Goal: Transaction & Acquisition: Purchase product/service

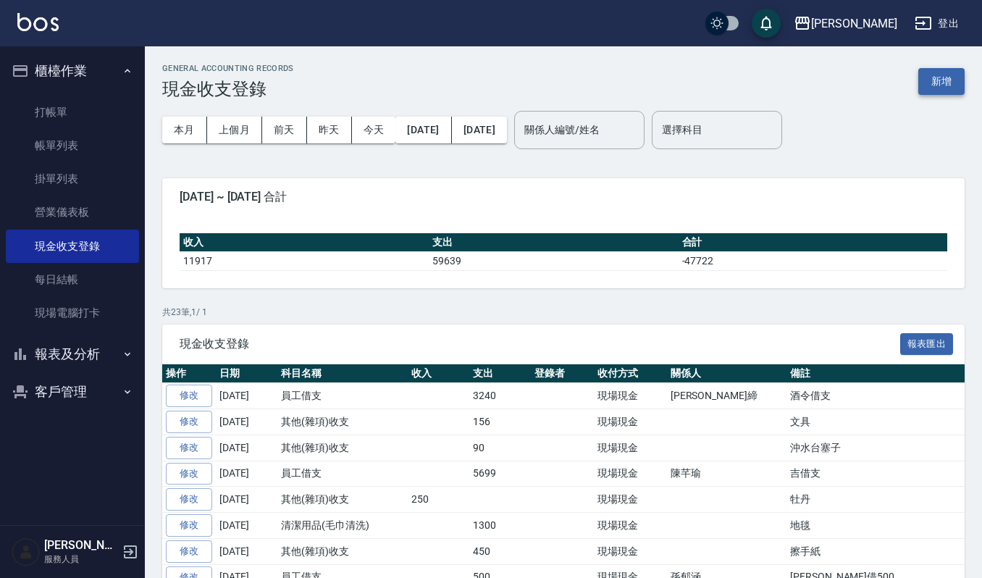
click at [934, 82] on button "新增" at bounding box center [941, 81] width 46 height 27
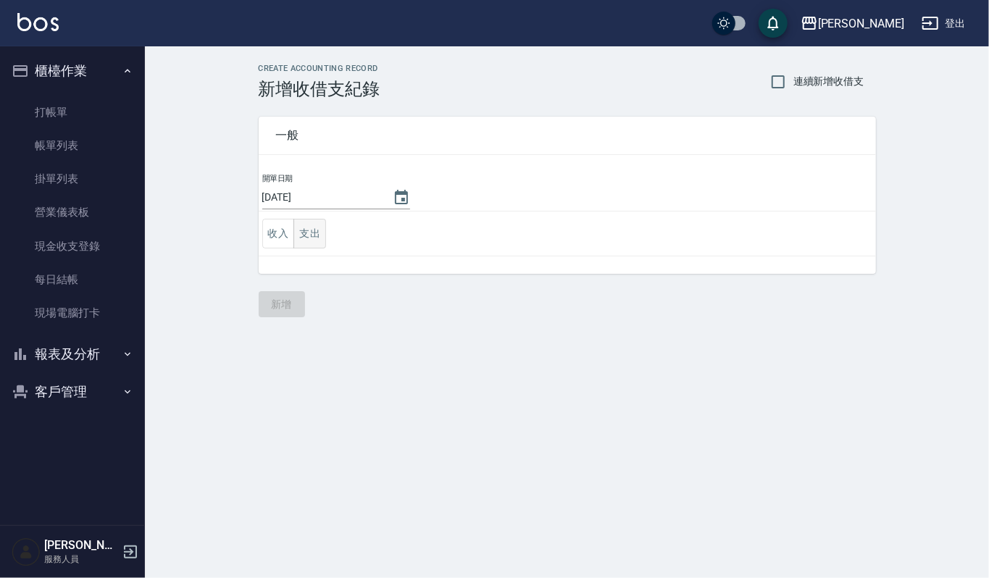
click at [298, 235] on button "支出" at bounding box center [309, 234] width 33 height 30
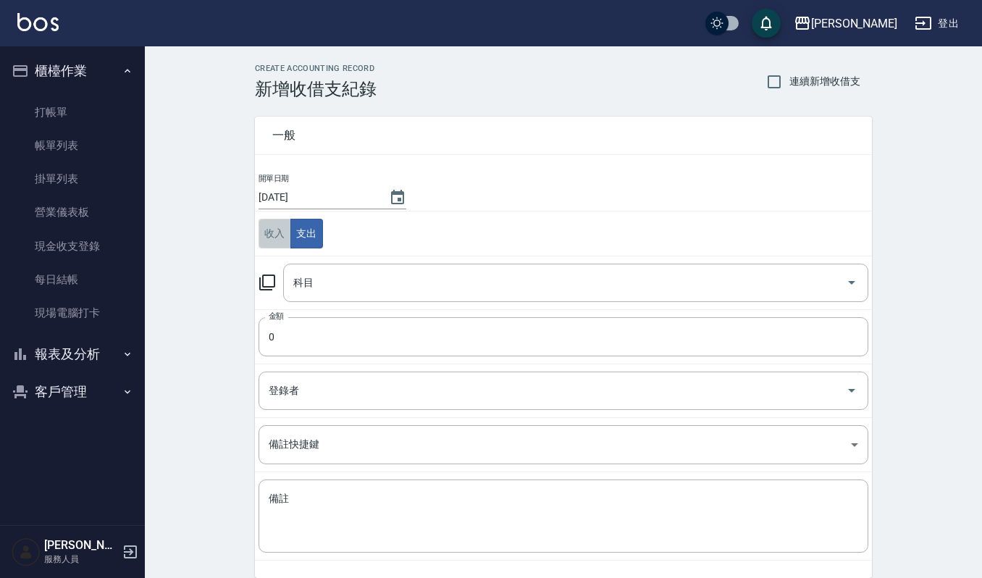
click at [280, 235] on button "收入" at bounding box center [275, 234] width 33 height 30
click at [349, 293] on input "科目" at bounding box center [565, 282] width 550 height 25
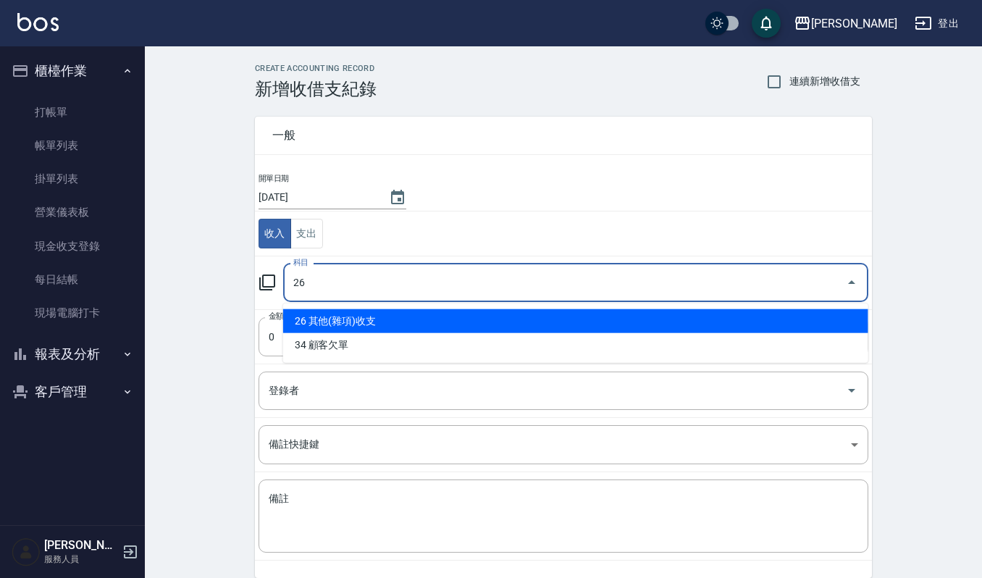
click at [411, 311] on li "26 其他(雜項)收支" at bounding box center [575, 321] width 585 height 24
type input "26 其他(雜項)收支"
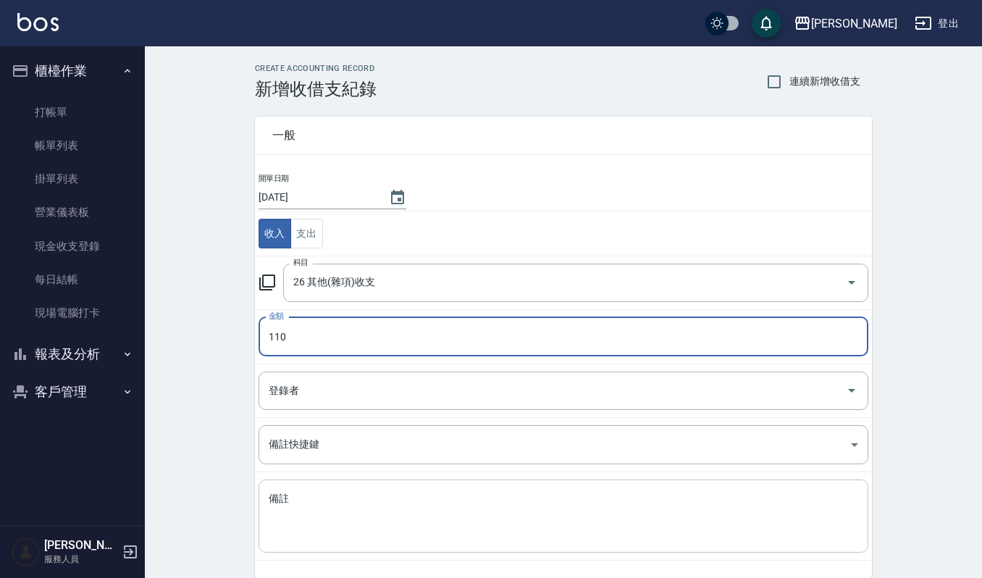
type input "110"
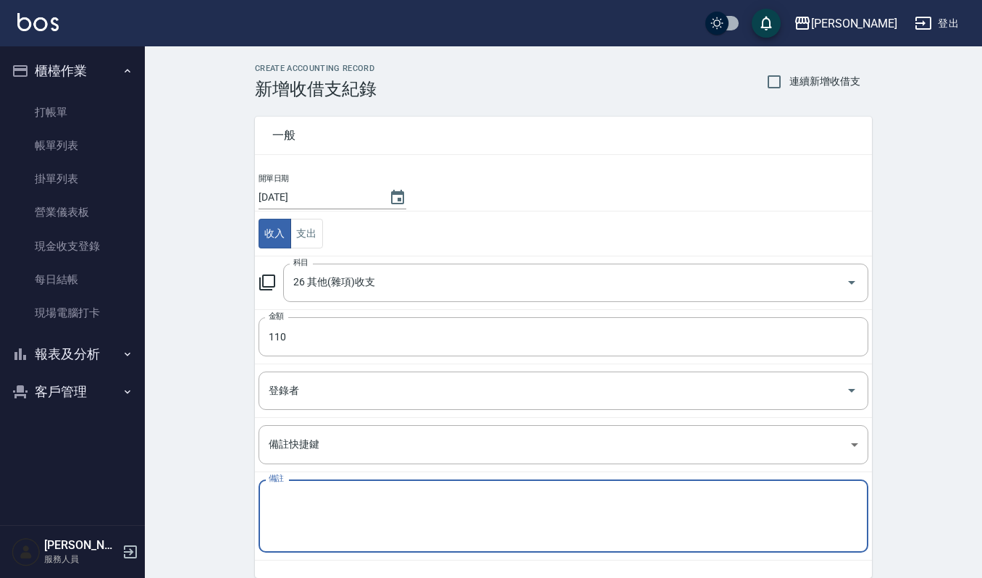
click at [393, 504] on textarea "備註" at bounding box center [564, 516] width 590 height 49
type textarea "aj320"
drag, startPoint x: 355, startPoint y: 506, endPoint x: 33, endPoint y: 469, distance: 324.3
click at [33, 469] on div "上越傑森 登出 櫃檯作業 打帳單 帳單列表 掛單列表 營業儀表板 現金收支登錄 每日結帳 現場電腦打卡 報表及分析 報表目錄 店家區間累計表 店家日報表 互助…" at bounding box center [491, 319] width 982 height 639
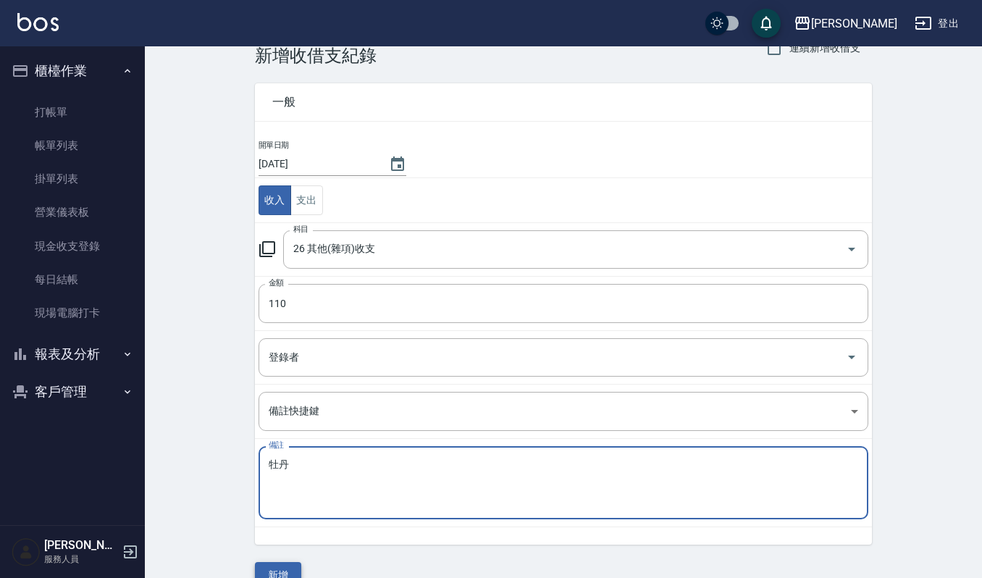
scroll to position [62, 0]
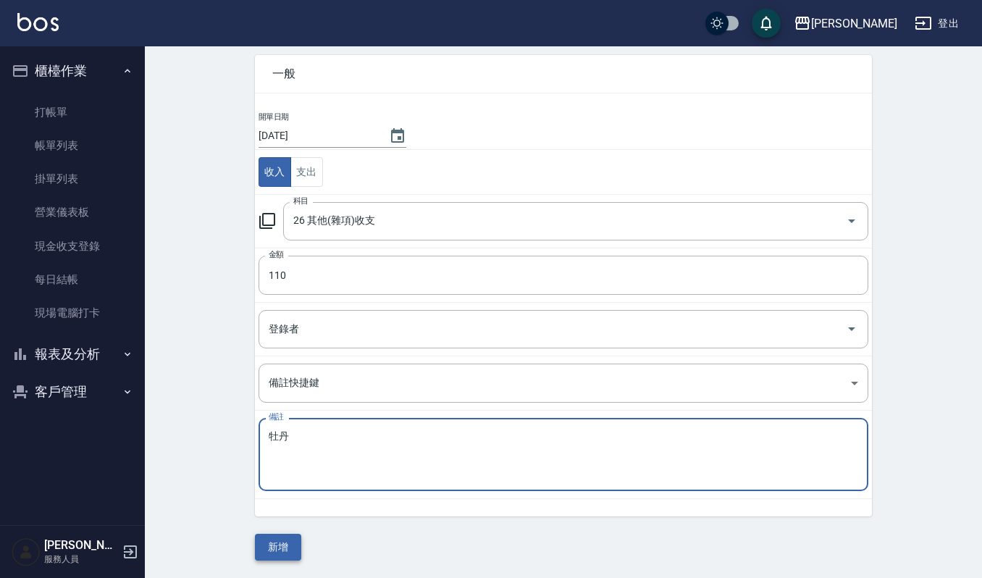
type textarea "牡丹"
click at [297, 546] on button "新增" at bounding box center [278, 547] width 46 height 27
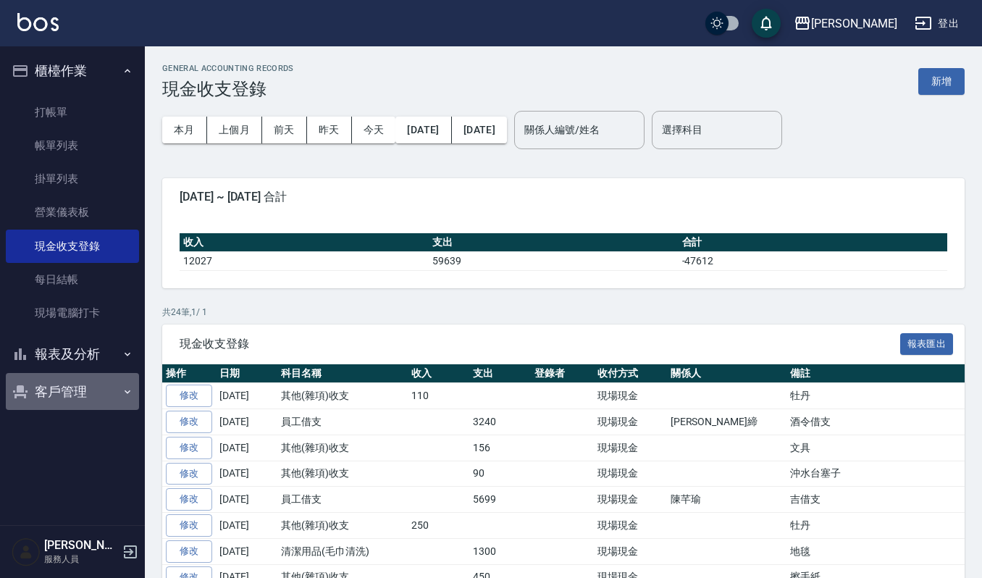
click at [56, 384] on button "客戶管理" at bounding box center [72, 392] width 133 height 38
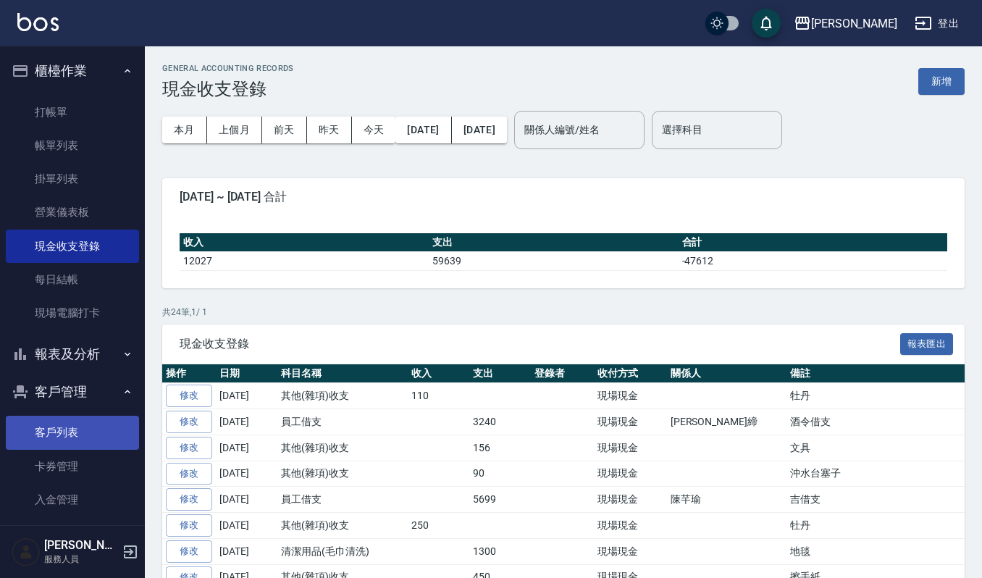
click at [58, 426] on link "客戶列表" at bounding box center [72, 432] width 133 height 33
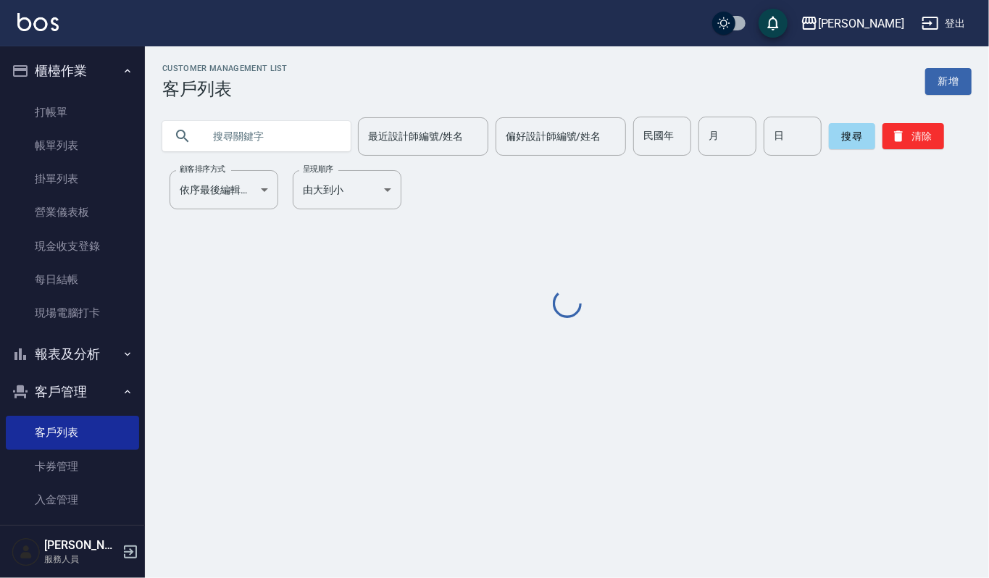
click at [264, 132] on input "text" at bounding box center [271, 136] width 136 height 39
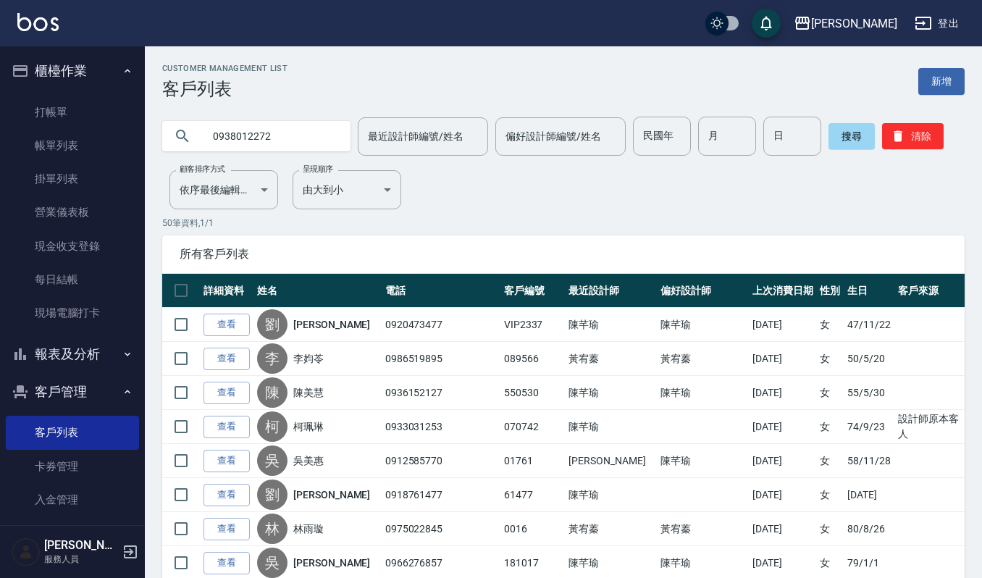
type input "0938012272"
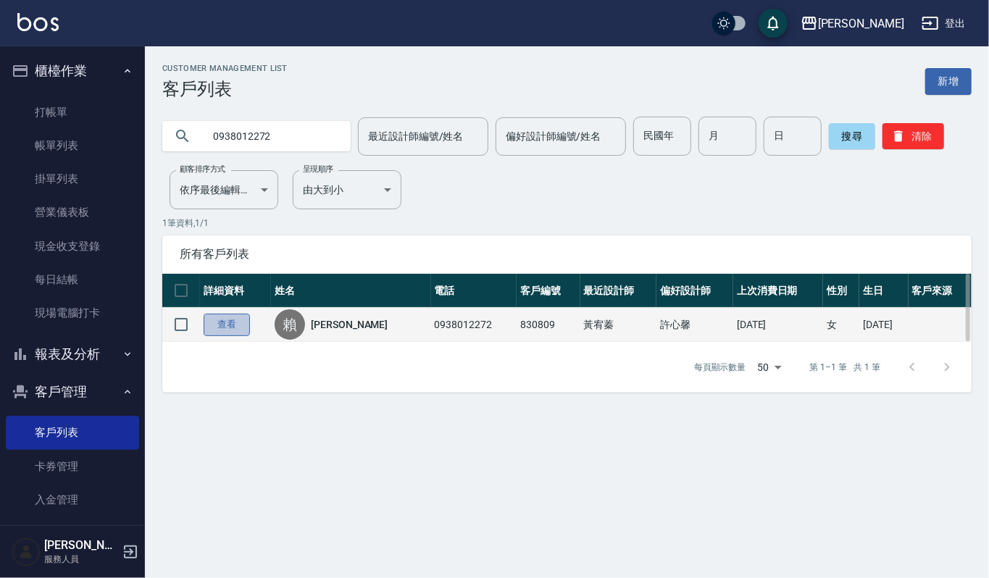
click at [218, 331] on link "查看" at bounding box center [227, 325] width 46 height 22
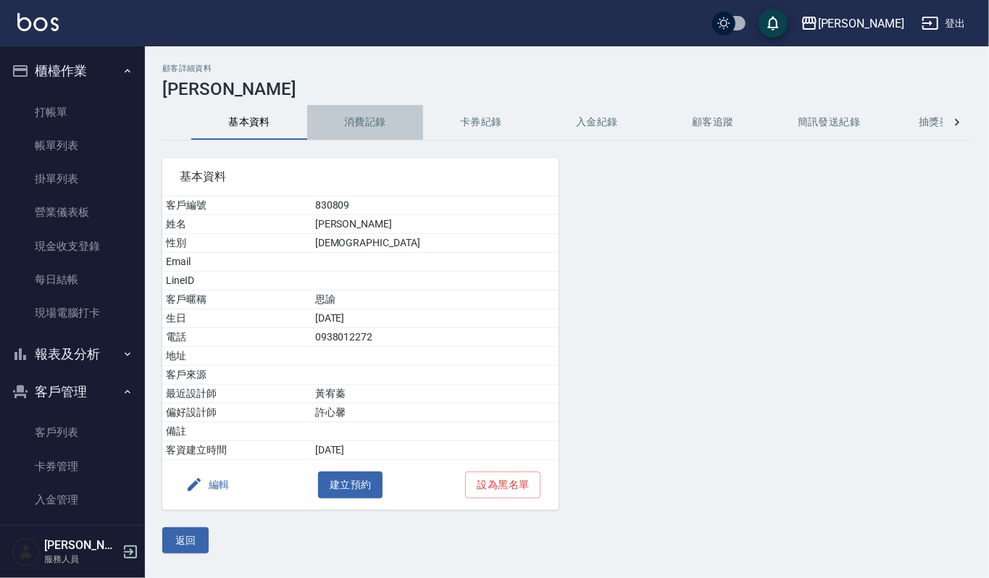
click at [380, 116] on button "消費記錄" at bounding box center [365, 122] width 116 height 35
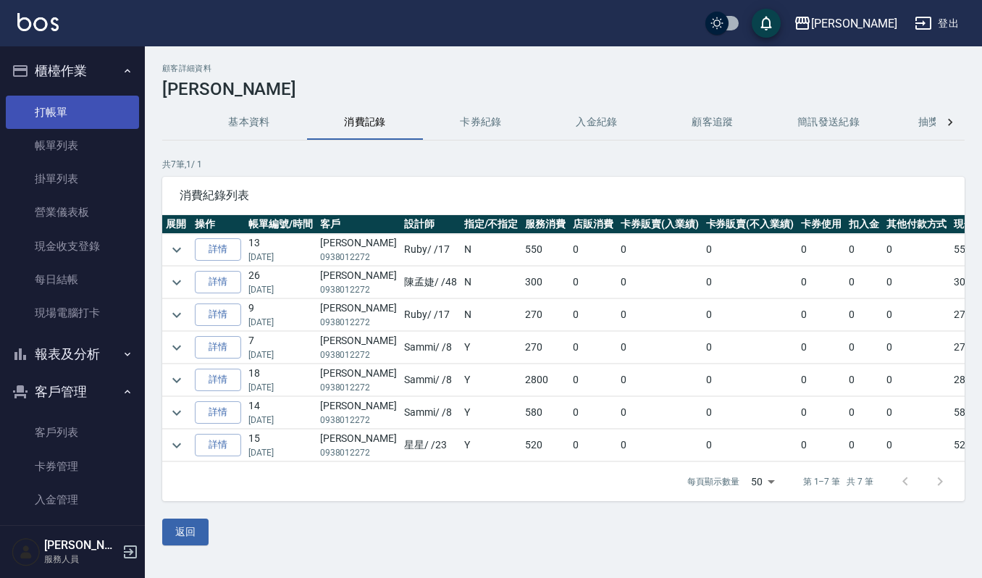
click at [30, 114] on link "打帳單" at bounding box center [72, 112] width 133 height 33
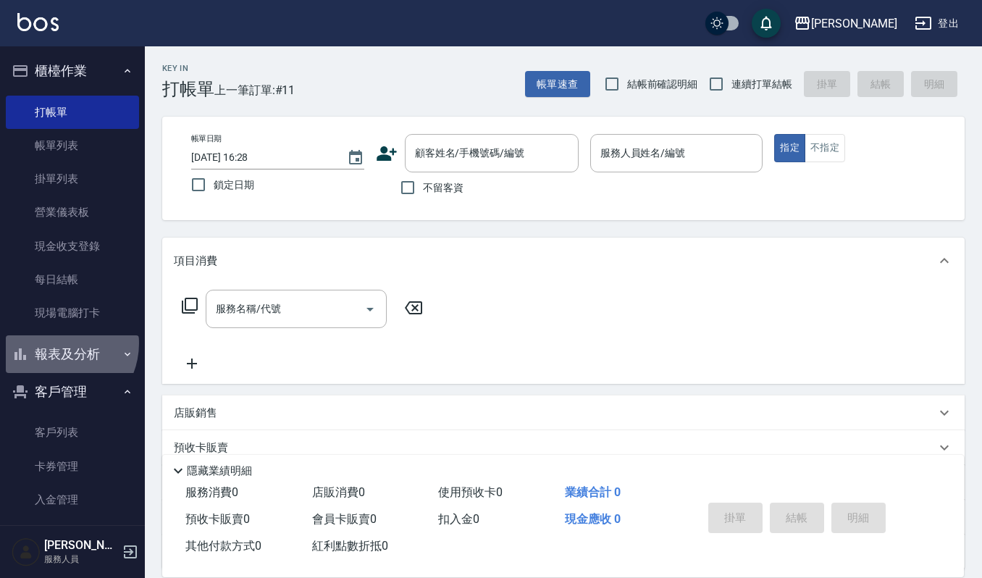
click at [56, 343] on button "報表及分析" at bounding box center [72, 354] width 133 height 38
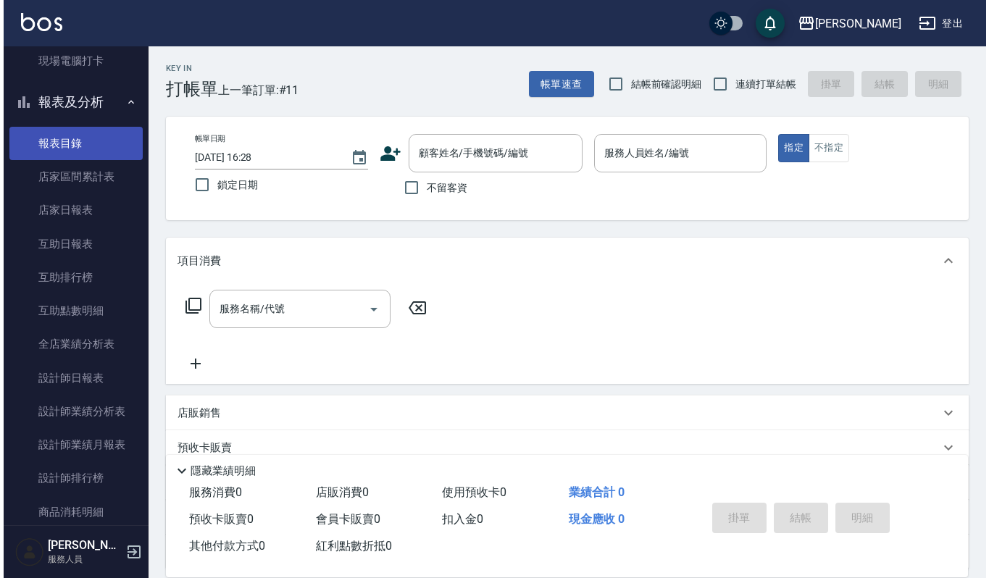
scroll to position [386, 0]
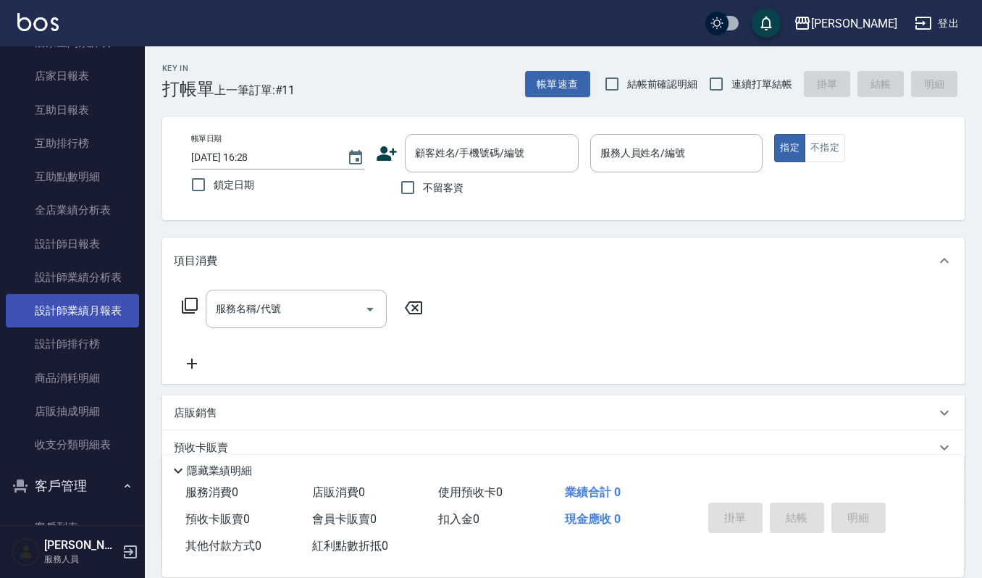
click at [70, 306] on link "設計師業績月報表" at bounding box center [72, 310] width 133 height 33
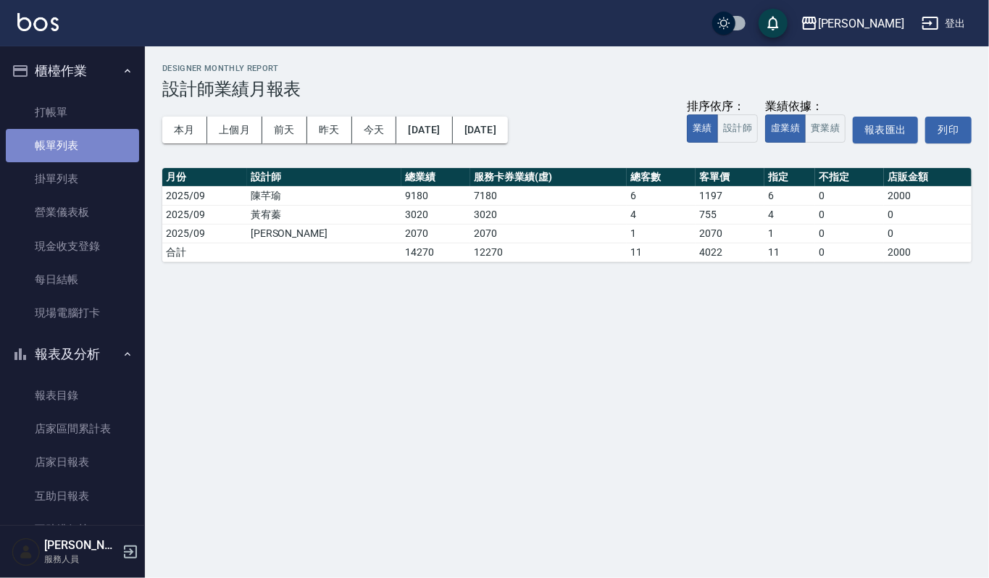
click at [88, 142] on link "帳單列表" at bounding box center [72, 145] width 133 height 33
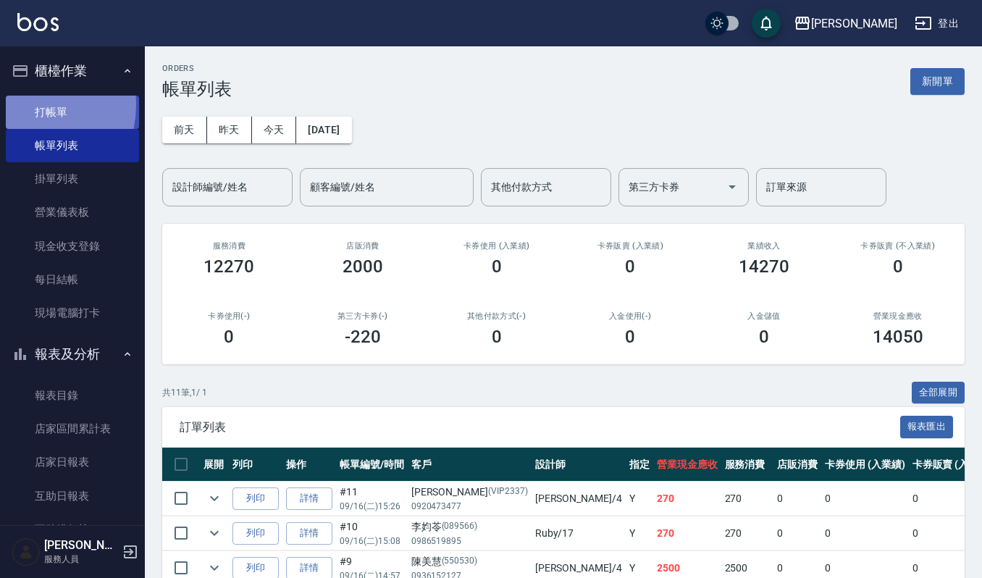
click at [17, 104] on link "打帳單" at bounding box center [72, 112] width 133 height 33
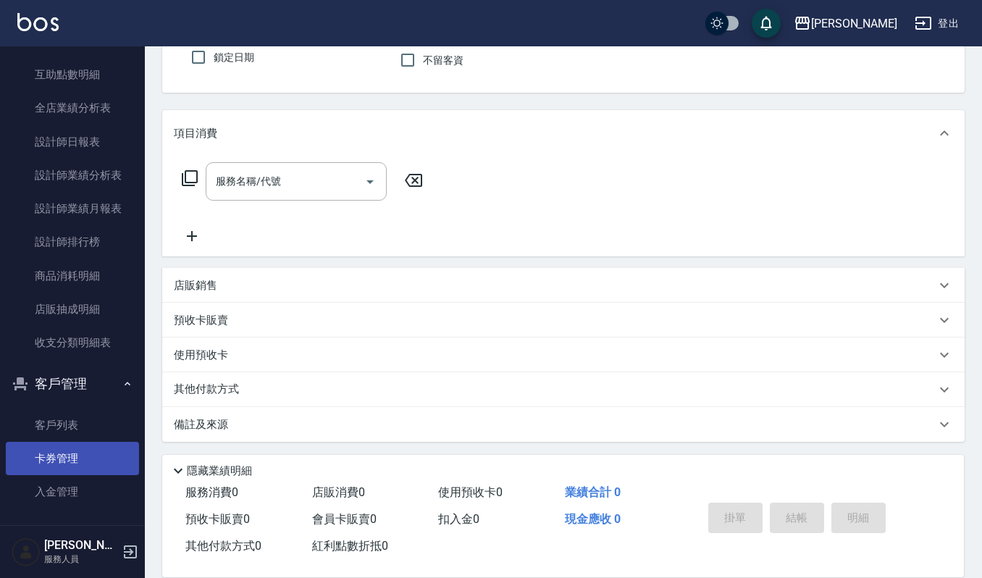
scroll to position [494, 0]
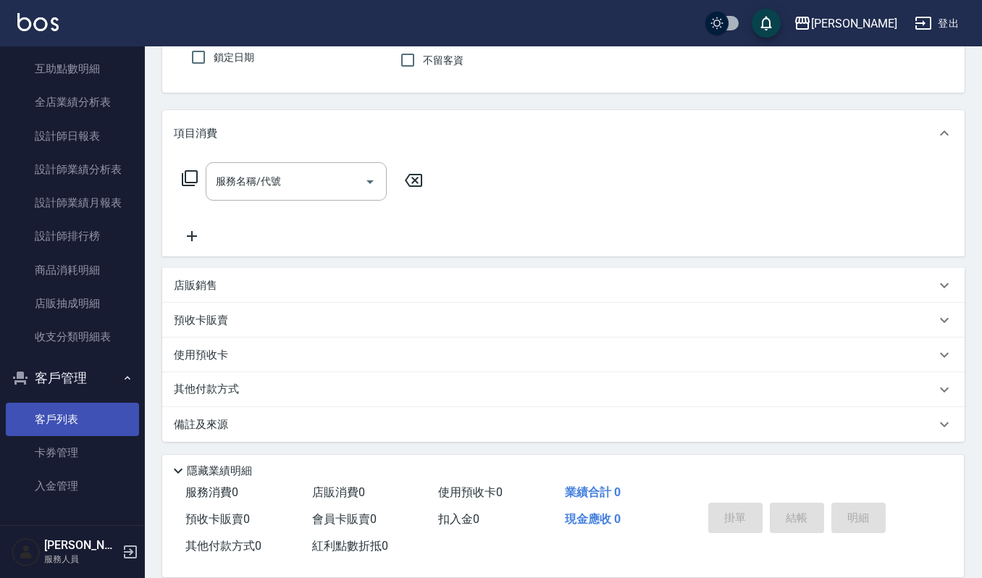
click at [50, 423] on link "客戶列表" at bounding box center [72, 419] width 133 height 33
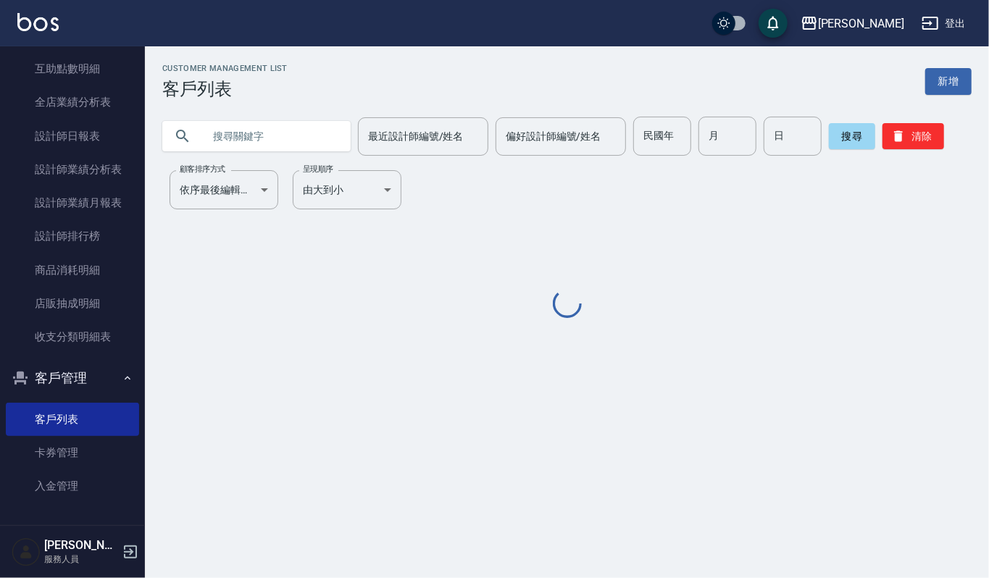
click at [276, 140] on input "text" at bounding box center [271, 136] width 136 height 39
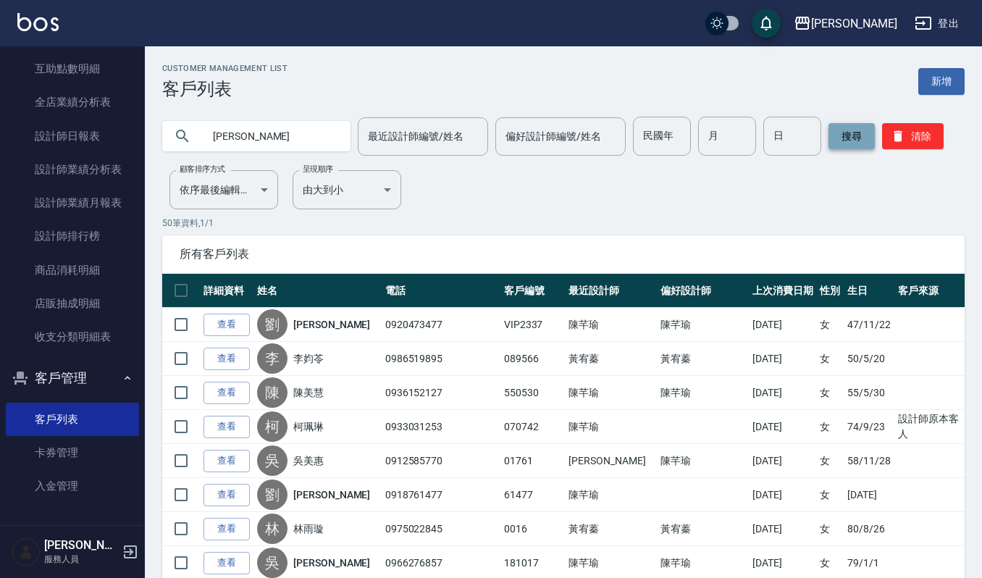
type input "趙惠"
click at [846, 139] on button "搜尋" at bounding box center [852, 136] width 46 height 26
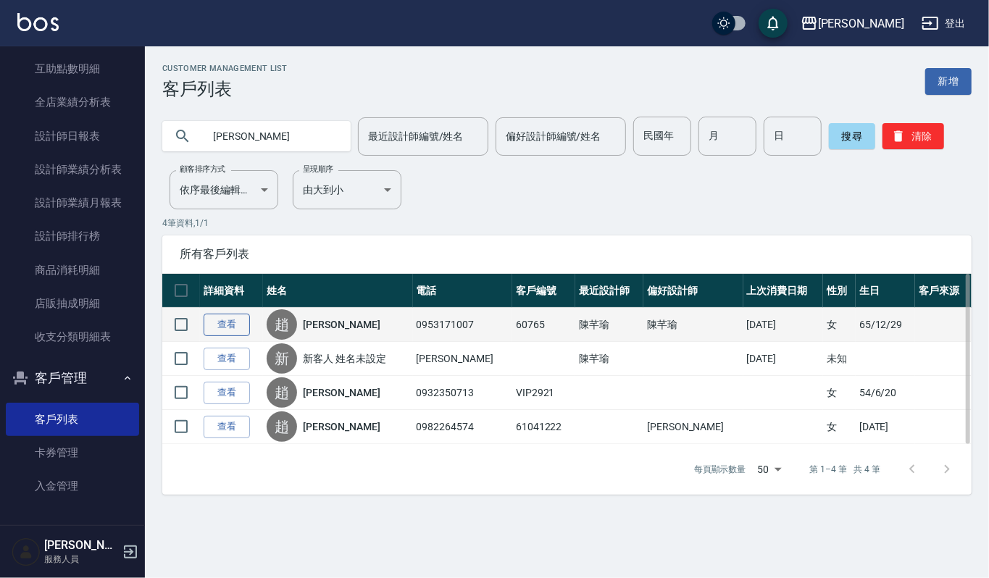
click at [229, 328] on link "查看" at bounding box center [227, 325] width 46 height 22
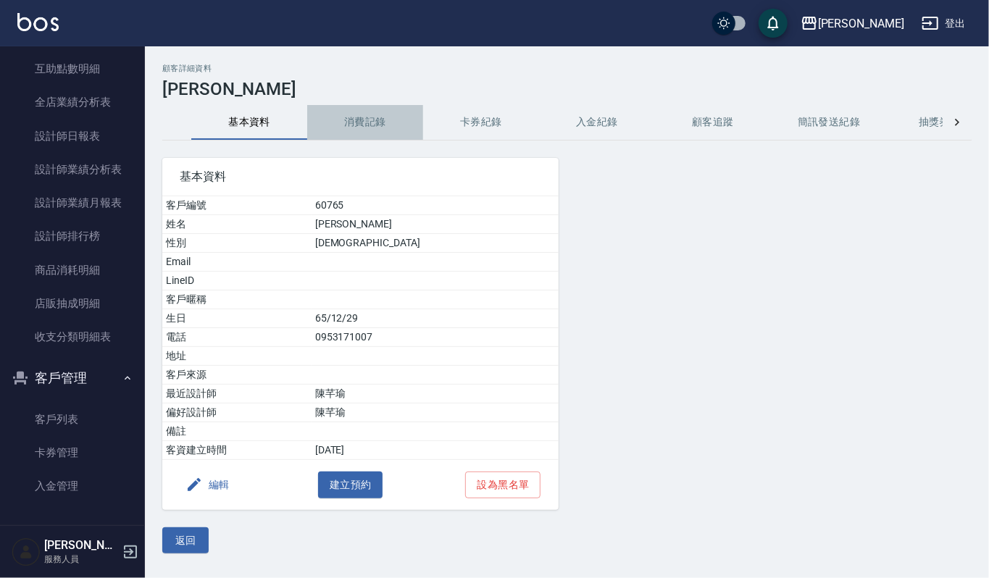
click at [346, 125] on button "消費記錄" at bounding box center [365, 122] width 116 height 35
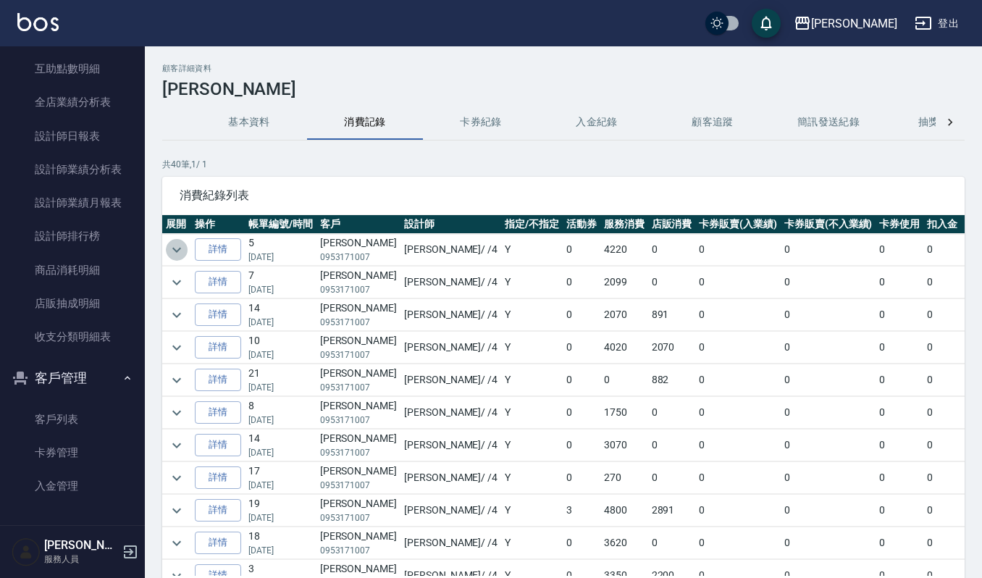
click at [177, 253] on icon "expand row" at bounding box center [176, 249] width 17 height 17
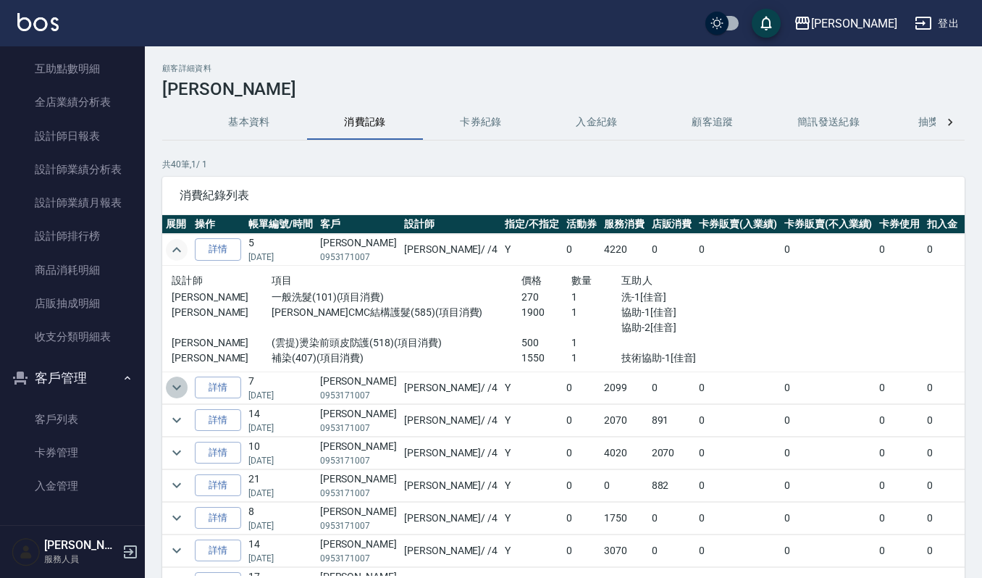
click at [175, 393] on icon "expand row" at bounding box center [176, 387] width 17 height 17
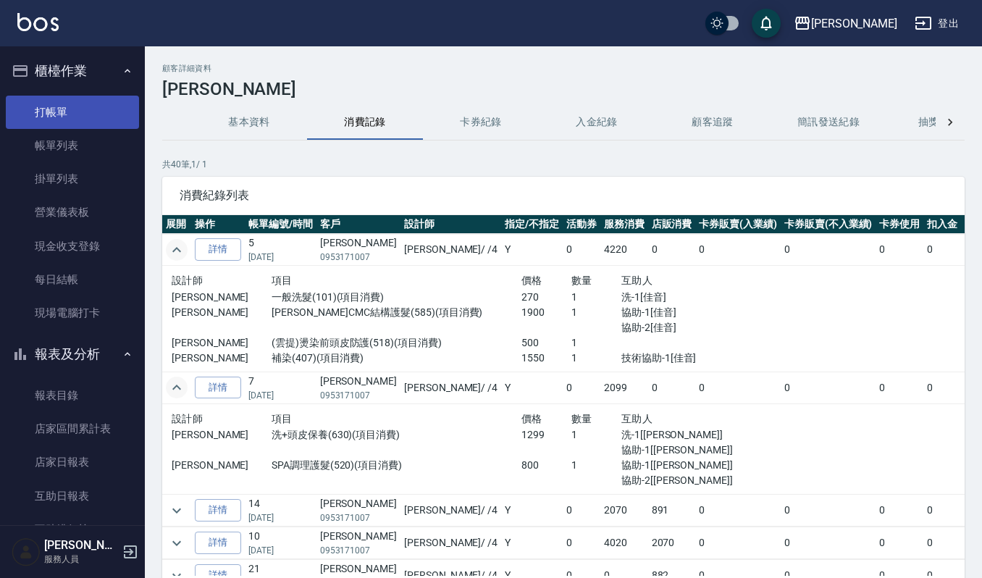
click at [54, 112] on link "打帳單" at bounding box center [72, 112] width 133 height 33
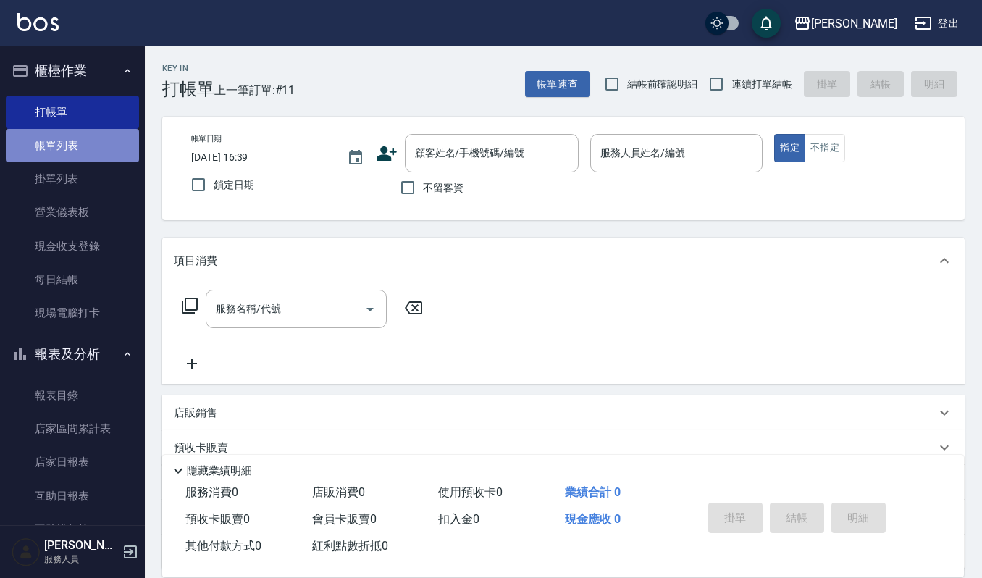
click at [72, 149] on link "帳單列表" at bounding box center [72, 145] width 133 height 33
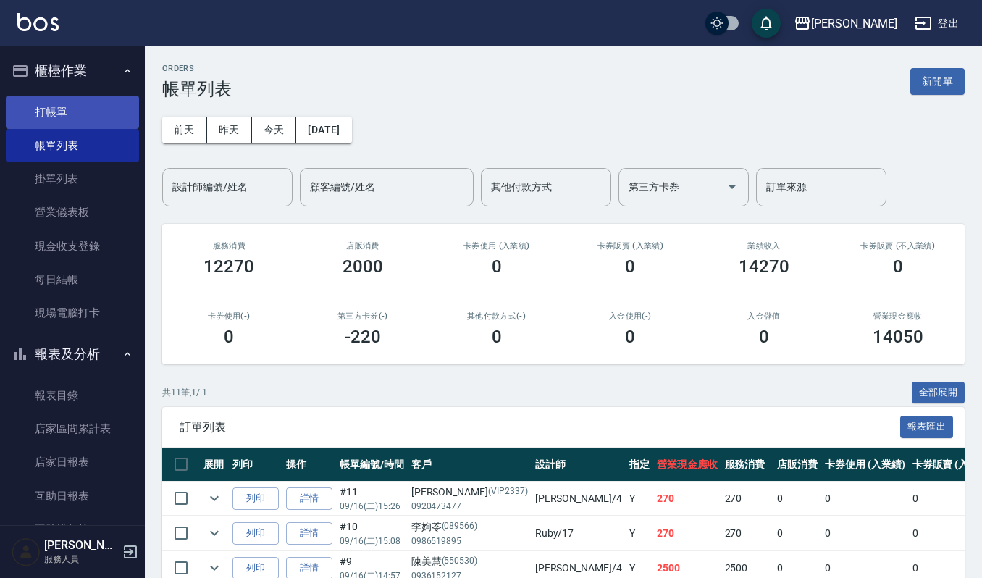
click at [58, 114] on link "打帳單" at bounding box center [72, 112] width 133 height 33
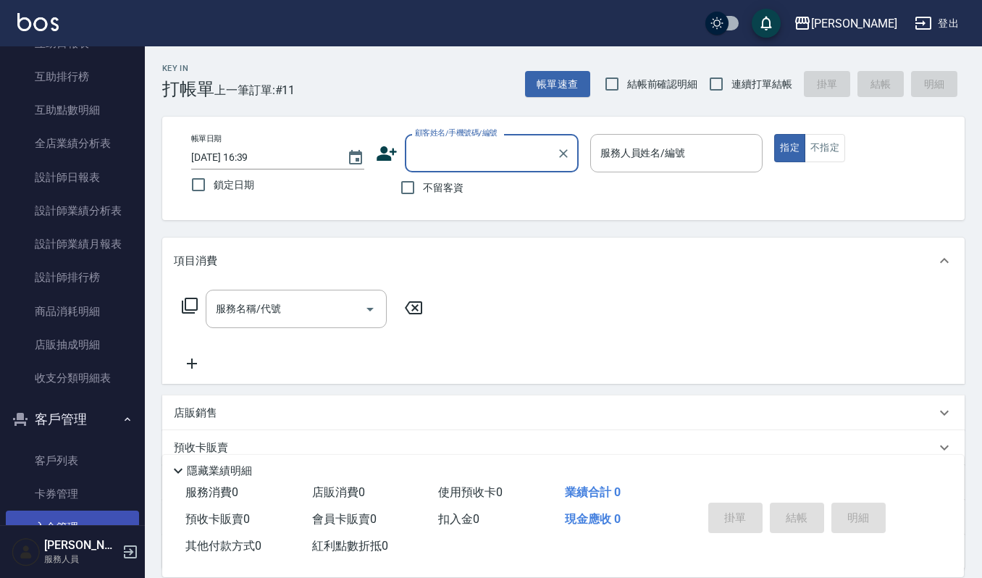
scroll to position [482, 0]
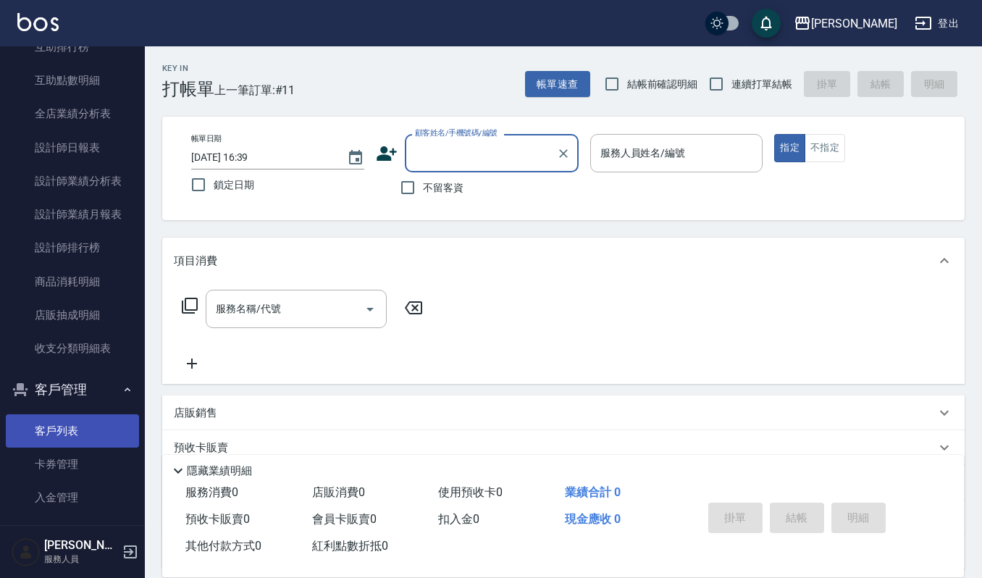
click at [82, 432] on link "客戶列表" at bounding box center [72, 430] width 133 height 33
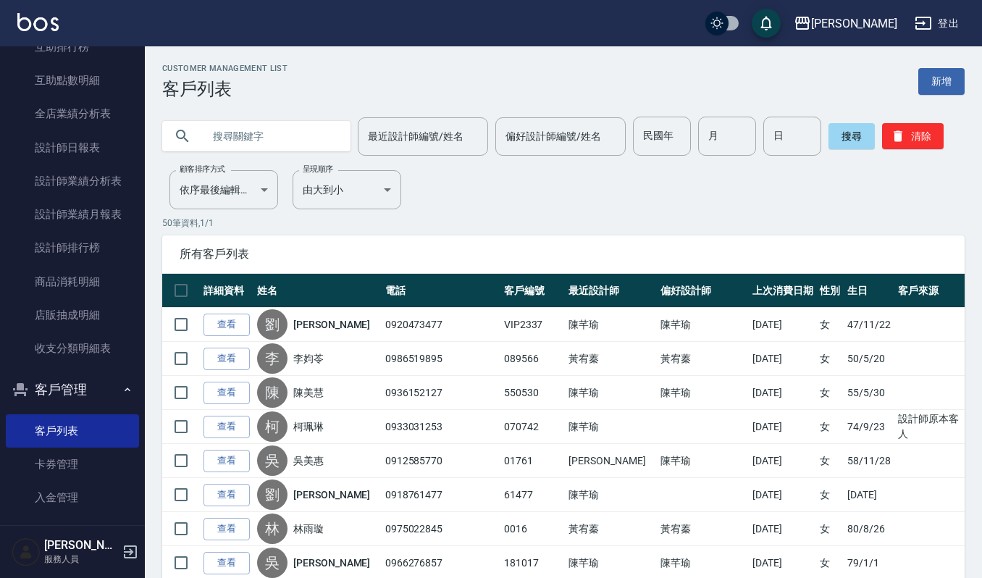
click at [287, 141] on input "text" at bounding box center [271, 136] width 136 height 39
type input "蔡美"
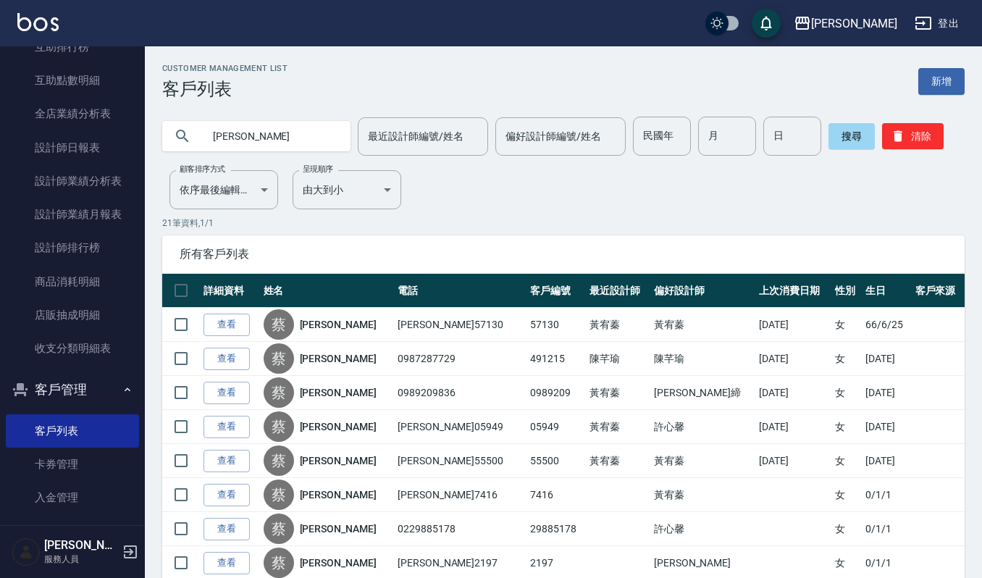
click at [230, 325] on link "查看" at bounding box center [227, 325] width 46 height 22
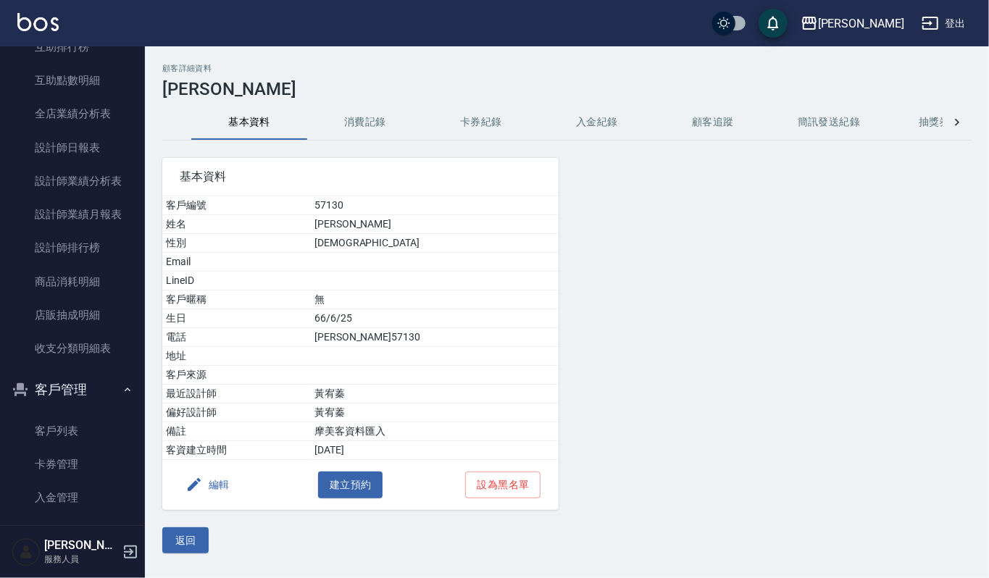
click at [372, 127] on button "消費記錄" at bounding box center [365, 122] width 116 height 35
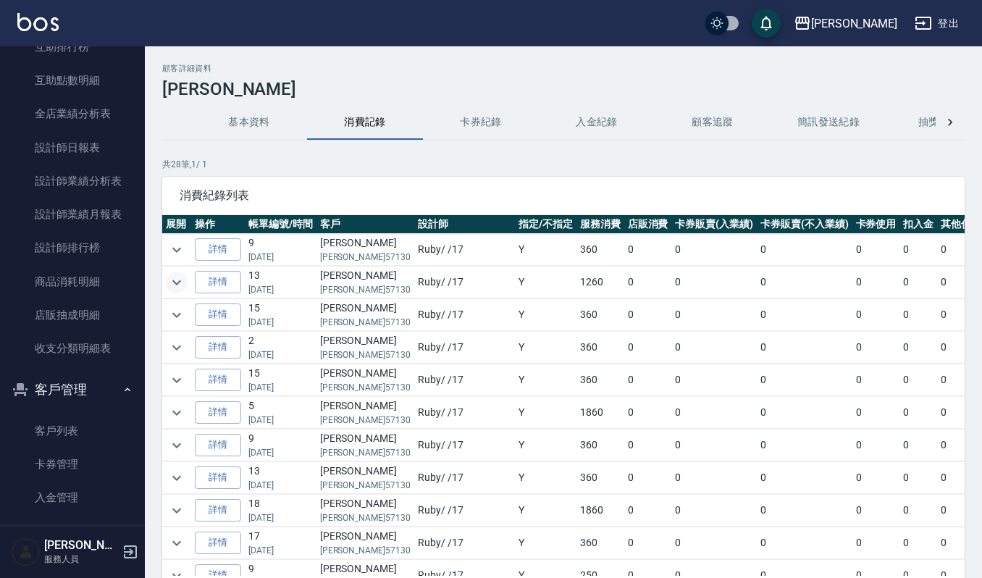
click at [184, 284] on icon "expand row" at bounding box center [176, 282] width 17 height 17
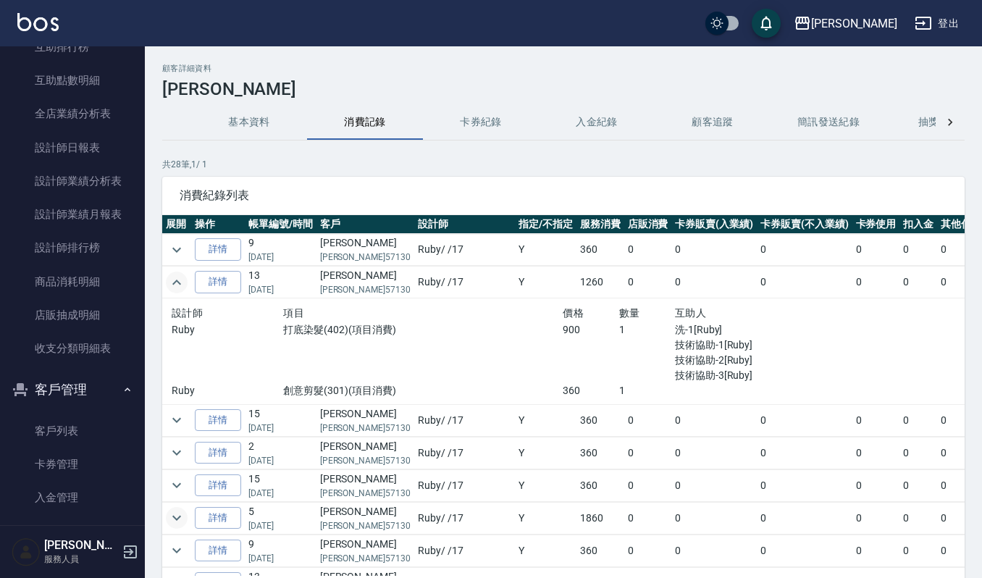
click at [172, 521] on icon "expand row" at bounding box center [176, 517] width 17 height 17
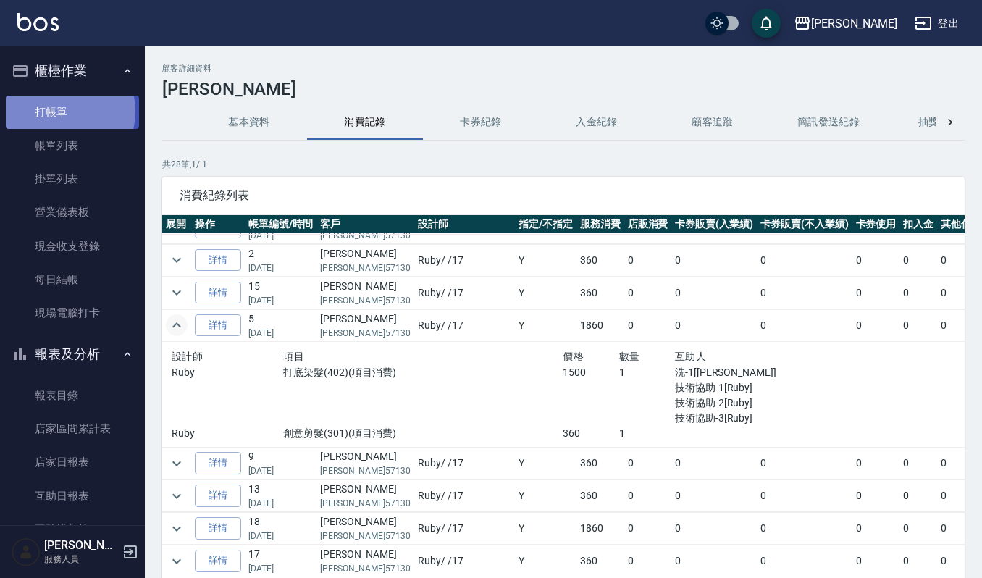
click at [56, 111] on link "打帳單" at bounding box center [72, 112] width 133 height 33
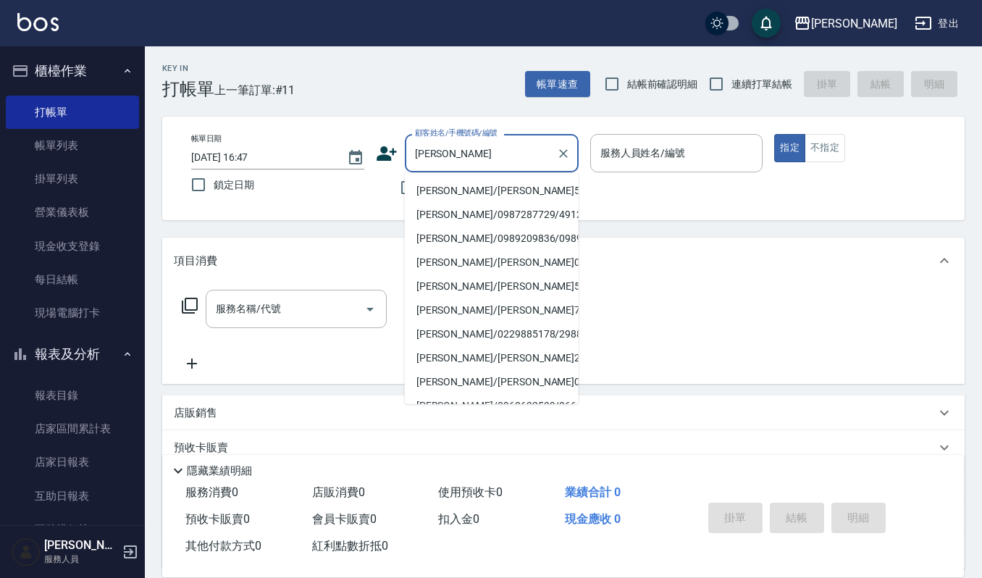
type input "蔡美玲/蔡美玲57130/57130"
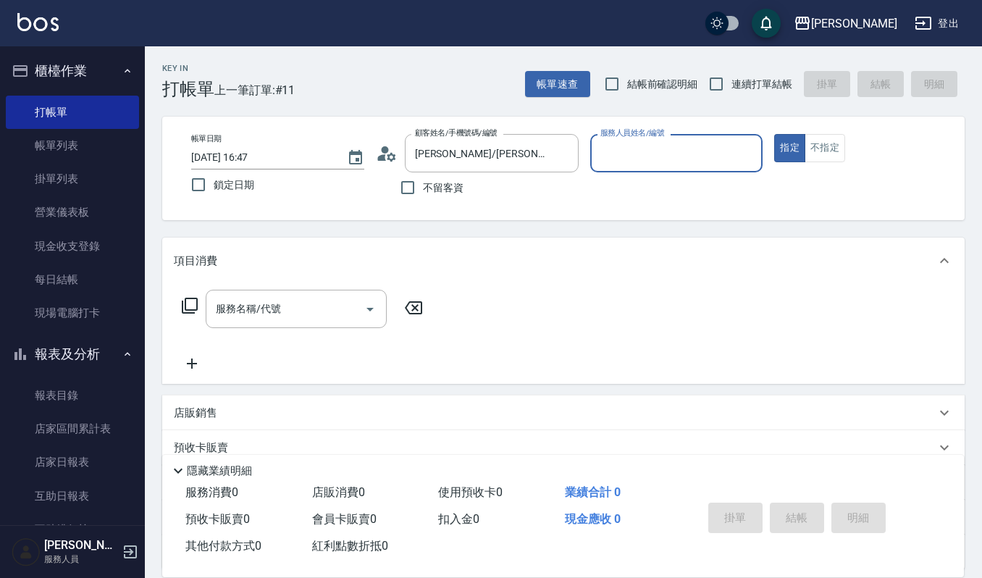
type input "Ruby-17"
click at [774, 134] on button "指定" at bounding box center [789, 148] width 31 height 28
type button "true"
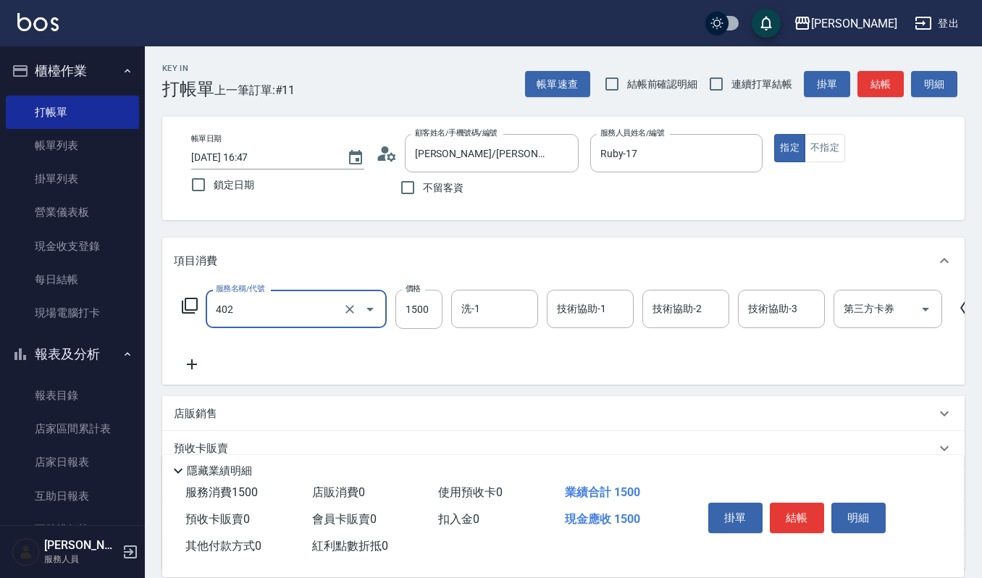
type input "打底染髮(402)"
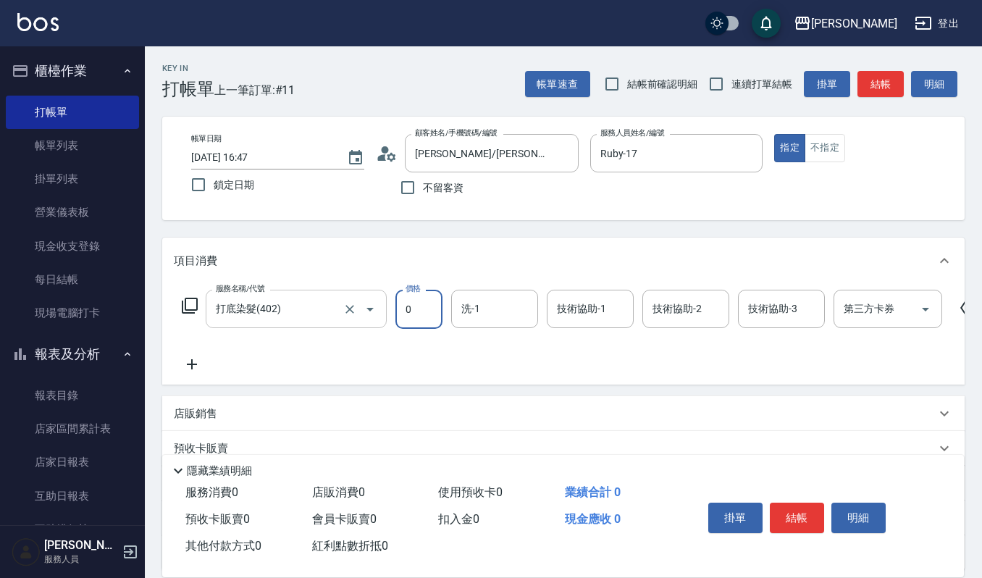
type input "0"
click at [290, 316] on input "打底染髮(402)" at bounding box center [275, 308] width 127 height 25
type input "補染(407)"
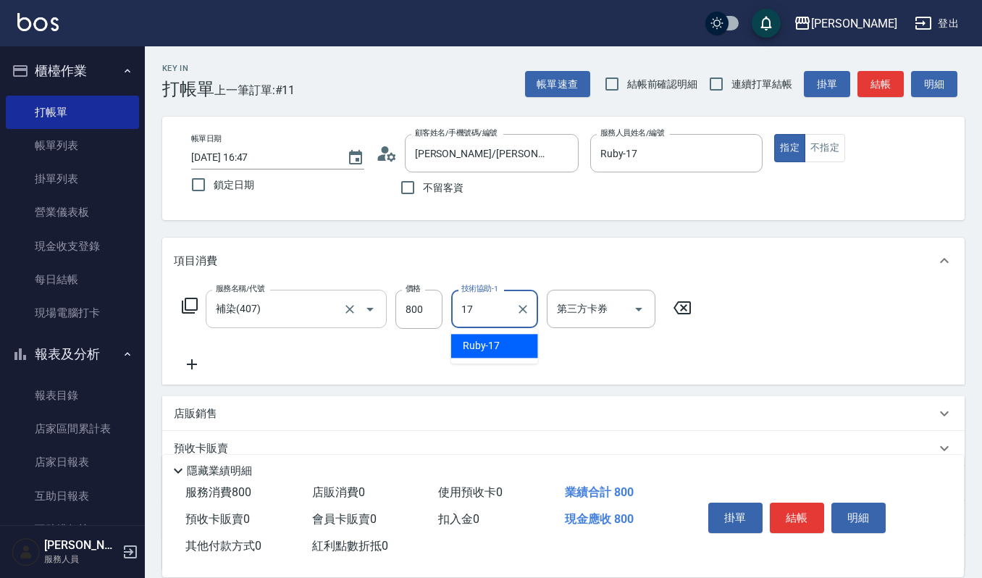
type input "Ruby-17"
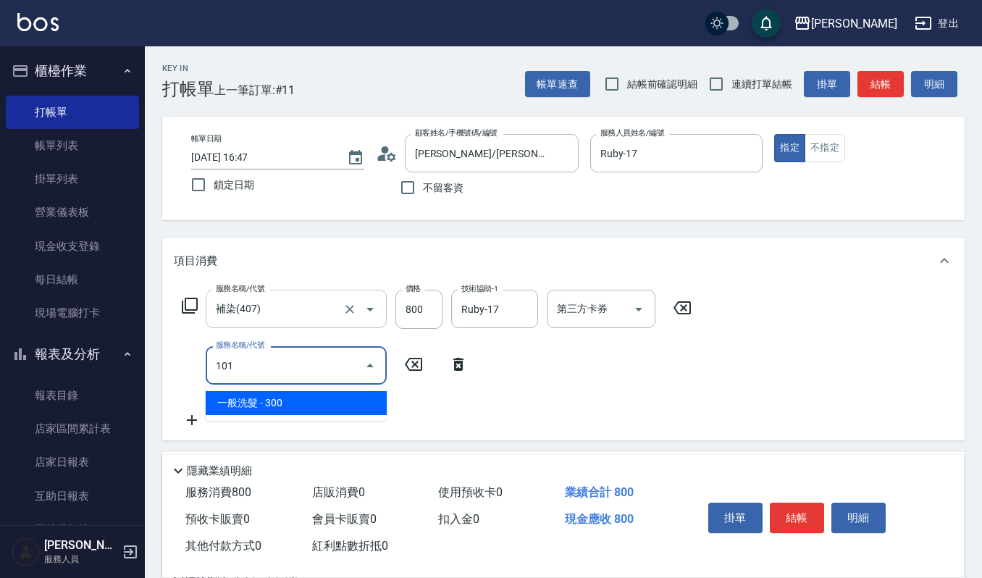
type input "一般洗髮(101)"
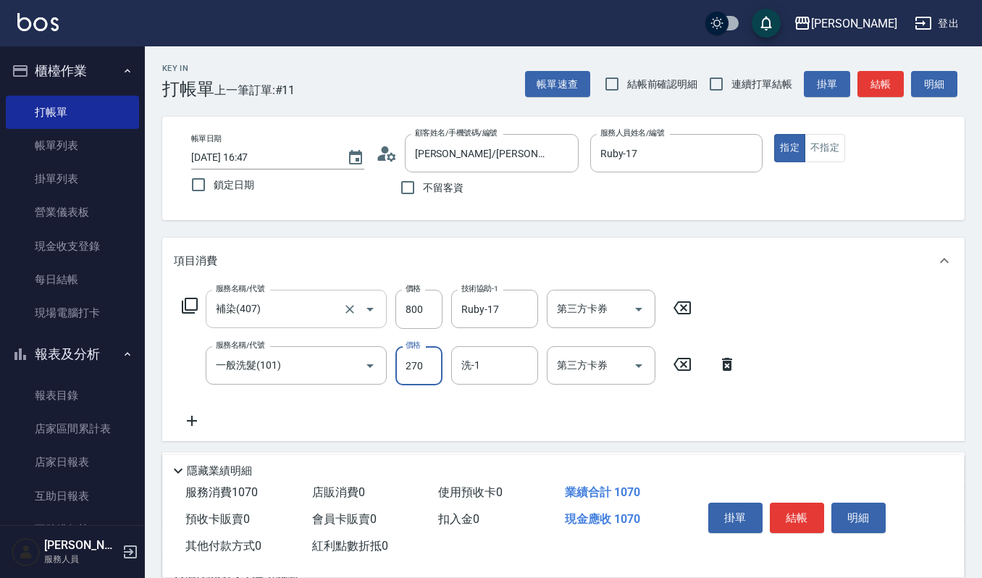
type input "270"
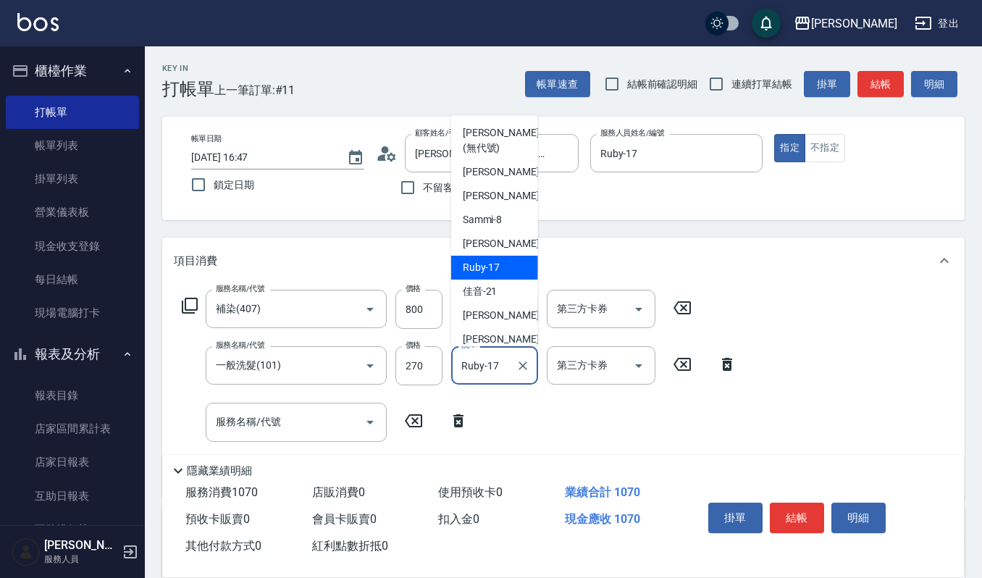
click at [504, 361] on input "Ruby-17" at bounding box center [484, 365] width 52 height 25
click at [478, 340] on span "郁涵 -23" at bounding box center [508, 339] width 91 height 15
type input "郁涵-23"
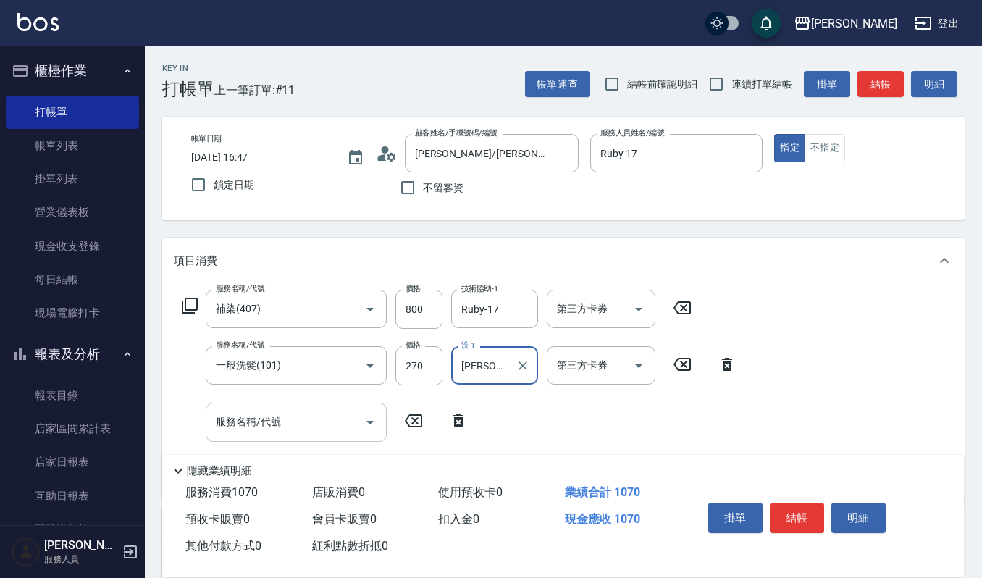
click at [282, 427] on input "服務名稱/代號" at bounding box center [285, 421] width 146 height 25
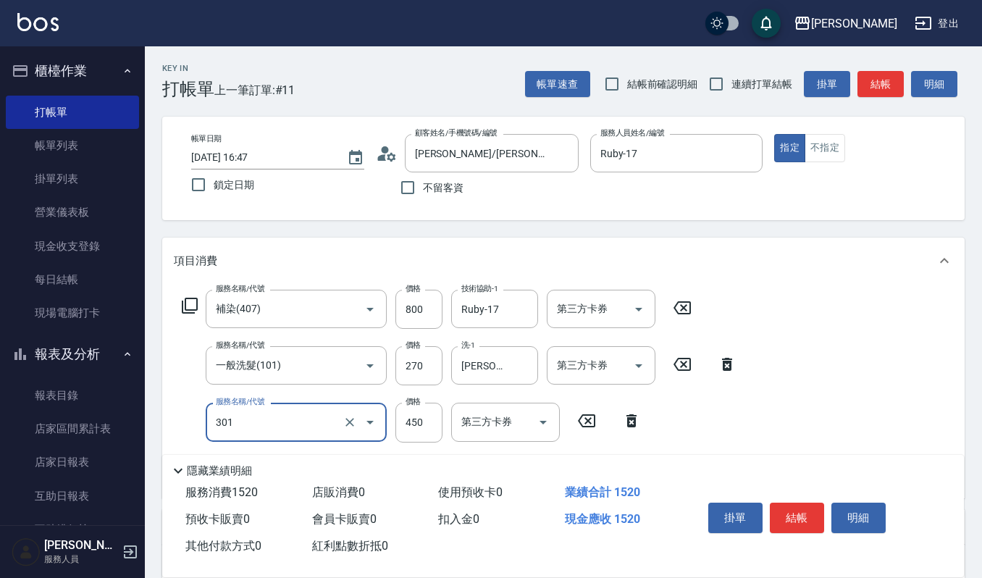
type input "創意剪髮(301)"
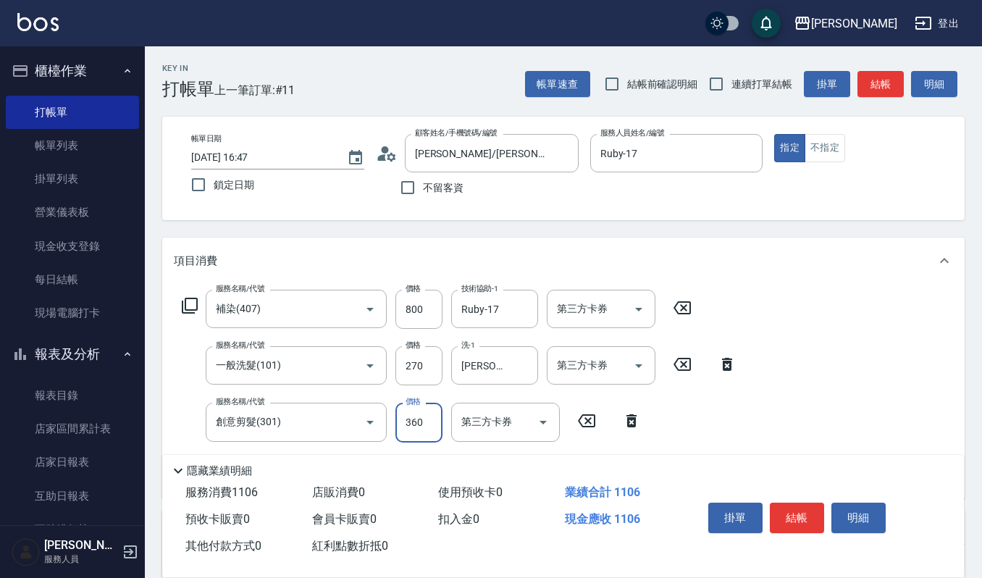
type input "360"
click at [888, 511] on div "掛單 結帳 明細" at bounding box center [797, 520] width 189 height 46
click at [882, 511] on button "明細" at bounding box center [858, 518] width 54 height 30
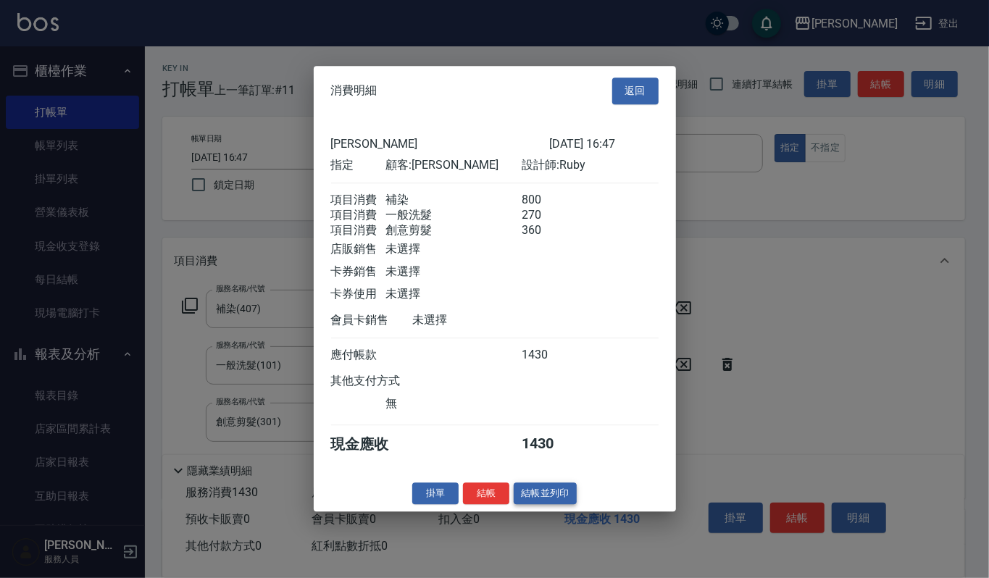
click at [553, 501] on button "結帳並列印" at bounding box center [544, 493] width 63 height 22
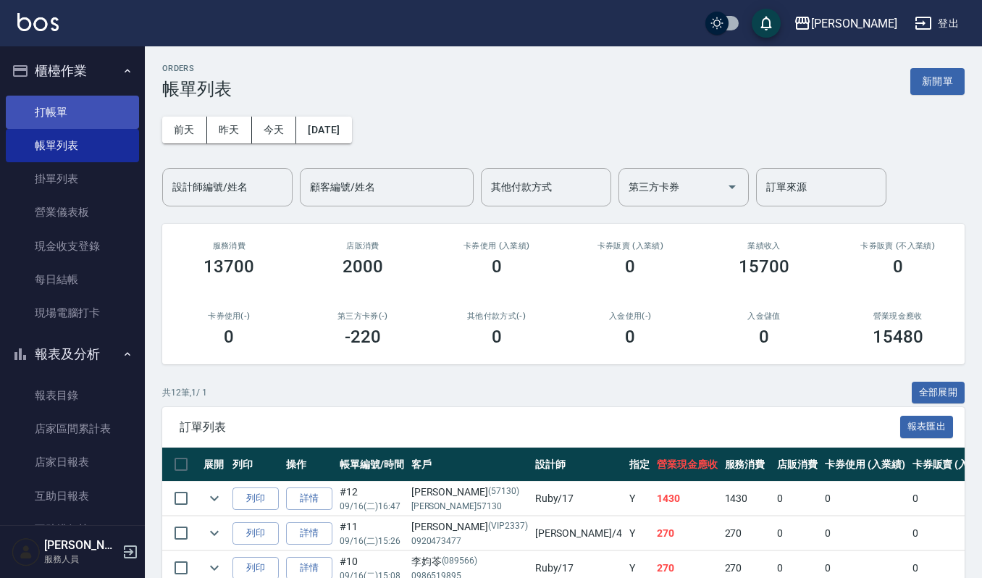
click at [39, 120] on link "打帳單" at bounding box center [72, 112] width 133 height 33
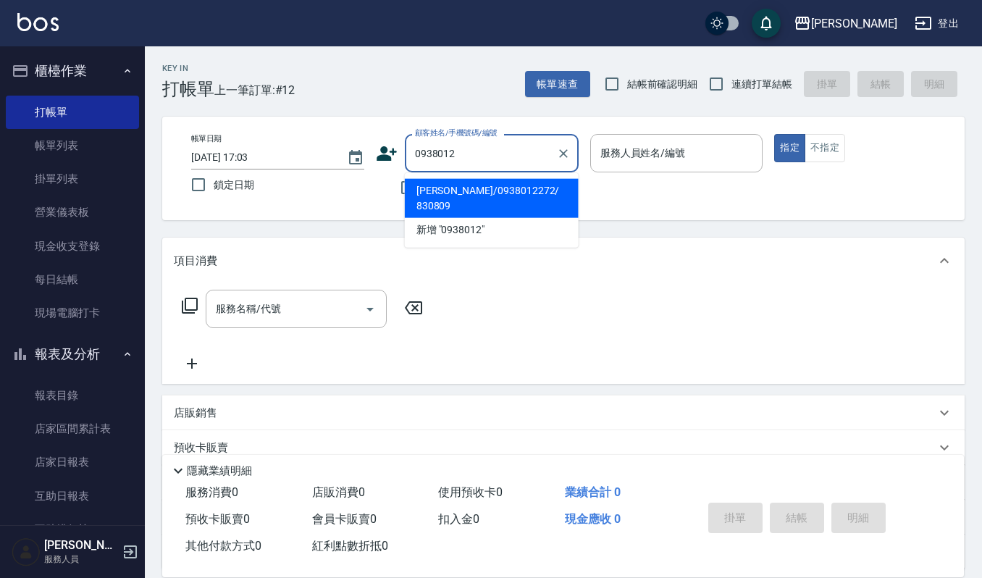
click at [473, 195] on li "賴思諭/0938012272/ 830809" at bounding box center [492, 198] width 174 height 39
type input "賴思諭/0938012272/ 830809"
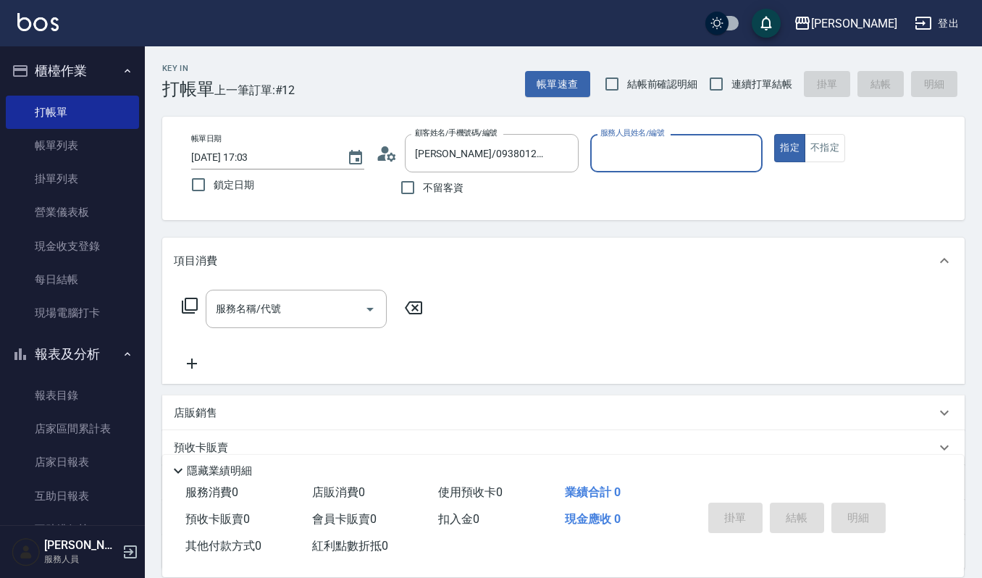
click at [713, 167] on div "服務人員姓名/編號" at bounding box center [676, 153] width 173 height 38
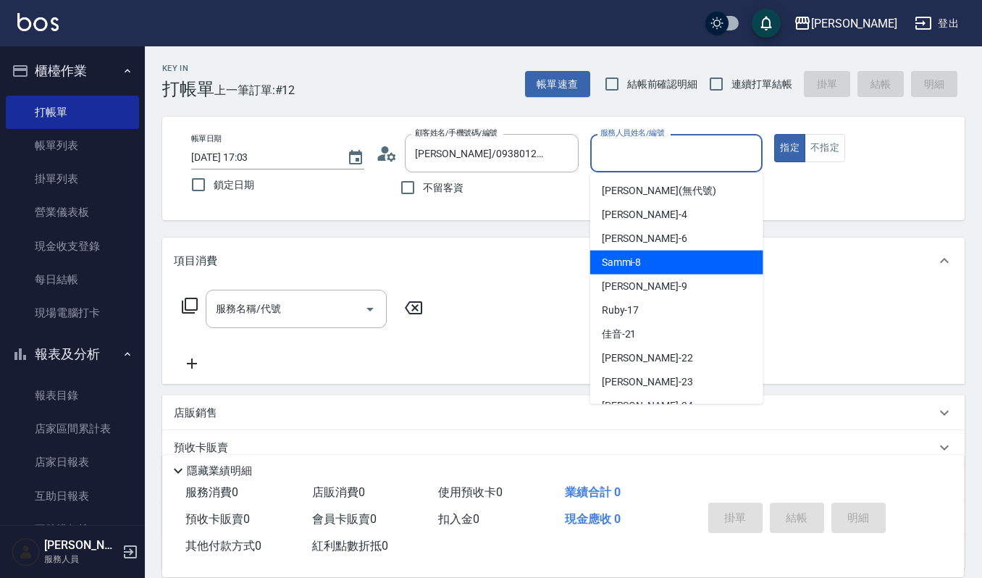
click at [653, 256] on div "Sammi -8" at bounding box center [676, 263] width 173 height 24
type input "Sammi-8"
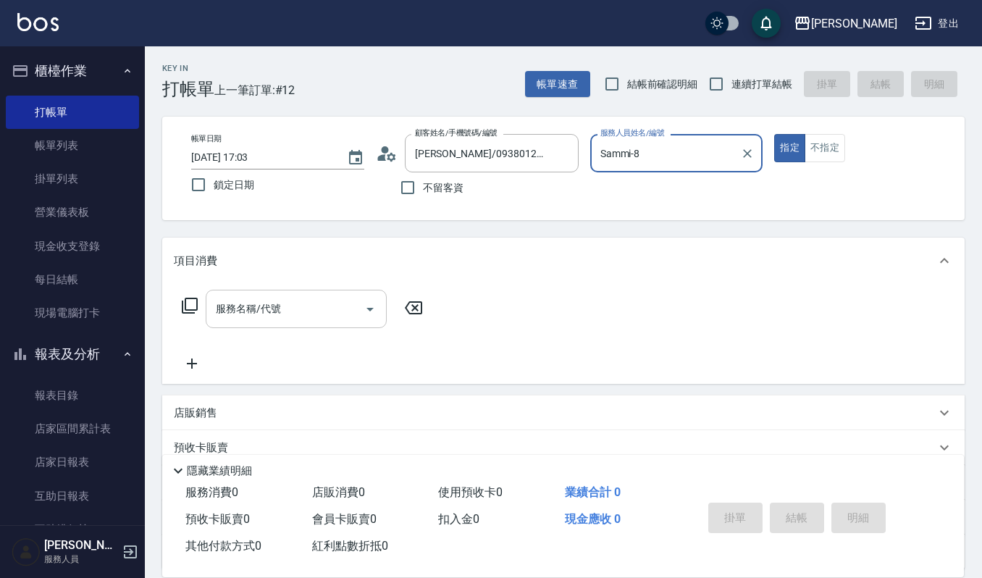
click at [235, 298] on div "服務名稱/代號 服務名稱/代號" at bounding box center [296, 309] width 181 height 38
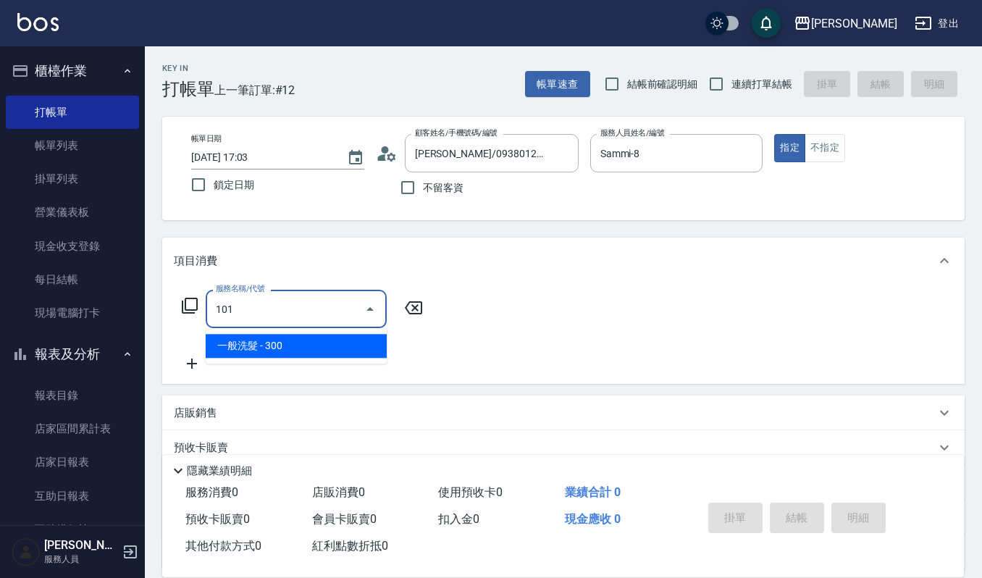
type input "一般洗髮(101)"
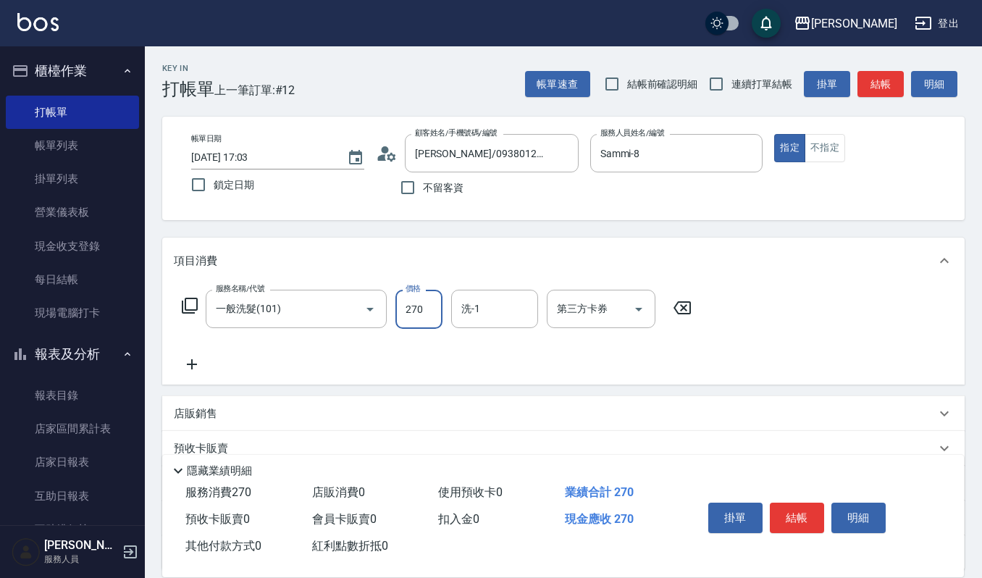
type input "270"
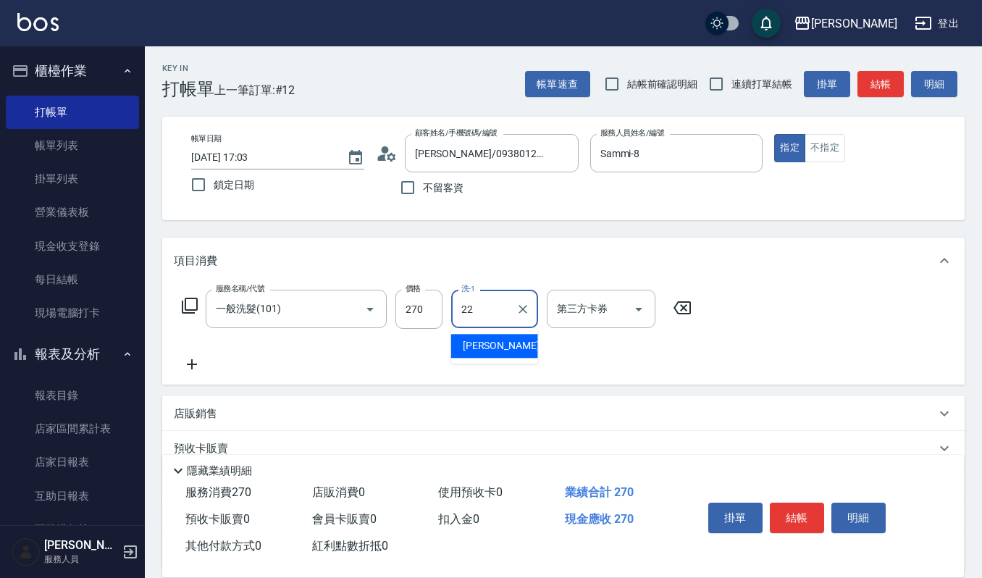
type input "宜芳-22"
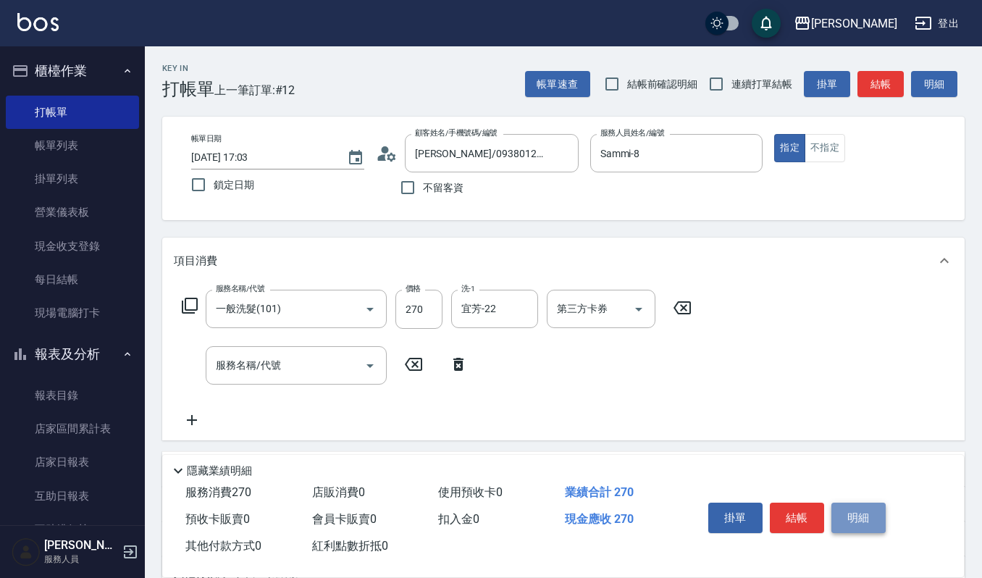
click at [865, 519] on button "明細" at bounding box center [858, 518] width 54 height 30
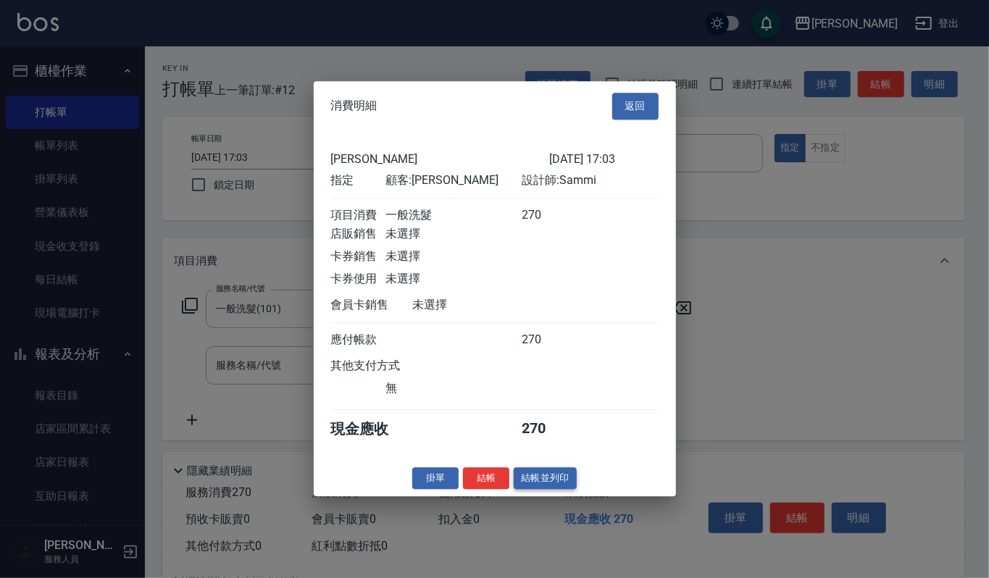
click at [550, 478] on button "結帳並列印" at bounding box center [544, 478] width 63 height 22
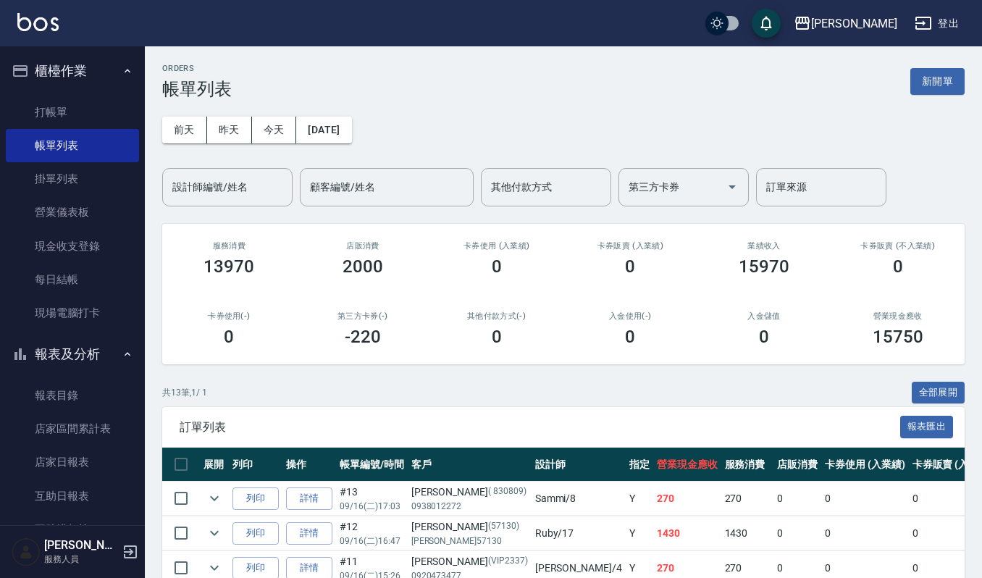
click at [913, 67] on div "ORDERS 帳單列表 新開單" at bounding box center [563, 81] width 802 height 35
click at [916, 75] on button "新開單" at bounding box center [937, 81] width 54 height 27
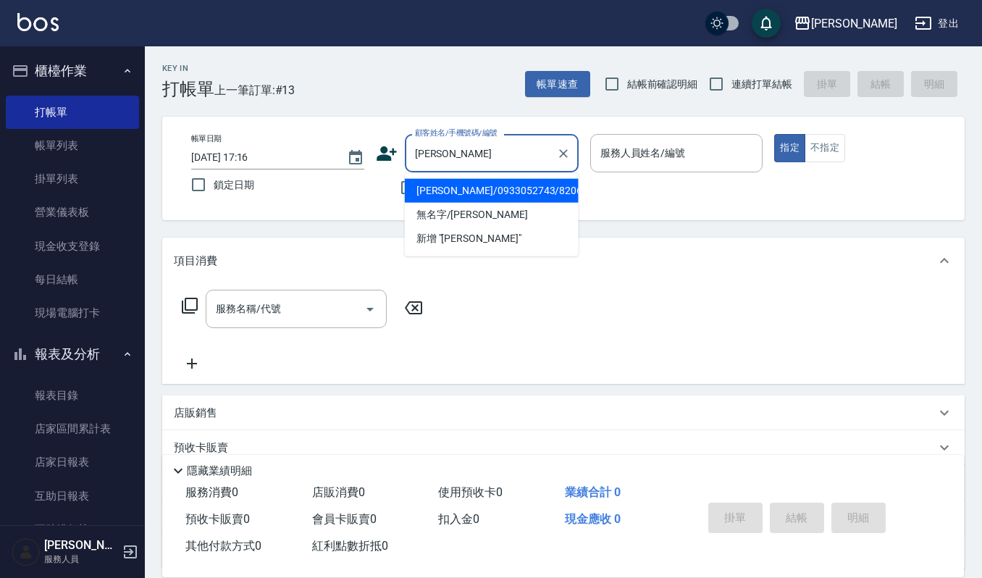
click at [542, 192] on li "楊珺茹/0933052743/820620" at bounding box center [492, 191] width 174 height 24
type input "楊珺茹/0933052743/820620"
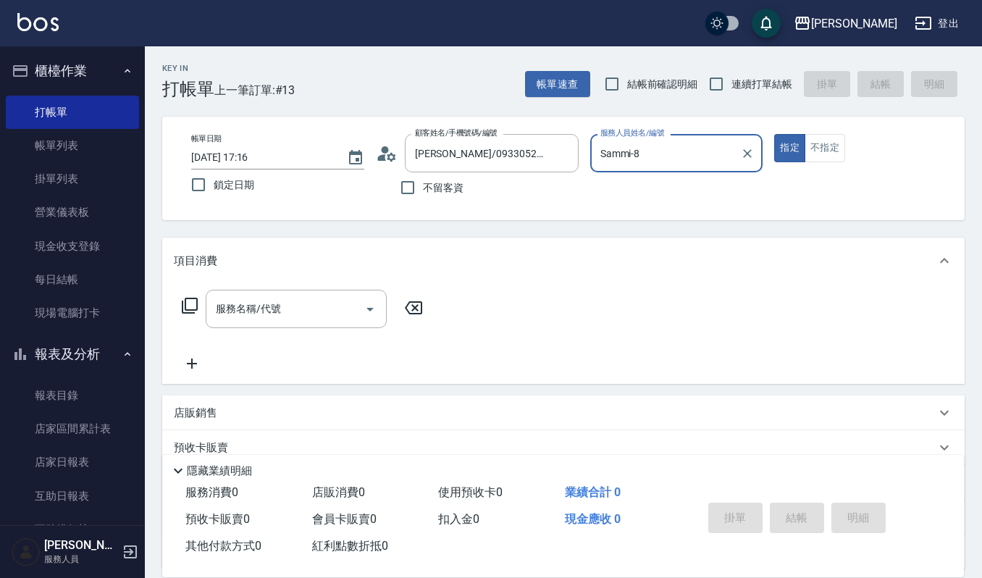
type input "Sammi-8"
click at [384, 156] on icon at bounding box center [381, 157] width 9 height 7
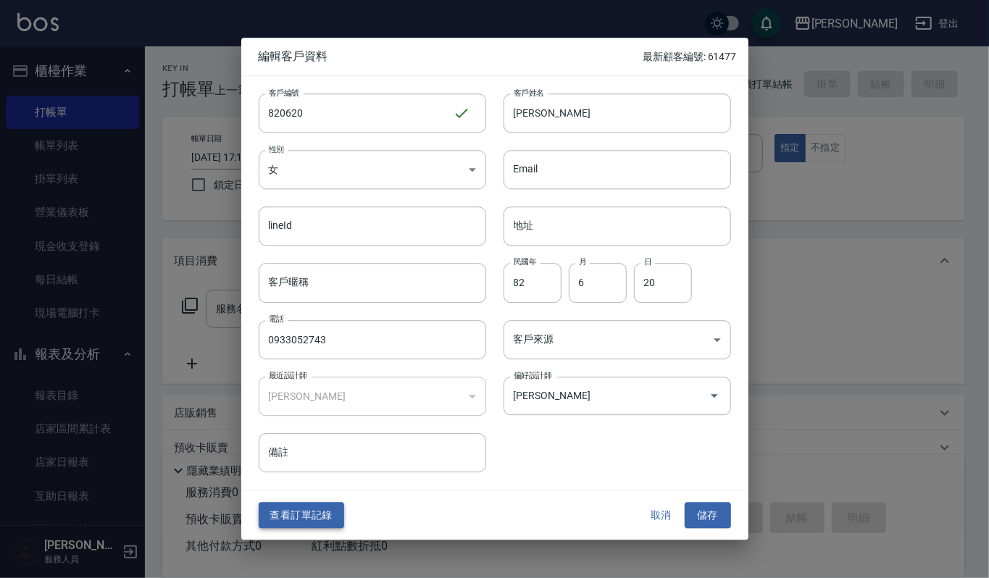
click at [314, 506] on button "查看訂單記錄" at bounding box center [301, 515] width 85 height 27
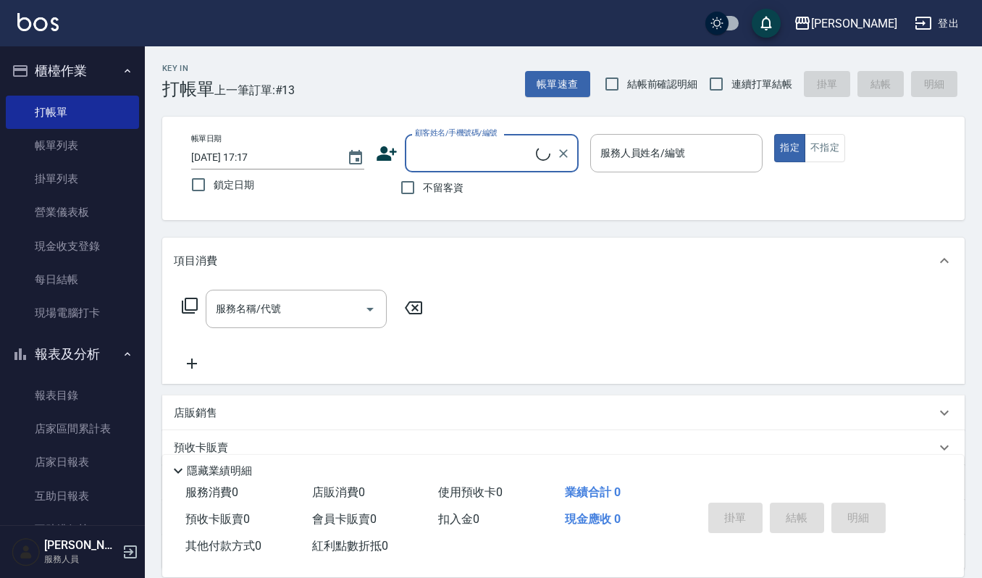
click at [494, 151] on input "顧客姓名/手機號碼/編號" at bounding box center [473, 153] width 125 height 25
type input "'"
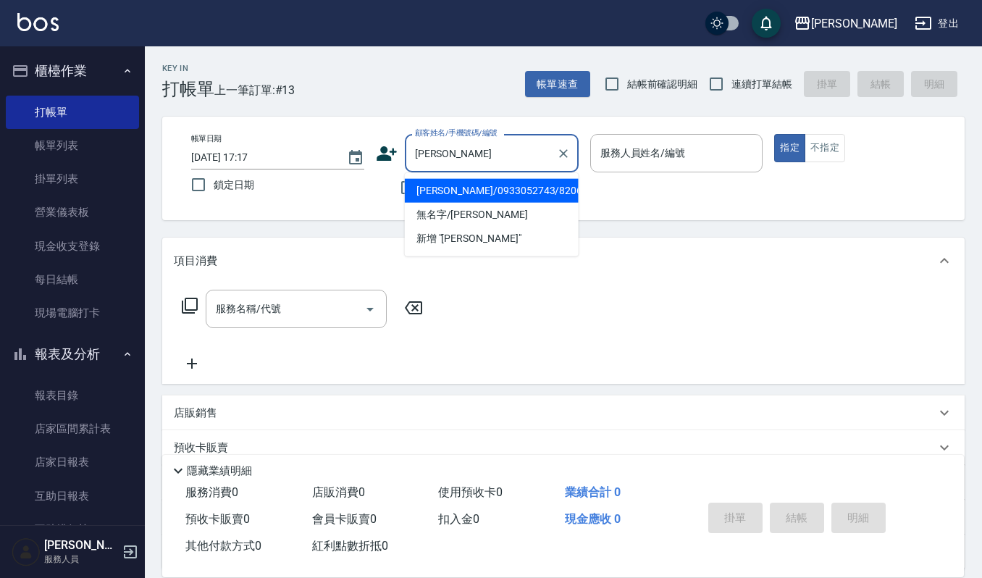
click at [488, 184] on li "楊珺茹/0933052743/820620" at bounding box center [492, 191] width 174 height 24
type input "楊珺茹/0933052743/820620"
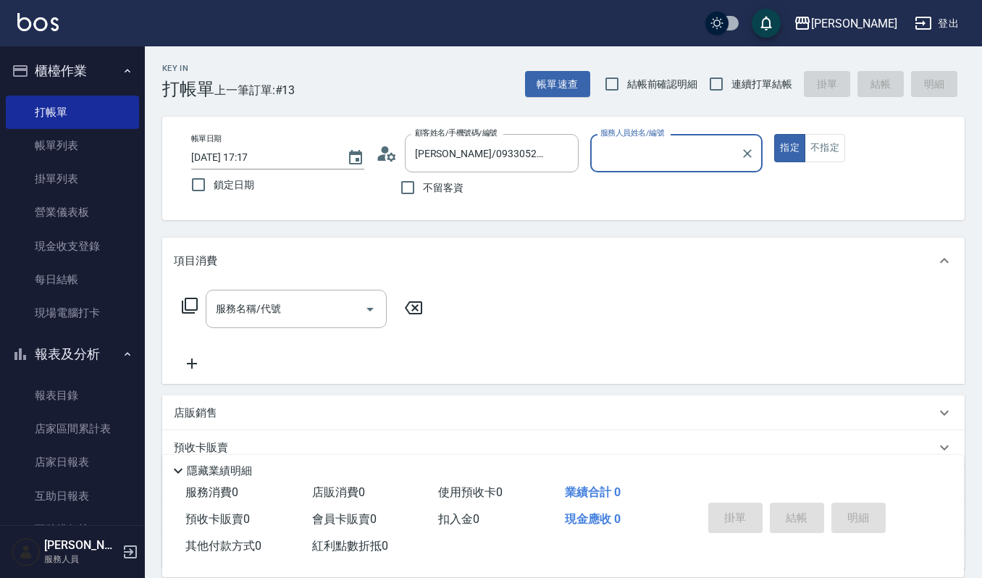
type input "Sammi-8"
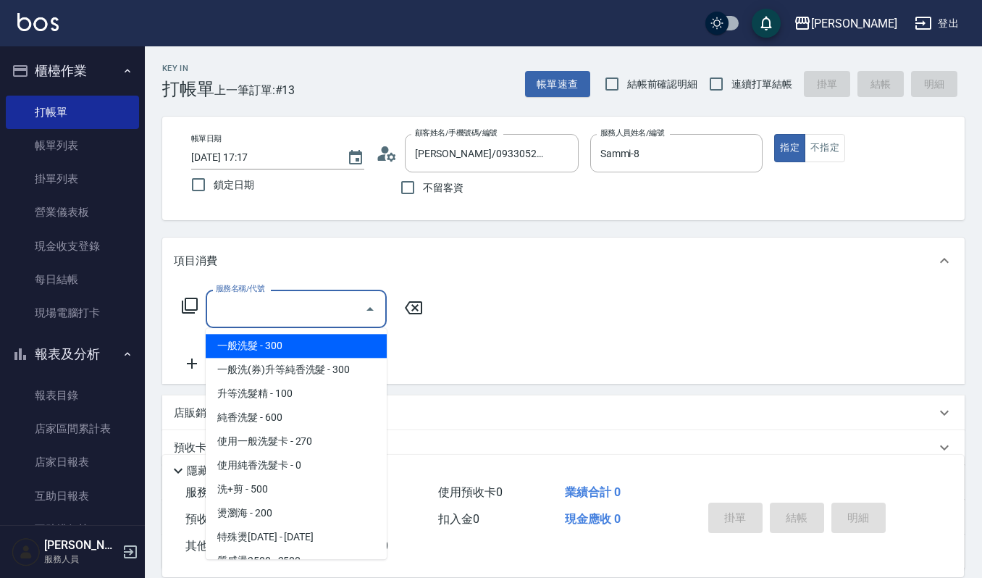
click at [290, 322] on input "服務名稱/代號" at bounding box center [285, 308] width 146 height 25
type input "1"
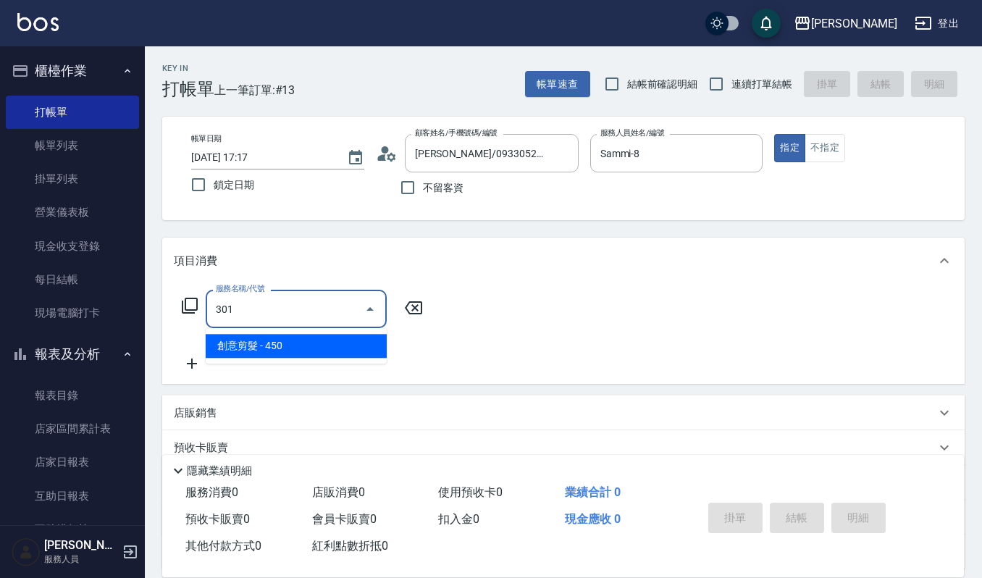
type input "創意剪髮(301)"
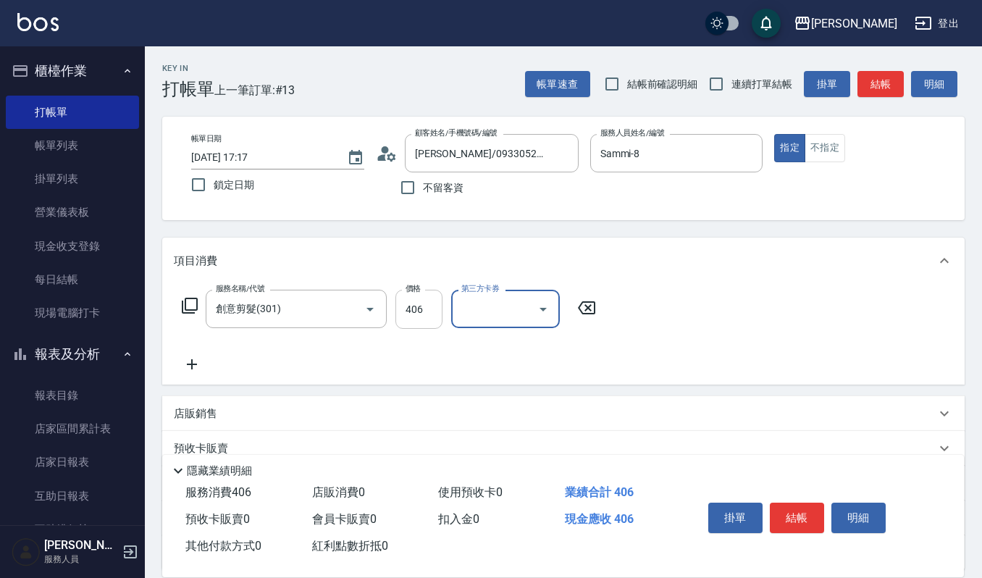
click at [438, 320] on input "406" at bounding box center [418, 309] width 47 height 39
type input "405"
click at [786, 508] on button "結帳" at bounding box center [797, 518] width 54 height 30
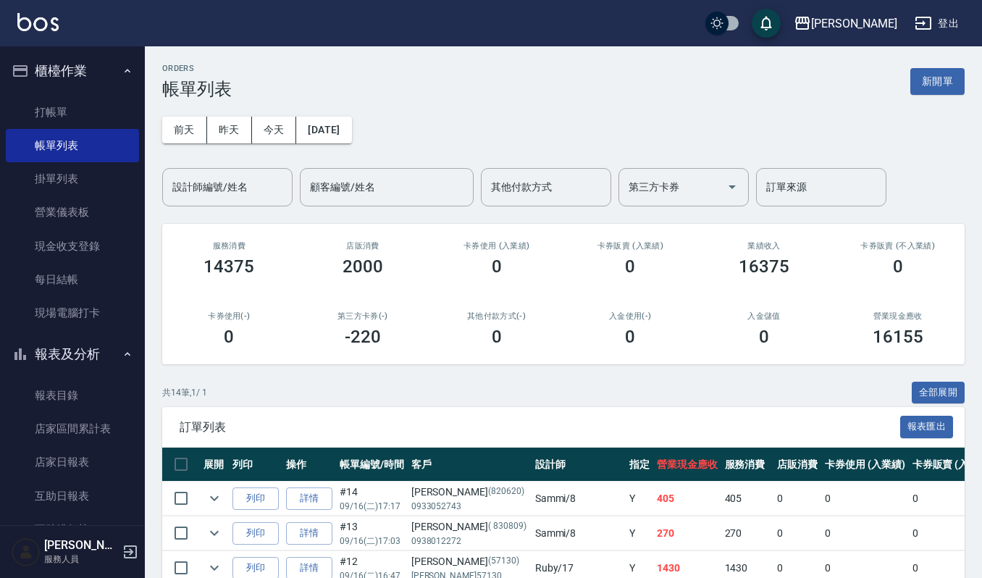
click at [268, 511] on td "列印" at bounding box center [256, 499] width 54 height 34
click at [270, 497] on button "列印" at bounding box center [255, 498] width 46 height 22
click at [928, 96] on div "ORDERS 帳單列表 新開單" at bounding box center [563, 81] width 802 height 35
click at [933, 90] on button "新開單" at bounding box center [937, 81] width 54 height 27
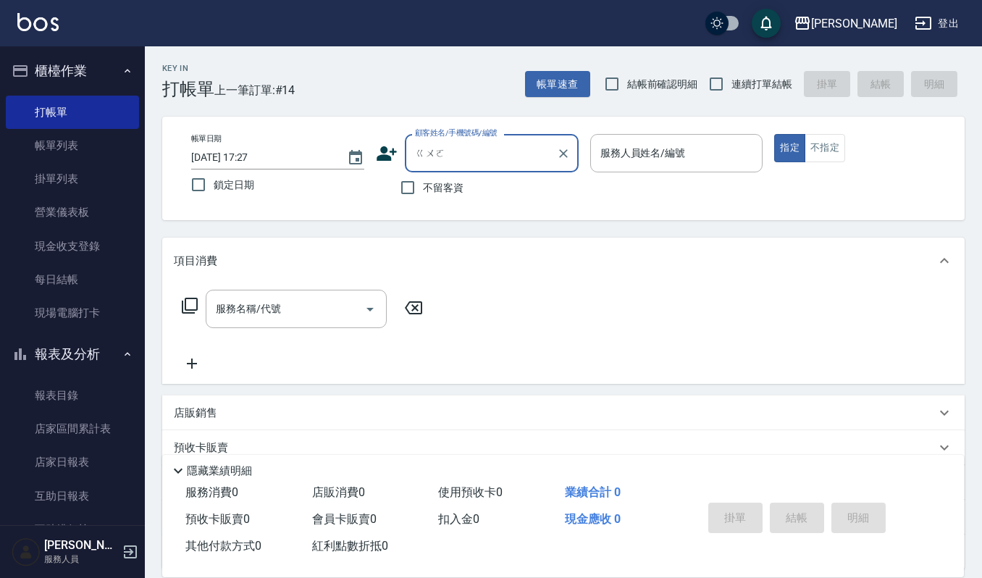
type input "郭"
type input "0922250"
click at [390, 146] on icon at bounding box center [387, 154] width 22 height 22
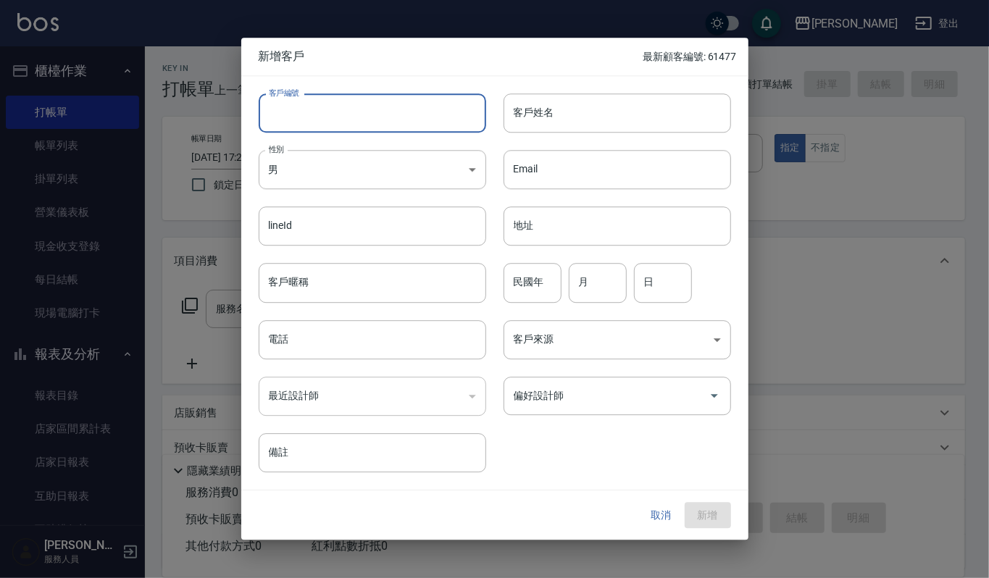
click at [345, 122] on input "客戶編號" at bounding box center [372, 112] width 227 height 39
type input "250677"
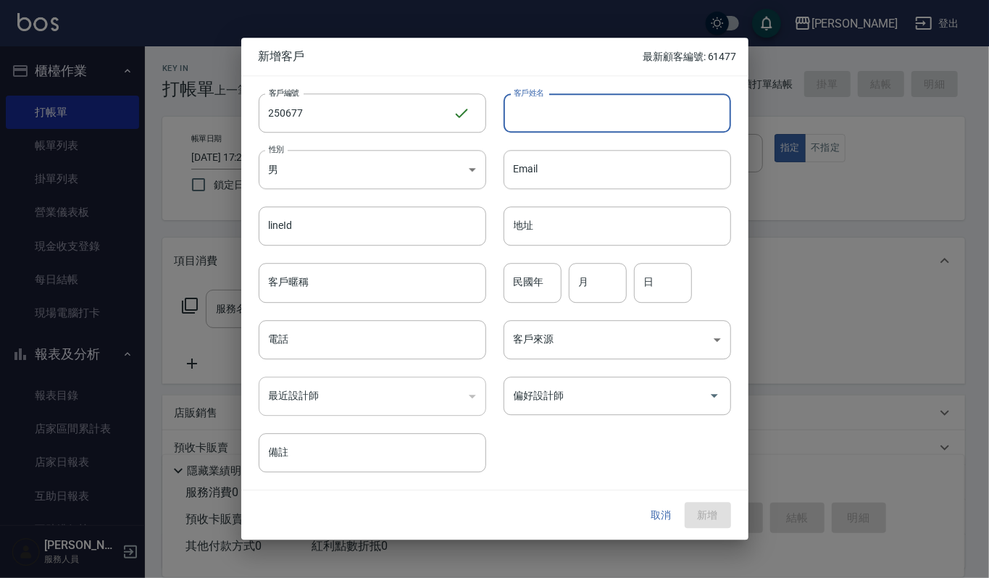
click at [615, 125] on input "客戶姓名" at bounding box center [616, 112] width 227 height 39
type input "郭添進"
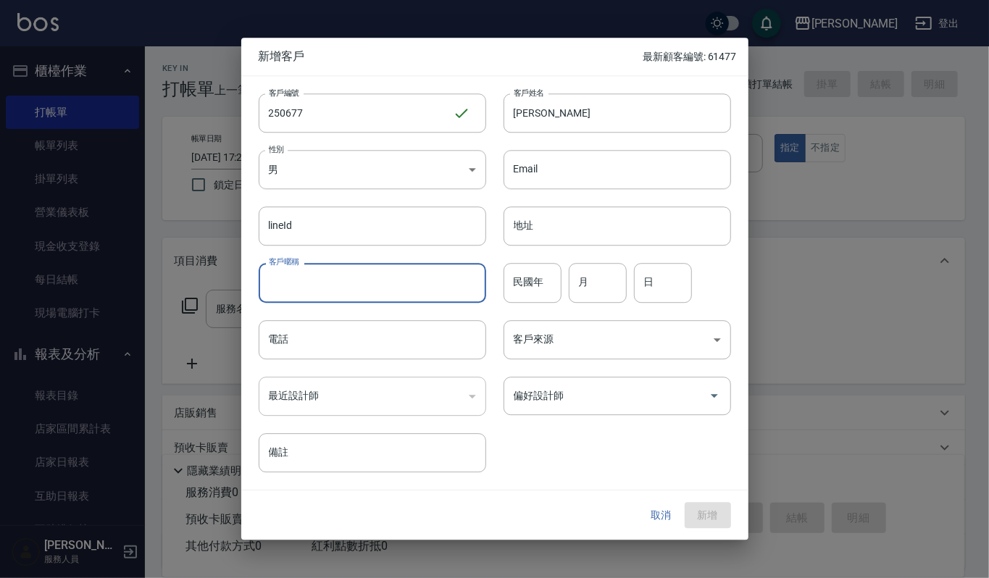
click at [377, 290] on input "客戶暱稱" at bounding box center [372, 283] width 227 height 39
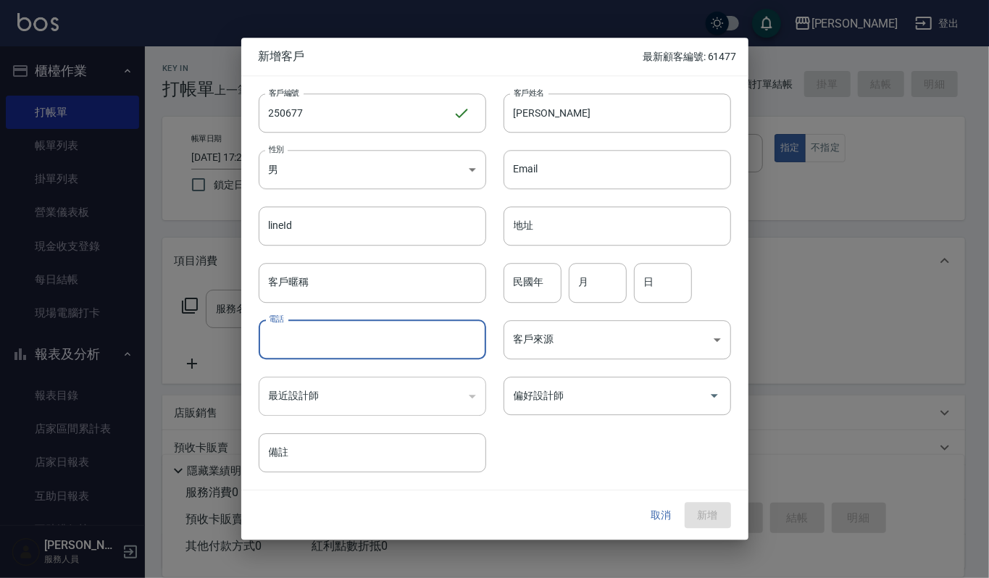
click at [282, 342] on input "電話" at bounding box center [372, 339] width 227 height 39
type input "0922250677"
click at [698, 513] on button "新增" at bounding box center [707, 515] width 46 height 27
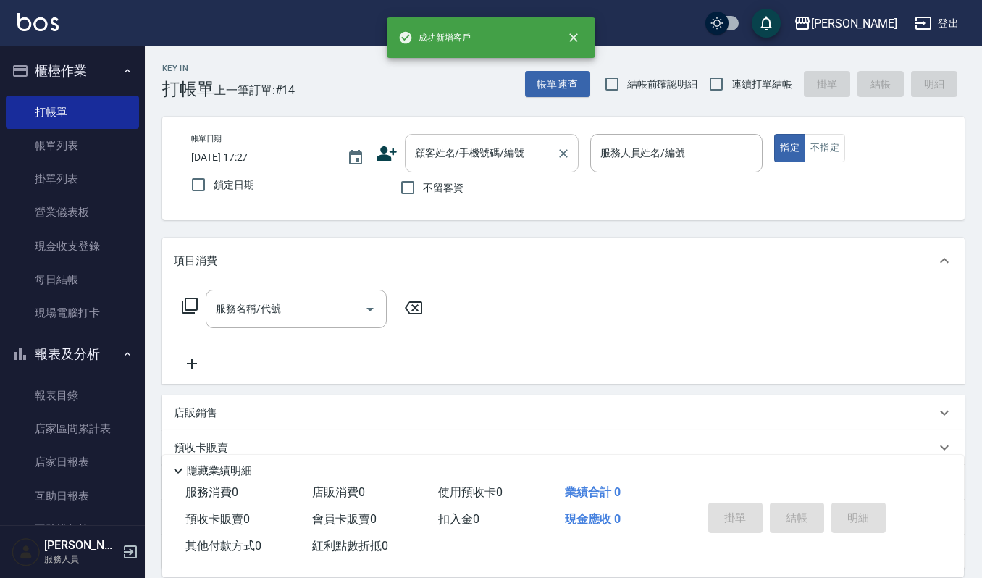
click at [477, 167] on div "顧客姓名/手機號碼/編號" at bounding box center [492, 153] width 174 height 38
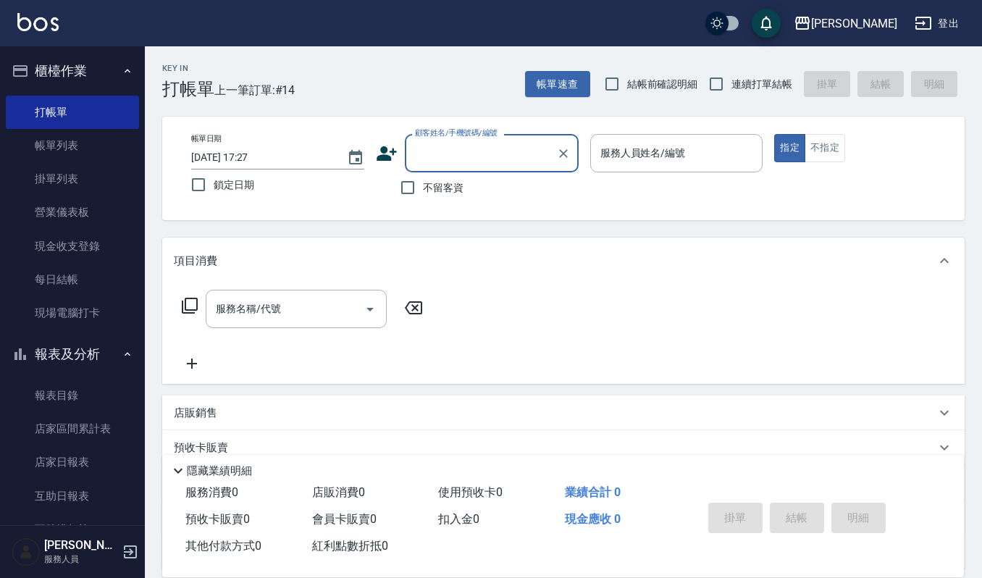
click at [485, 154] on input "顧客姓名/手機號碼/編號" at bounding box center [480, 153] width 139 height 25
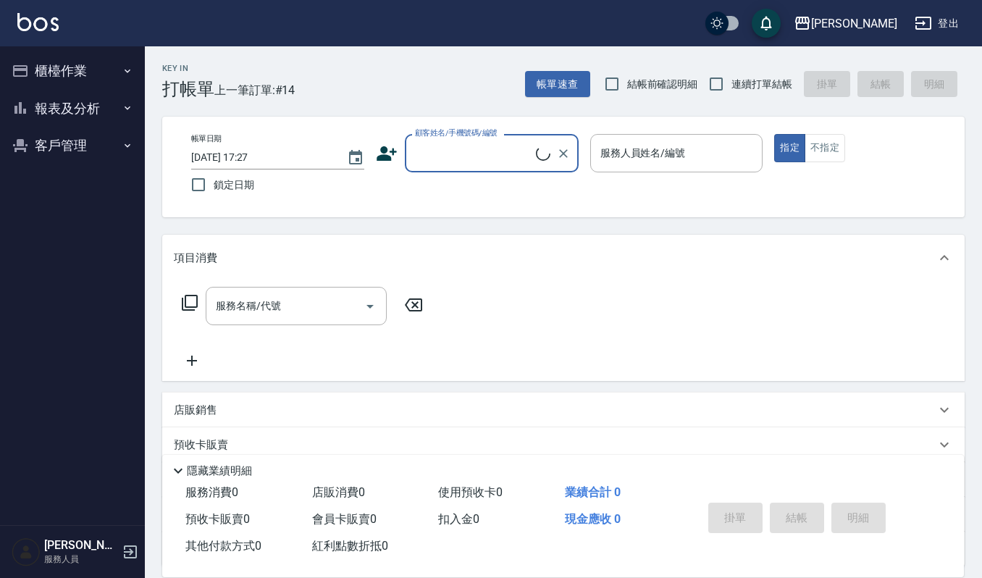
click at [479, 166] on div "顧客姓名/手機號碼/編號" at bounding box center [492, 153] width 174 height 38
click at [473, 167] on div "顧客姓名/手機號碼/編號" at bounding box center [492, 153] width 174 height 38
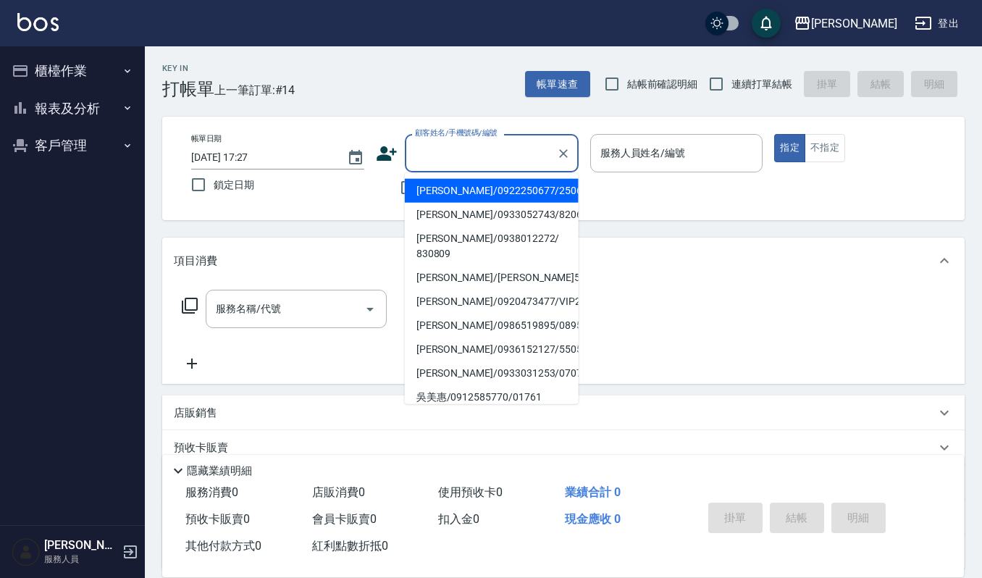
click at [472, 191] on li "郭添進/0922250677/250677" at bounding box center [492, 191] width 174 height 24
type input "郭添進/0922250677/250677"
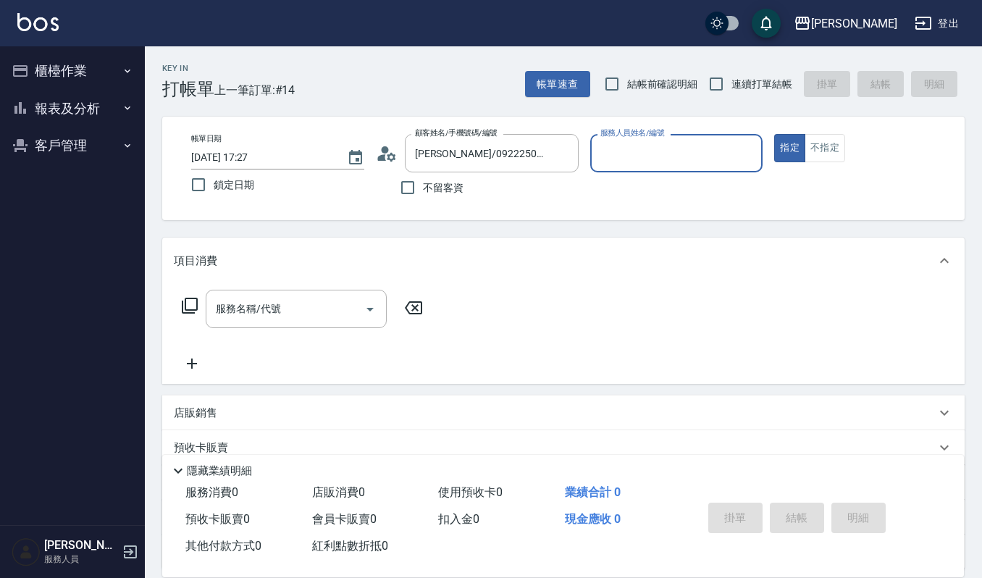
click at [687, 138] on div "服務人員姓名/編號" at bounding box center [676, 153] width 173 height 38
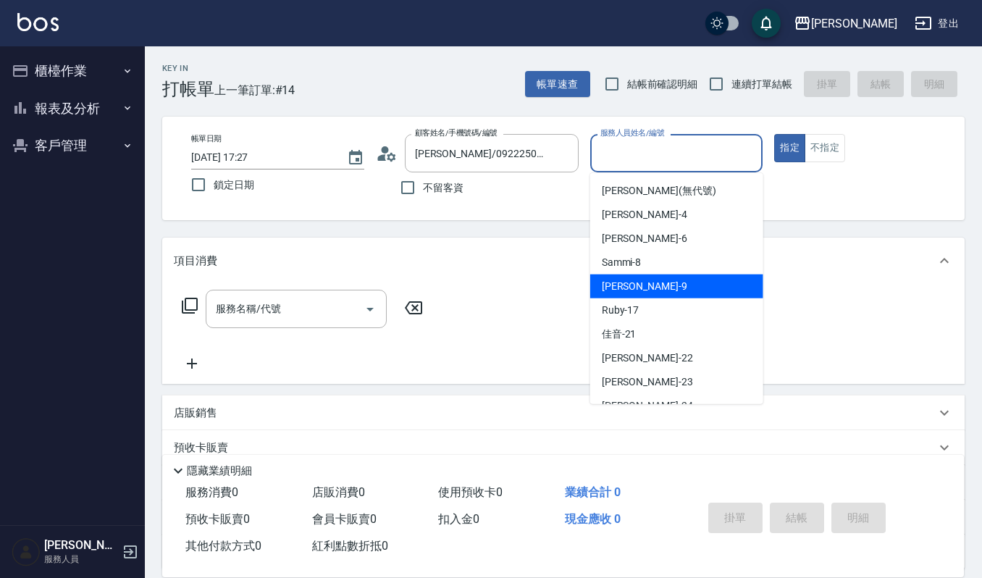
click at [662, 284] on div "Ivy艾薇 -9" at bounding box center [676, 286] width 173 height 24
type input "Ivy艾薇-9"
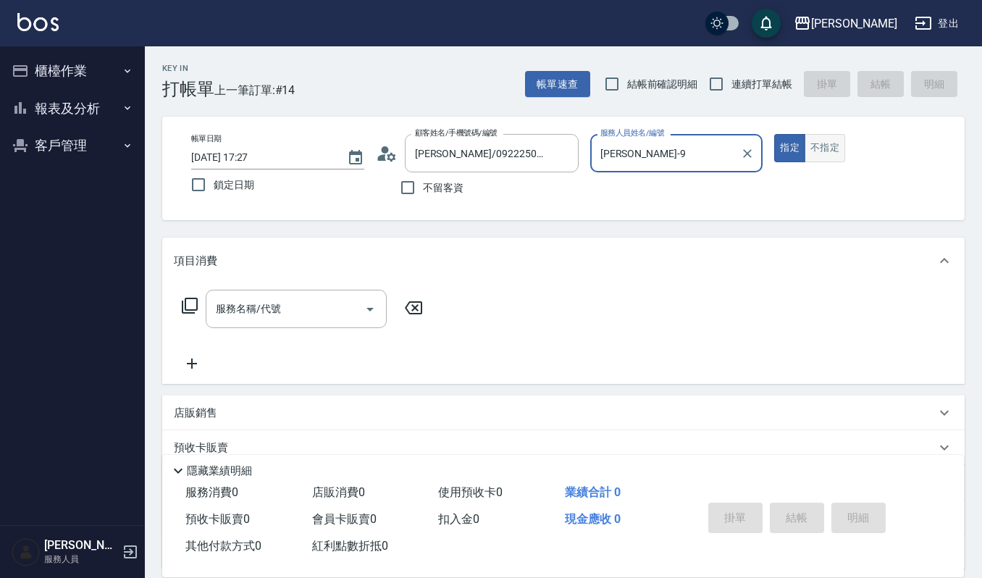
click at [818, 151] on button "不指定" at bounding box center [825, 148] width 41 height 28
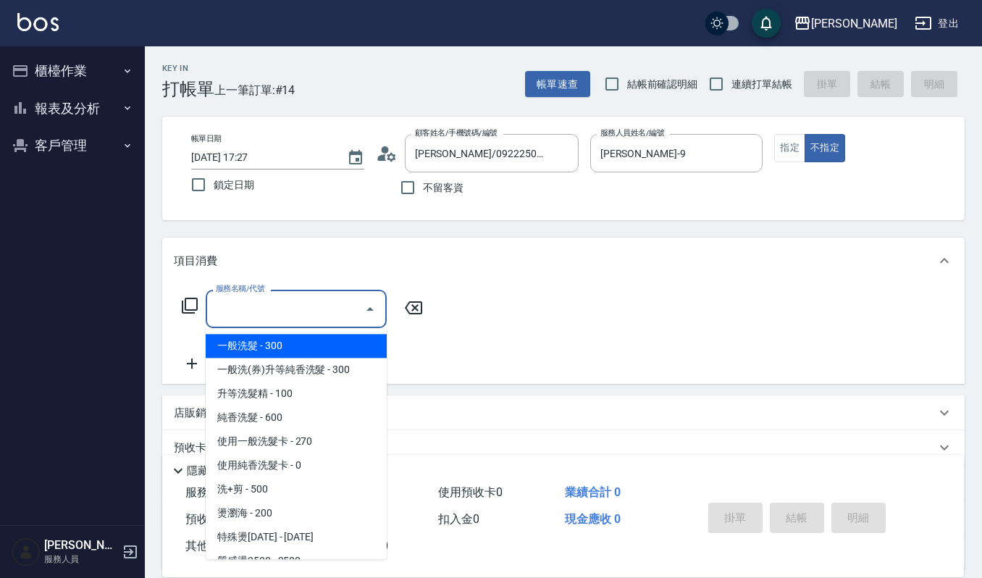
click at [303, 314] on input "服務名稱/代號" at bounding box center [285, 308] width 146 height 25
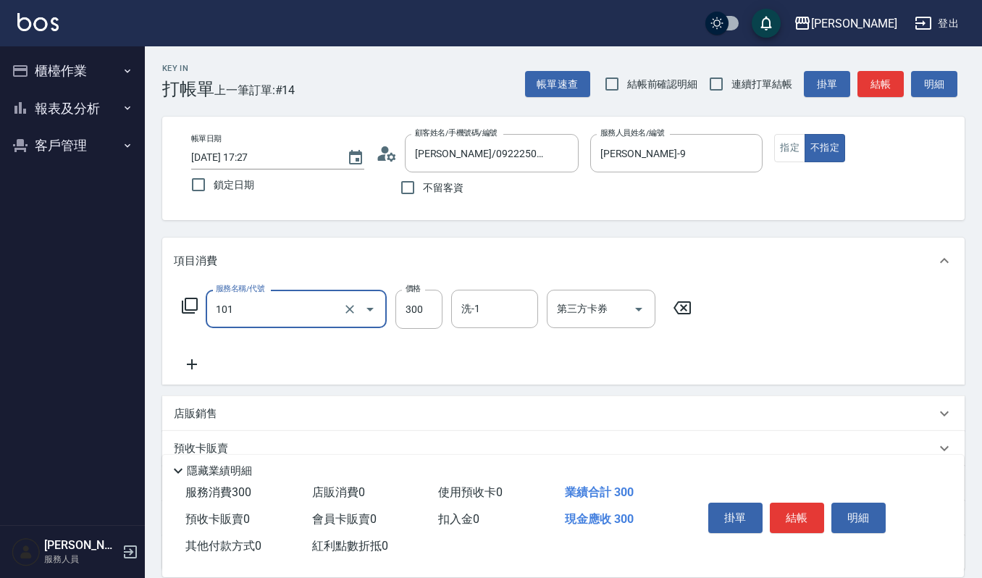
type input "一般洗髮(101)"
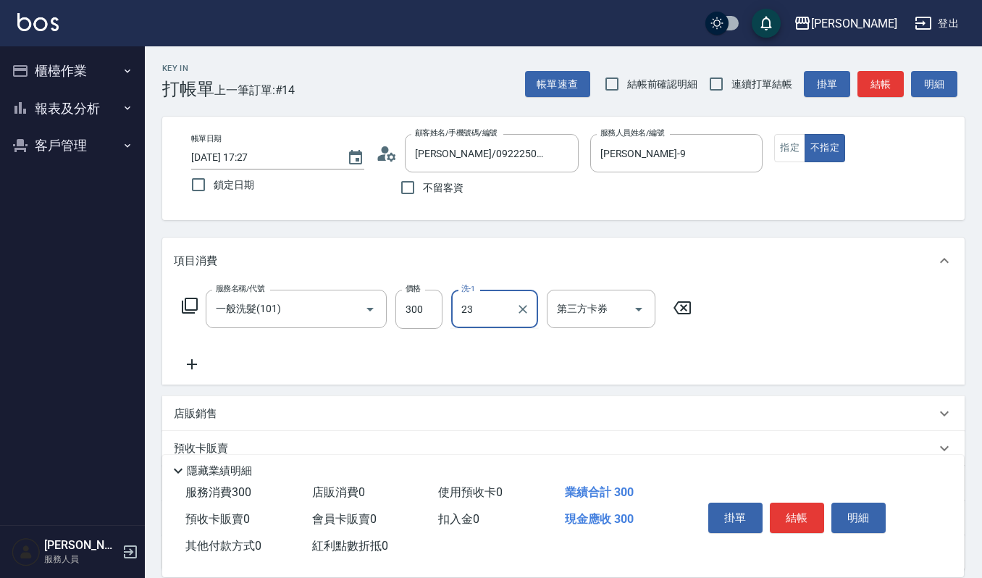
type input "郁涵-23"
click at [795, 520] on button "結帳" at bounding box center [797, 518] width 54 height 30
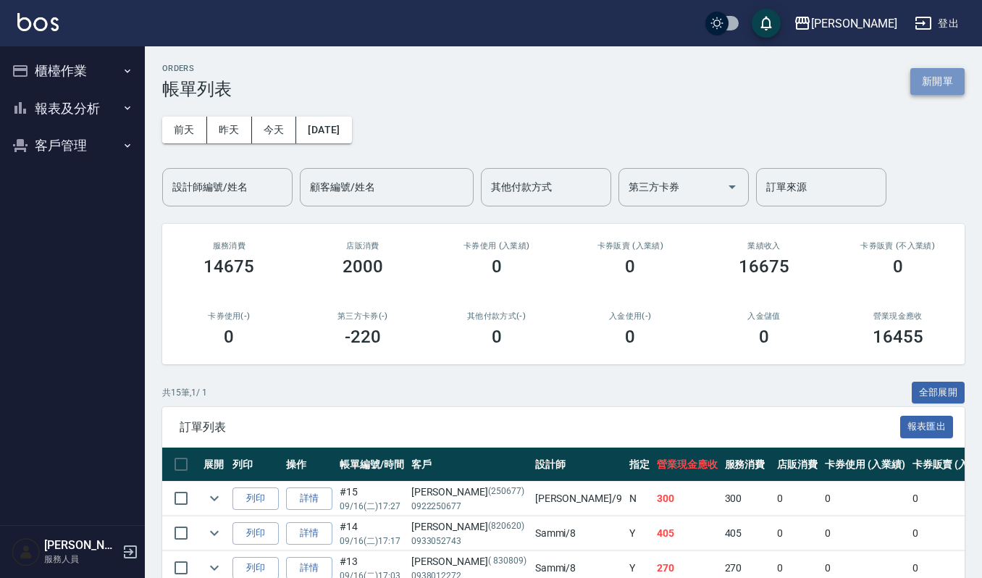
click at [925, 82] on button "新開單" at bounding box center [937, 81] width 54 height 27
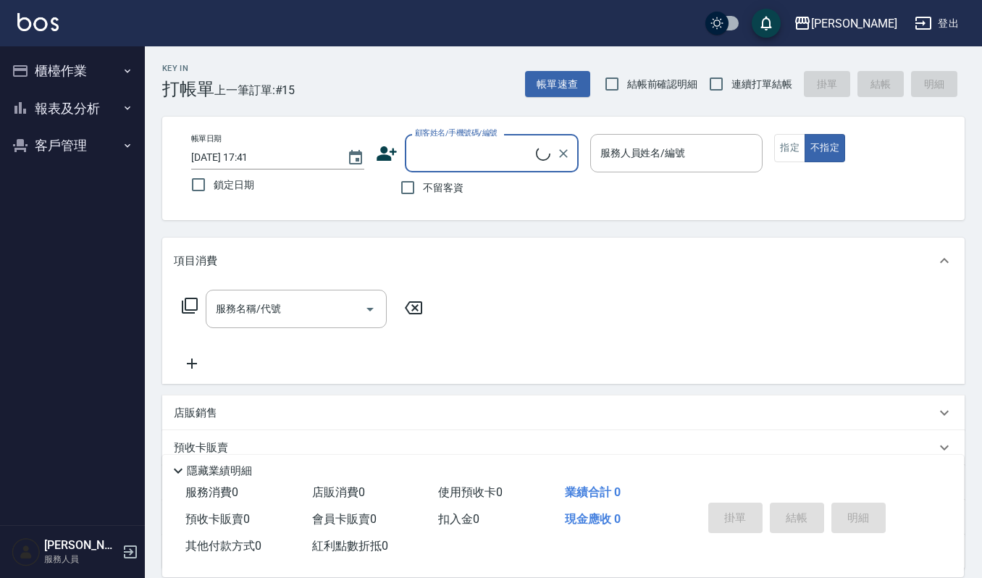
click at [445, 148] on input "顧客姓名/手機號碼/編號" at bounding box center [473, 153] width 125 height 25
type input "造"
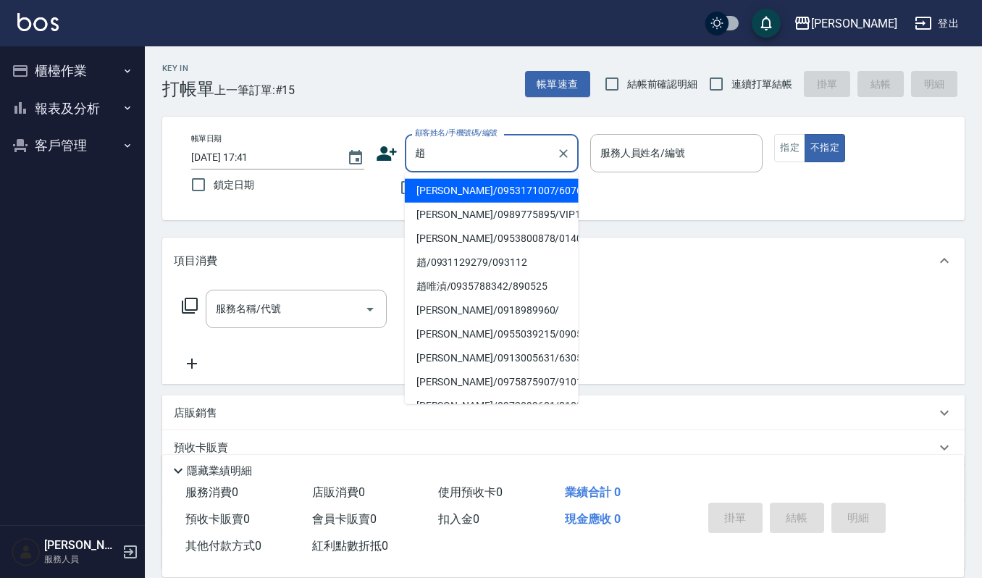
click at [424, 184] on li "趙惠娟/0953171007/60765" at bounding box center [492, 191] width 174 height 24
type input "趙惠娟/0953171007/60765"
type input "吉兒-4"
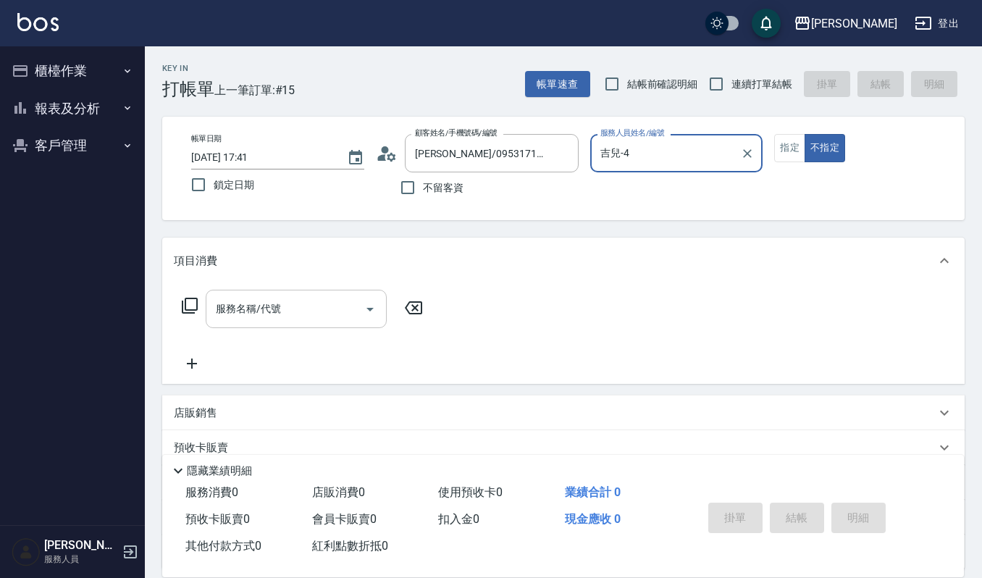
click at [282, 311] on input "服務名稱/代號" at bounding box center [285, 308] width 146 height 25
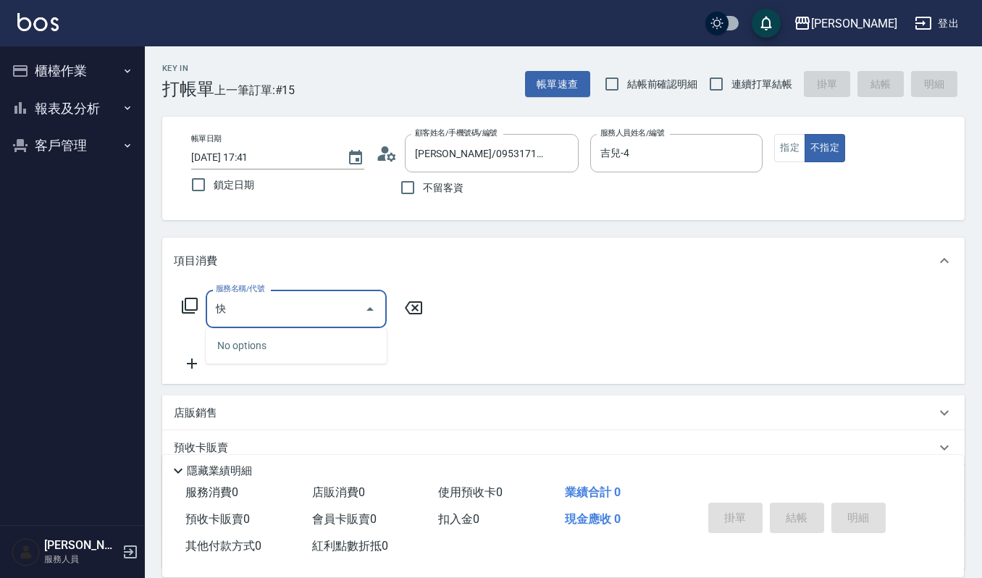
type input "膾"
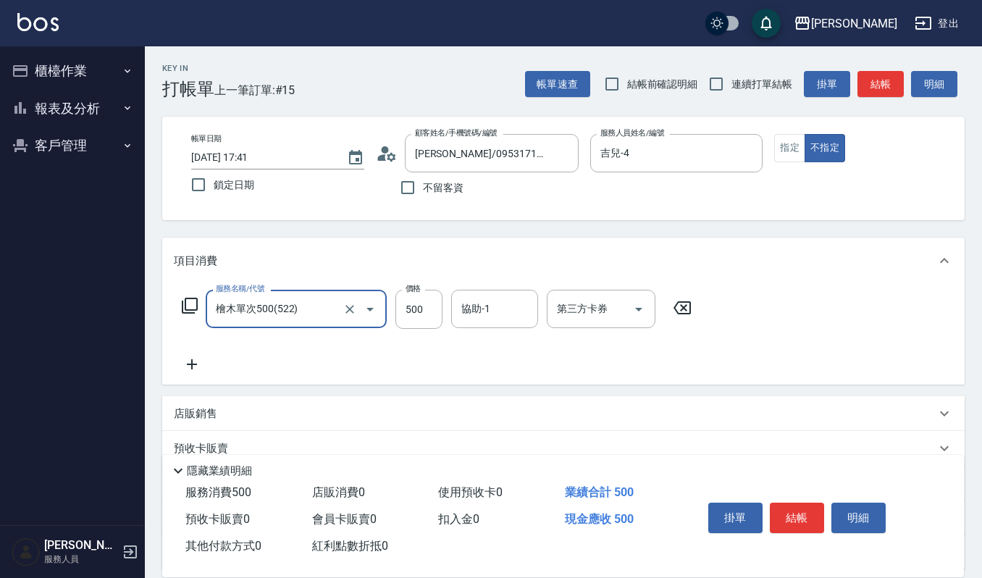
type input "檜木單次500(522)"
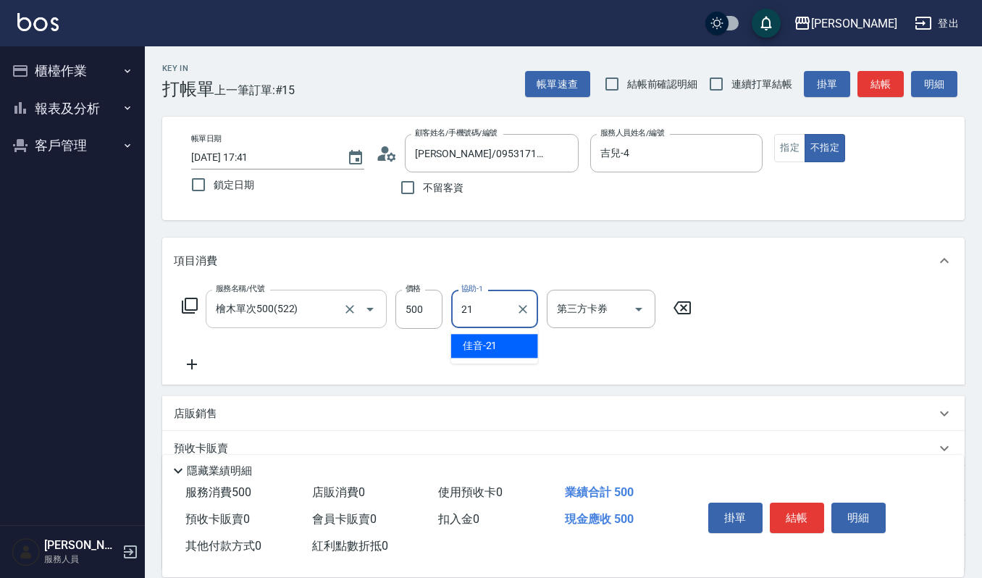
type input "佳音-21"
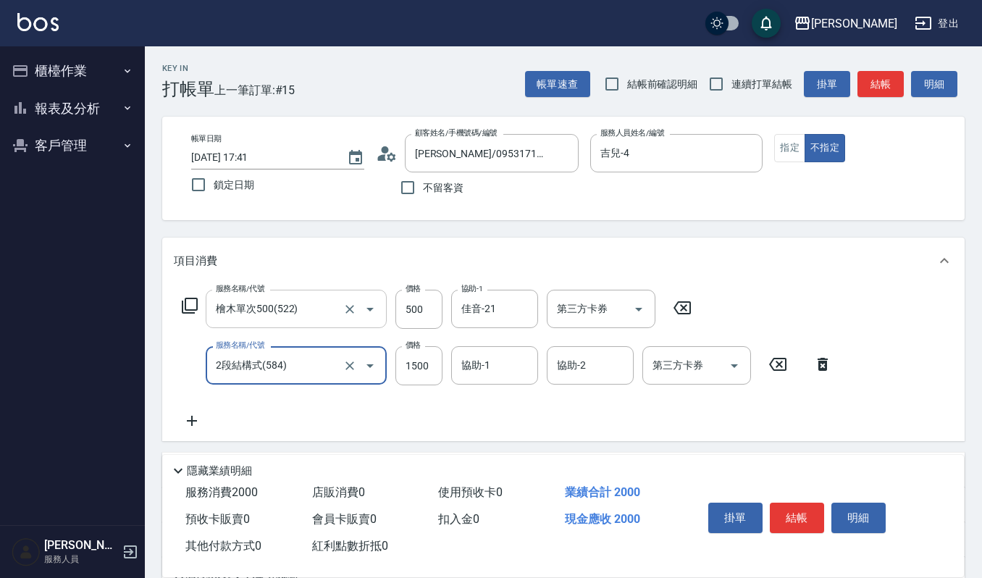
type input "2段結構式(584)"
type input "1900"
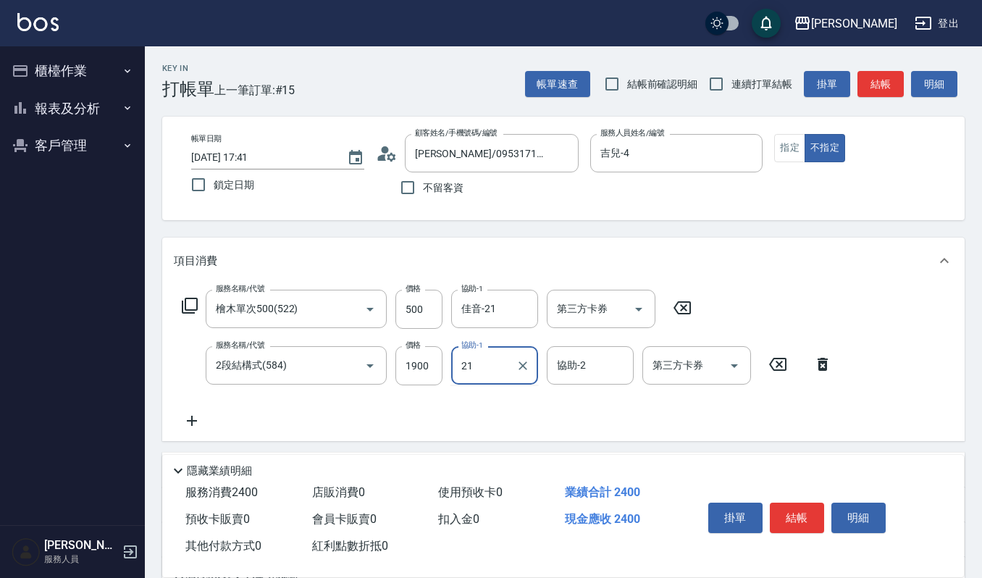
type input "佳音-21"
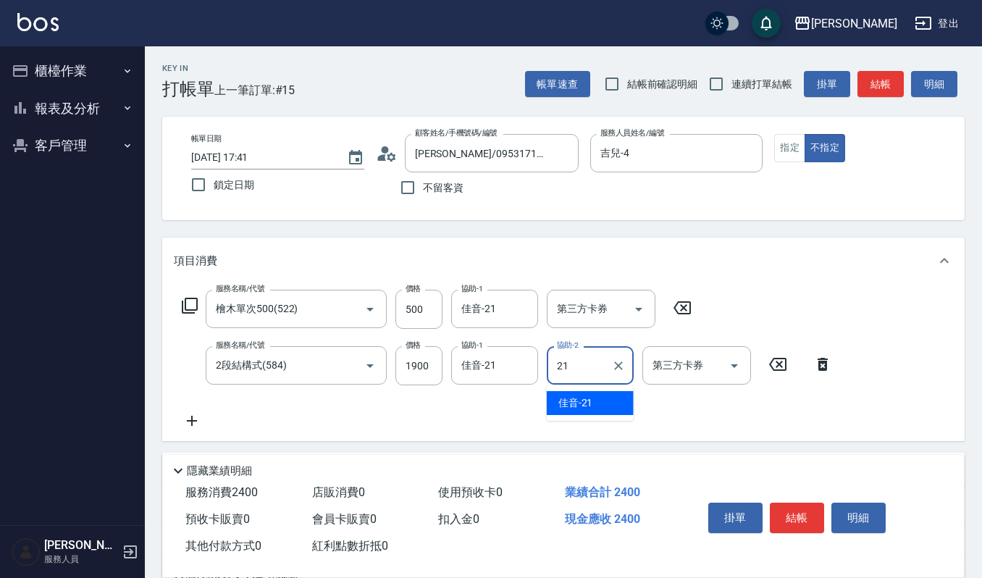
type input "佳音-21"
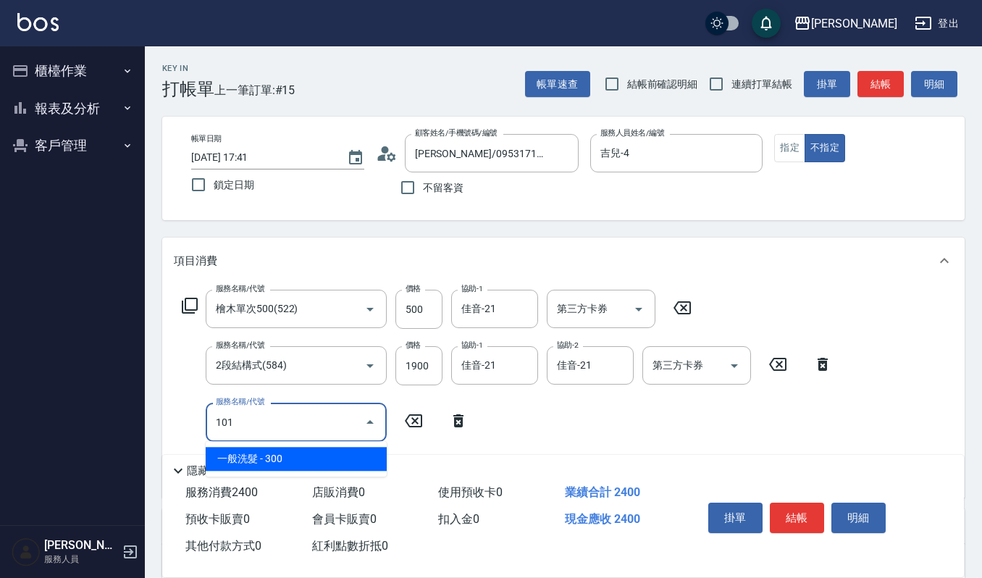
type input "一般洗髮(101)"
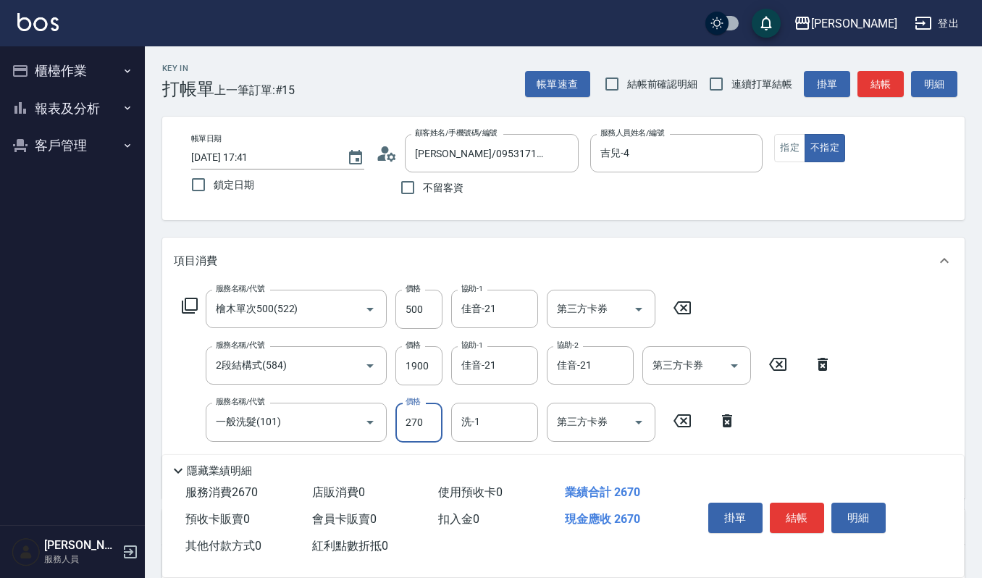
type input "270"
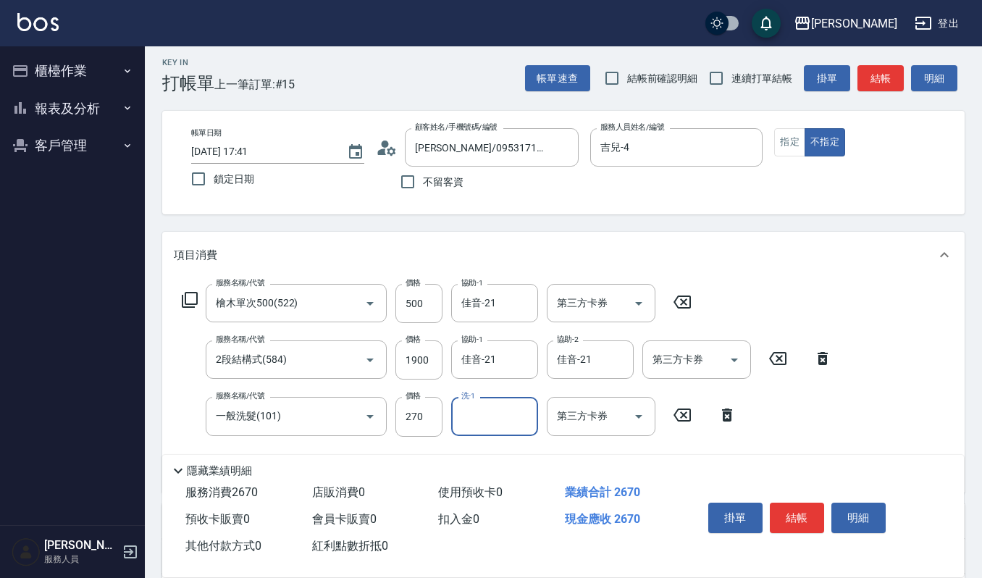
scroll to position [96, 0]
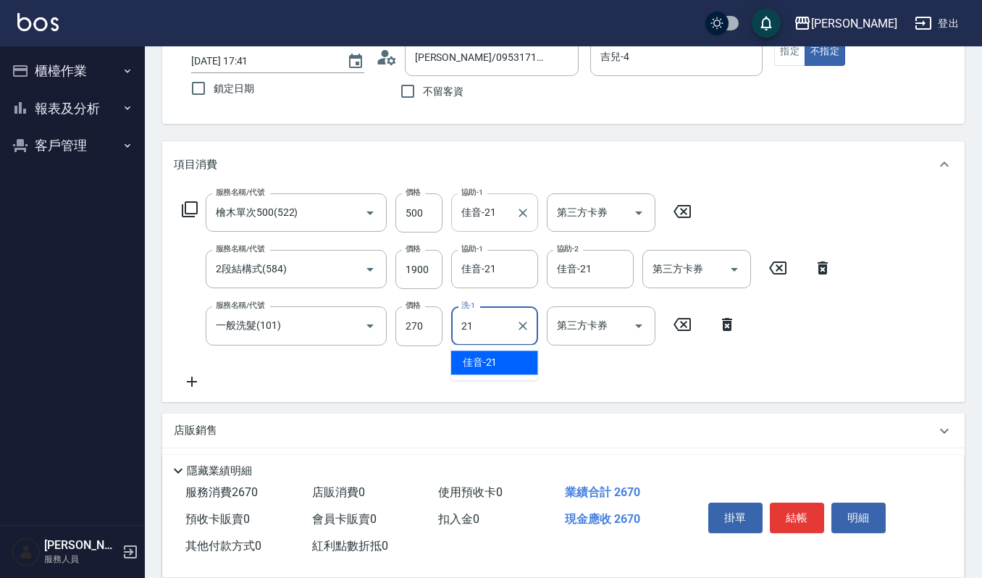
type input "佳音-21"
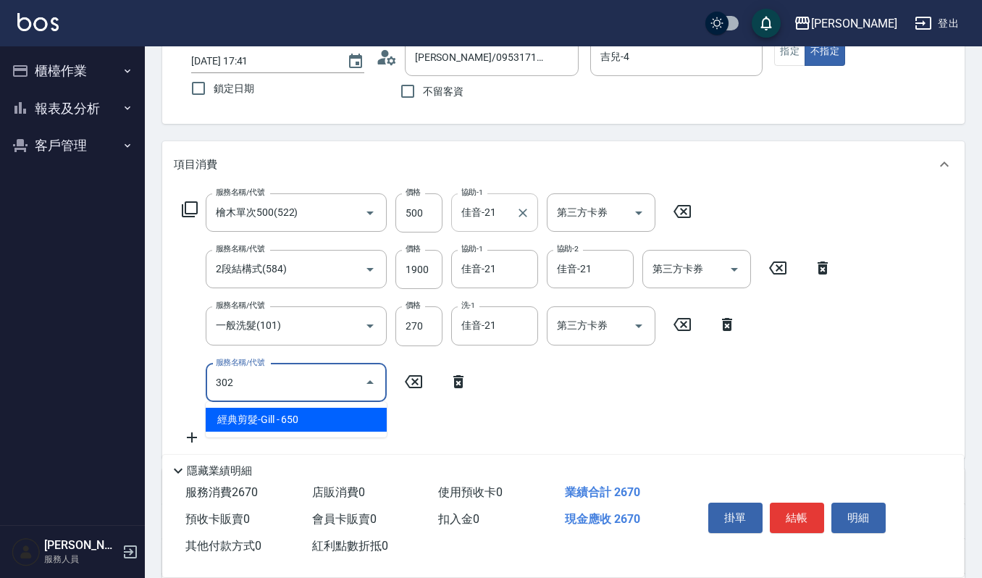
type input "經典剪髮-Gill(302)"
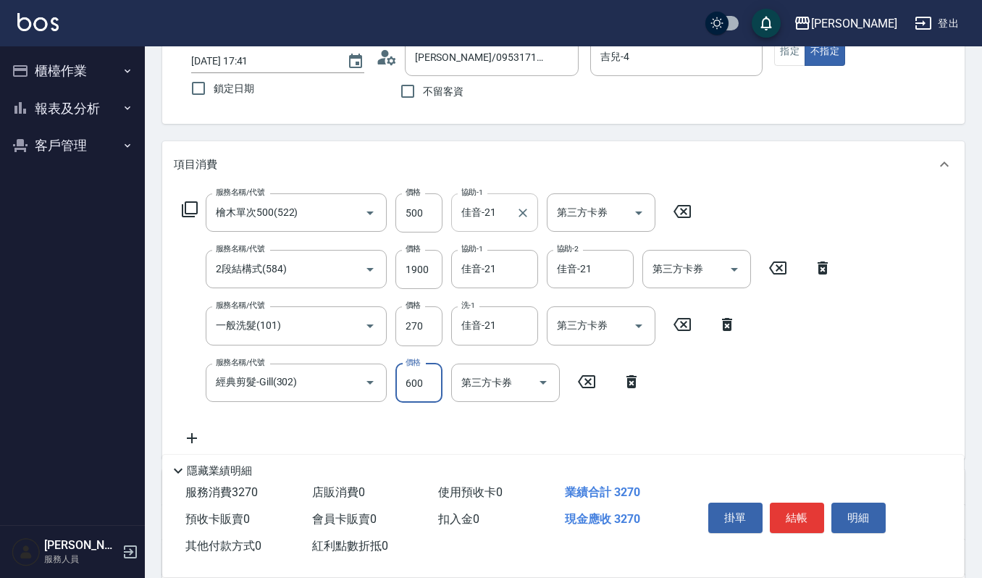
type input "600"
click at [810, 511] on button "結帳" at bounding box center [797, 518] width 54 height 30
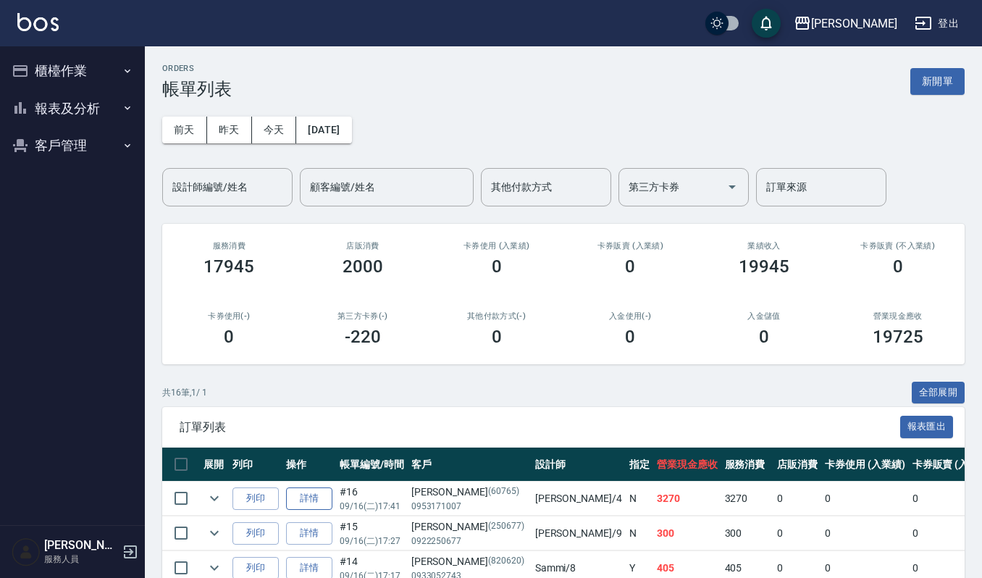
click at [306, 492] on link "詳情" at bounding box center [309, 498] width 46 height 22
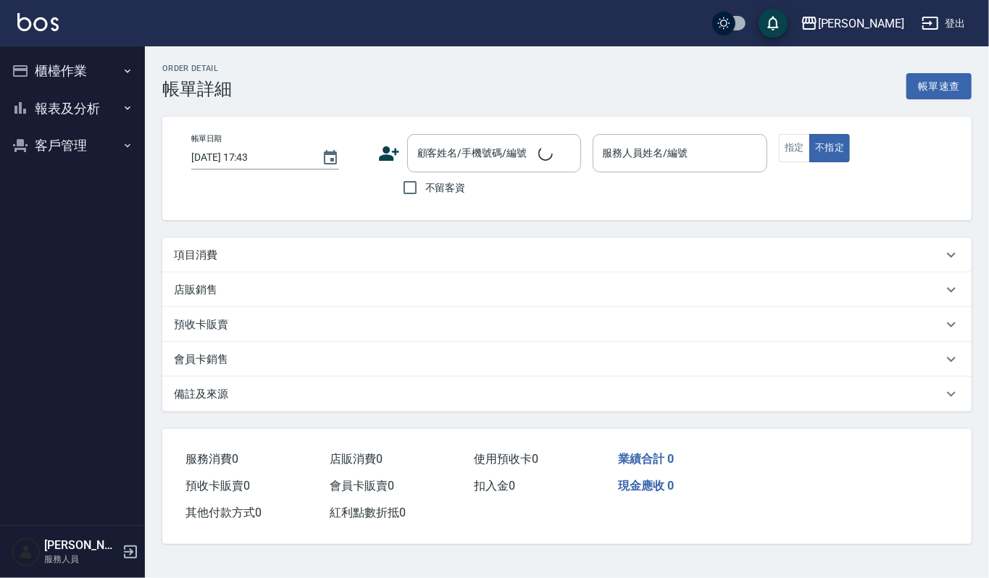
type input "2025/09/16 17:41"
type input "吉兒-4"
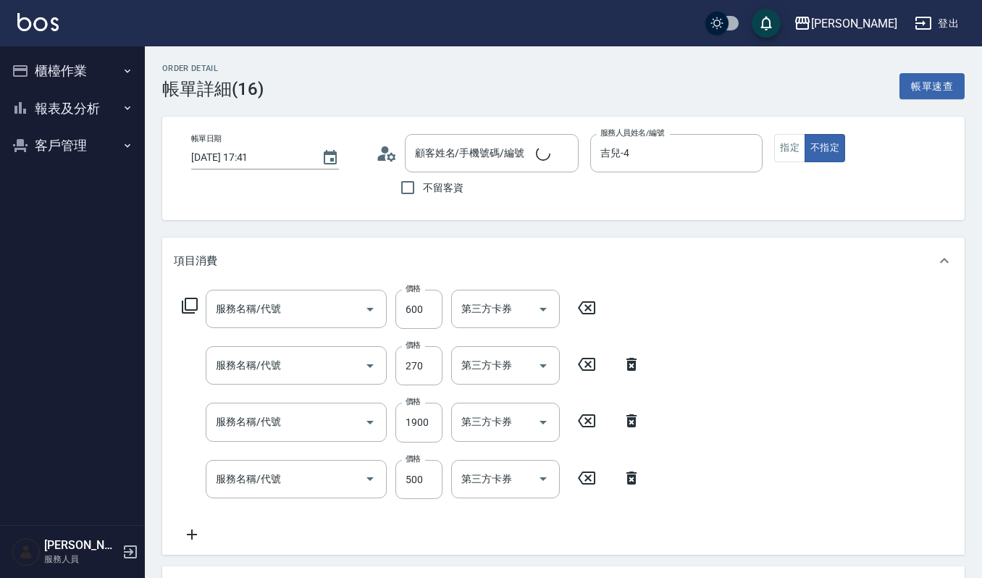
type input "趙惠娟/0953171007/60765"
type input "經典剪髮-Gill(302)"
type input "一般洗髮(101)"
type input "2段結構式(584)"
type input "檜木單次500(522)"
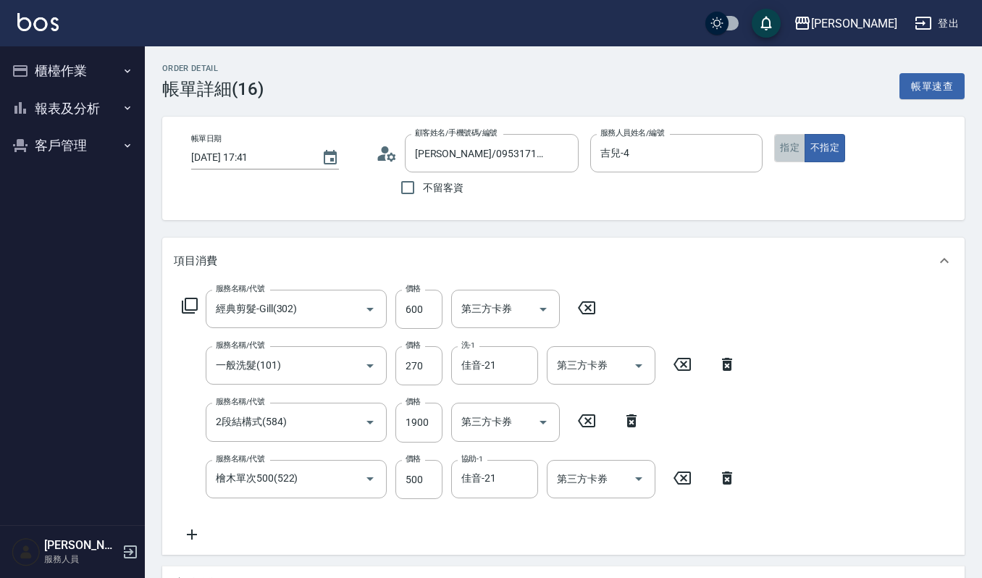
click at [798, 151] on button "指定" at bounding box center [789, 148] width 31 height 28
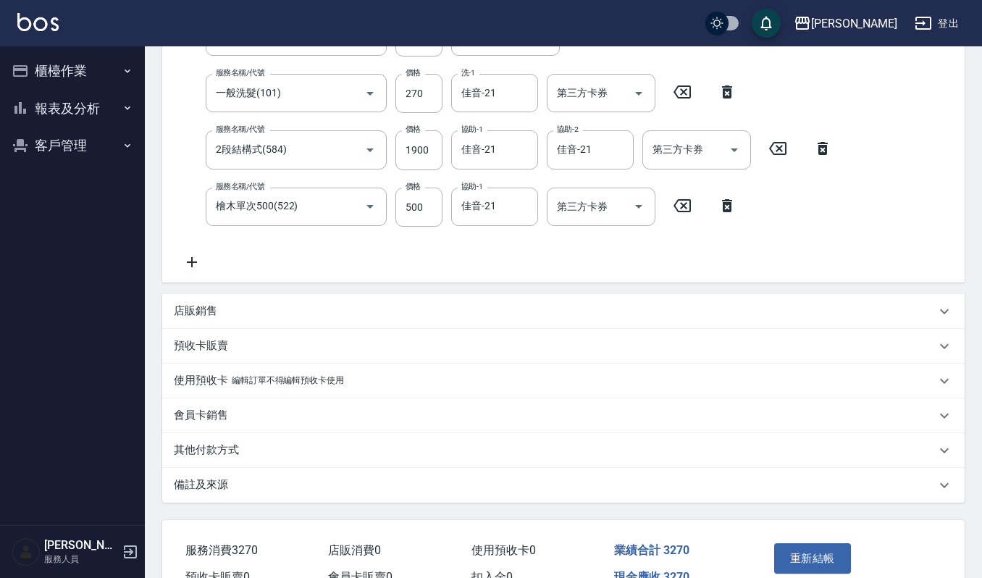
scroll to position [349, 0]
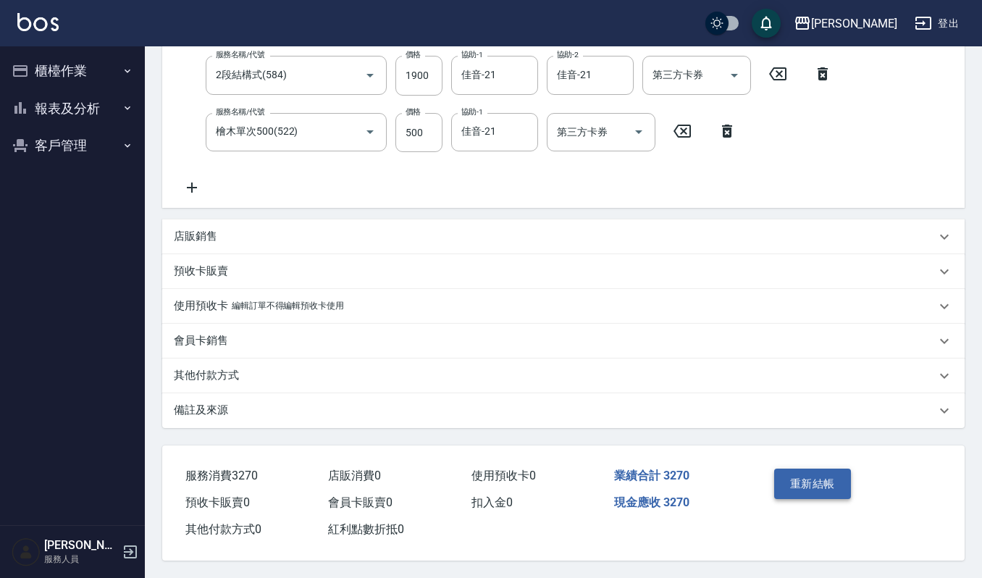
click at [842, 493] on button "重新結帳" at bounding box center [812, 484] width 77 height 30
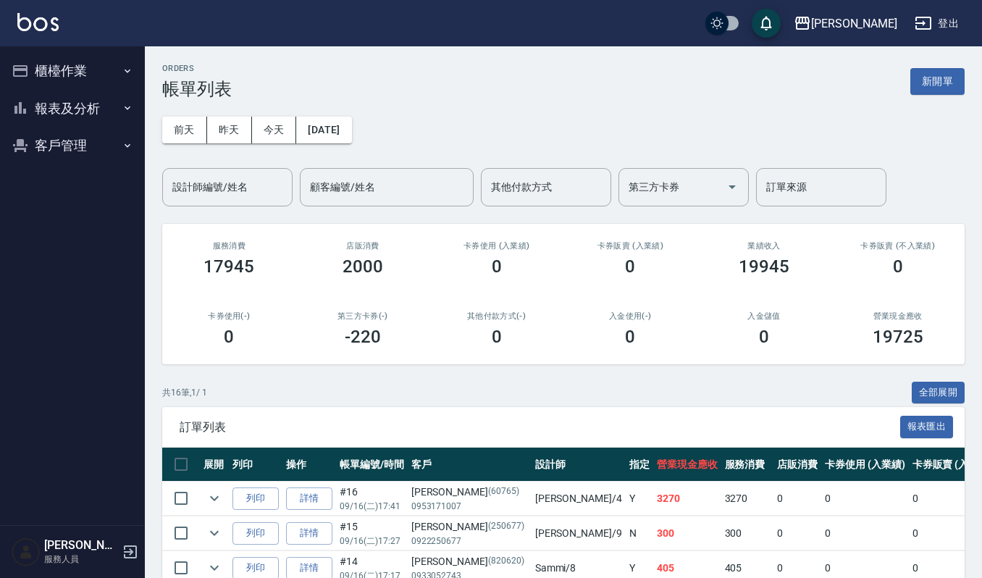
click at [653, 391] on div "共 16 筆, 1 / 1 全部展開" at bounding box center [563, 393] width 802 height 22
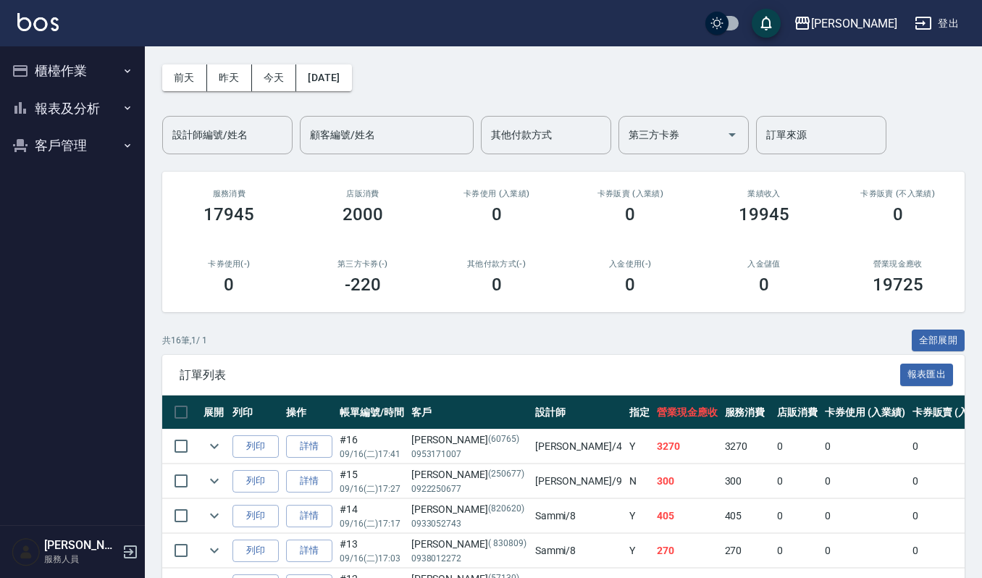
scroll to position [96, 0]
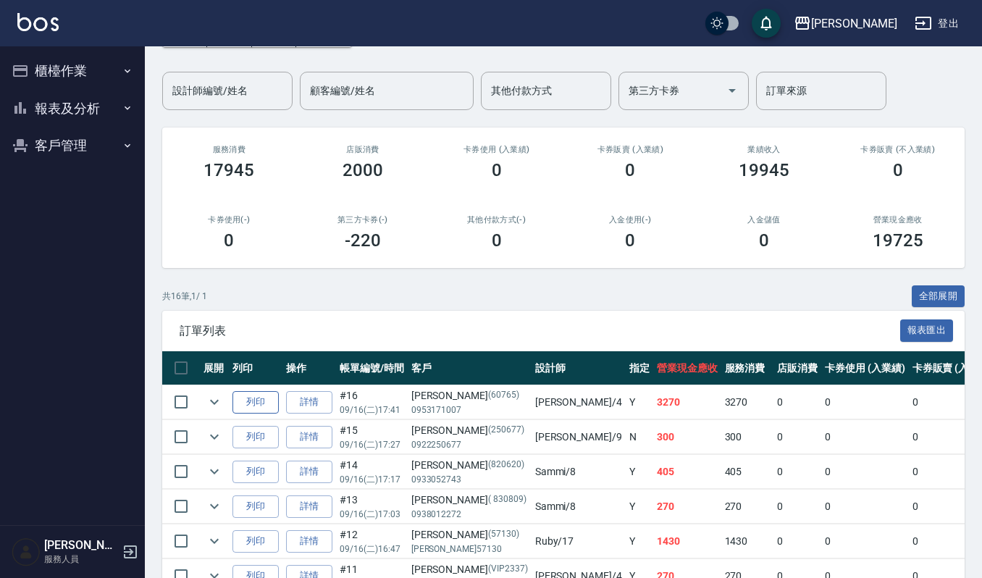
click at [240, 401] on button "列印" at bounding box center [255, 402] width 46 height 22
click at [76, 59] on button "櫃檯作業" at bounding box center [72, 71] width 133 height 38
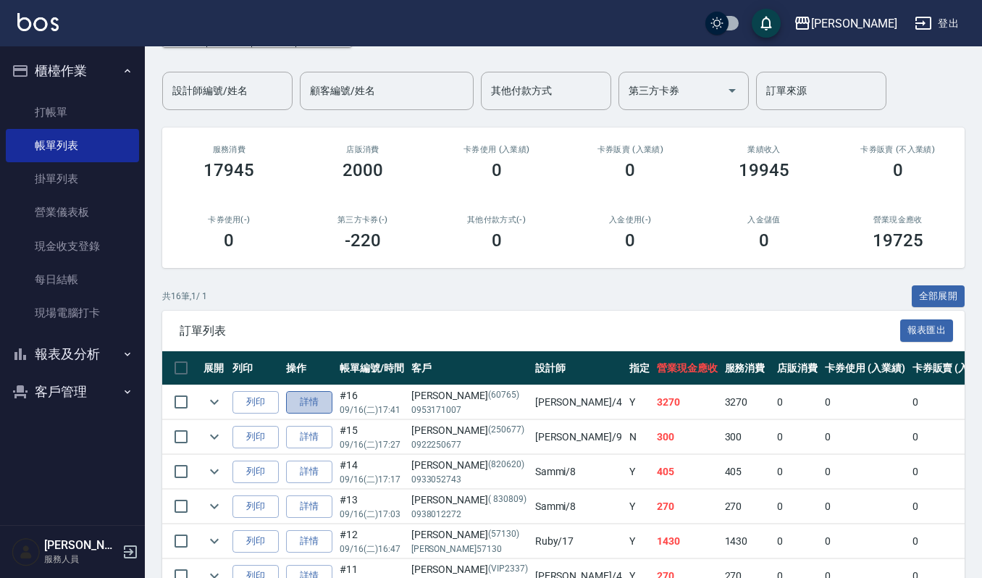
click at [319, 392] on link "詳情" at bounding box center [309, 402] width 46 height 22
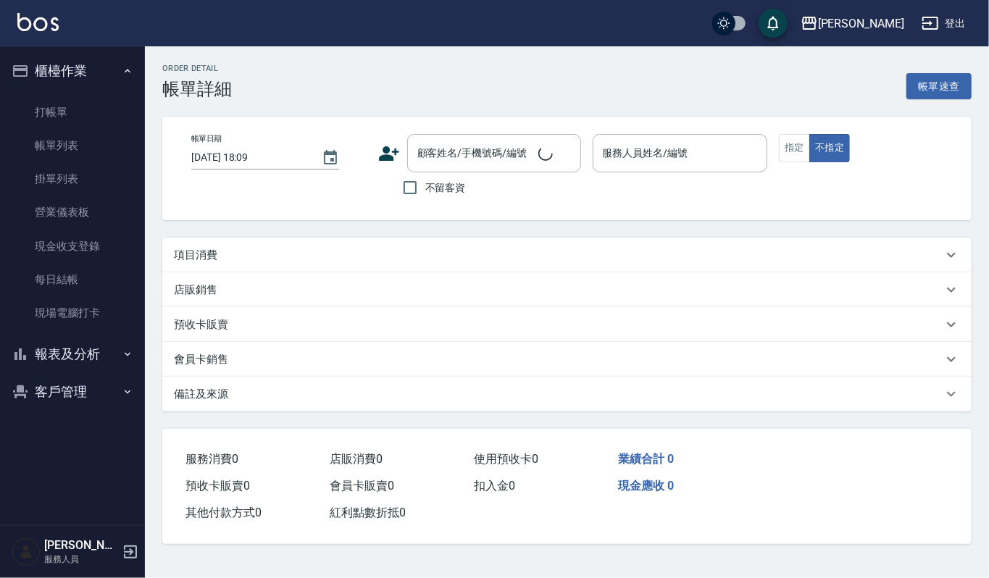
type input "2025/09/16 17:41"
type input "吉兒-4"
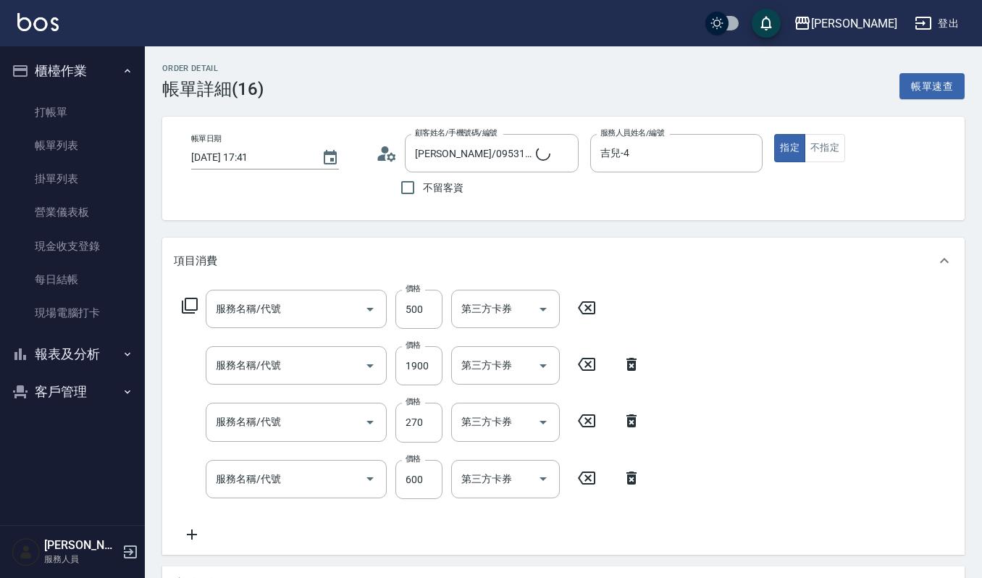
type input "趙惠娟/0953171007/60765"
type input "檜木單次500(522)"
type input "2段結構式(584)"
type input "一般洗髮(101)"
type input "經典剪髮-Gill(302)"
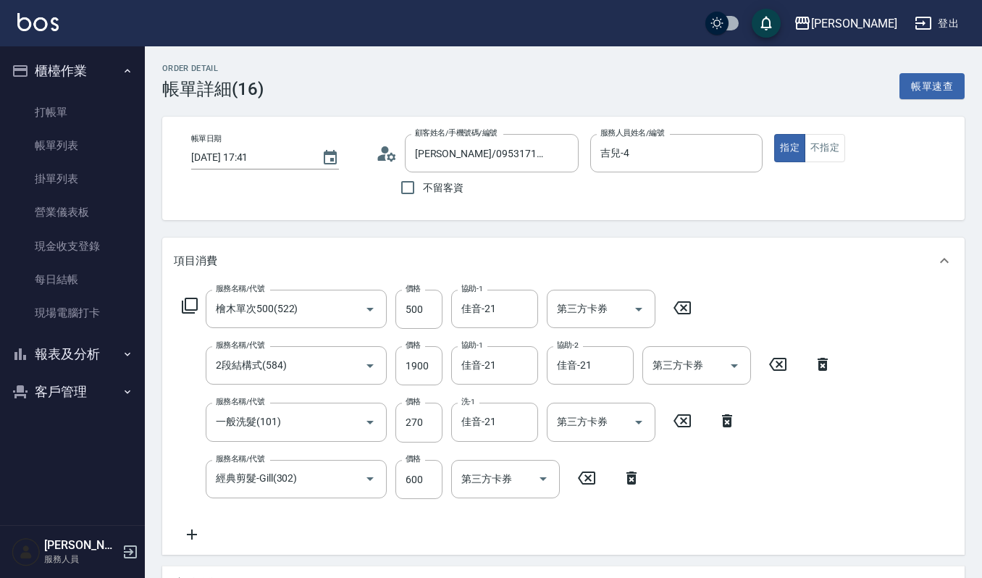
click at [633, 485] on icon at bounding box center [631, 477] width 36 height 17
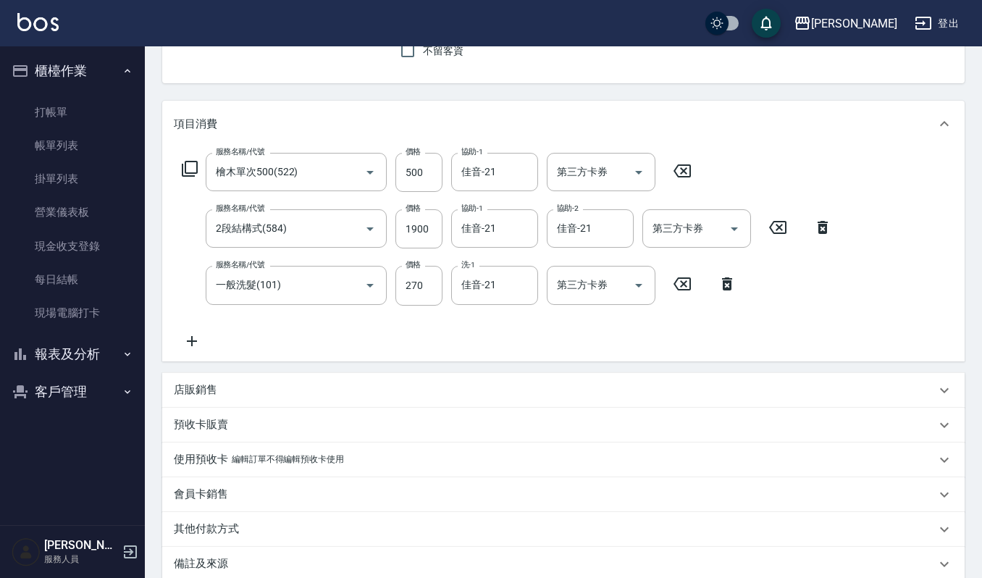
scroll to position [290, 0]
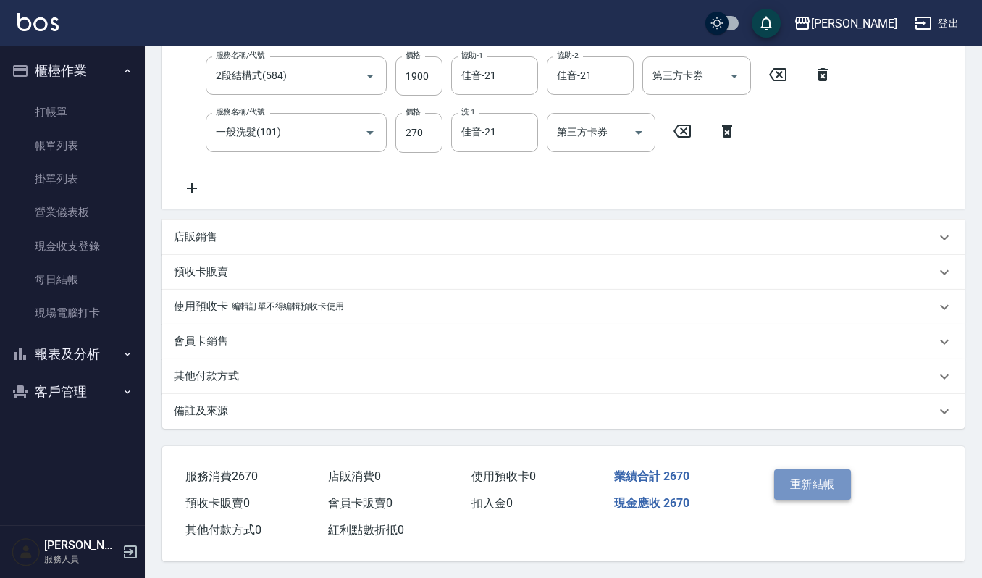
click at [813, 479] on button "重新結帳" at bounding box center [812, 484] width 77 height 30
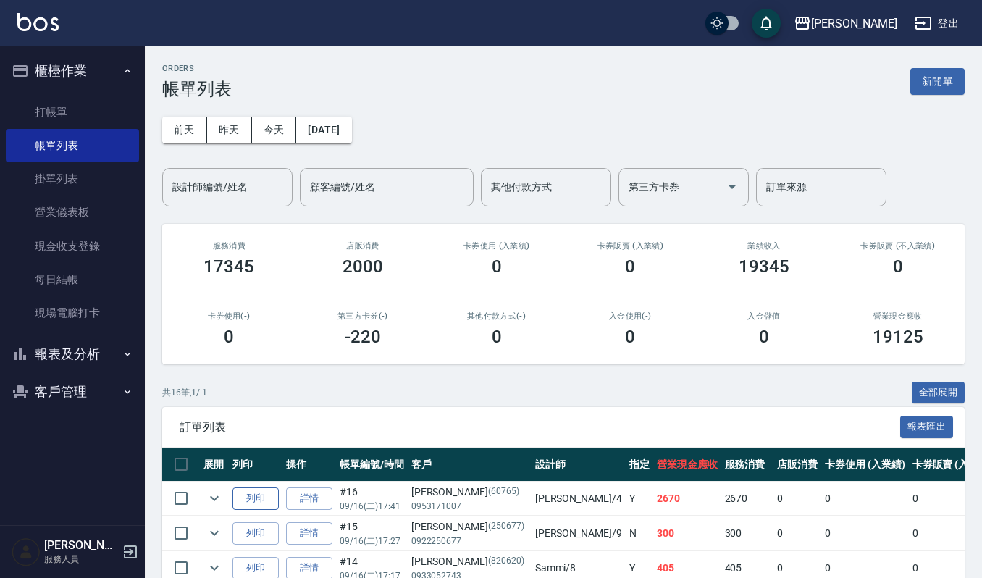
click at [264, 495] on button "列印" at bounding box center [255, 498] width 46 height 22
click at [59, 117] on link "打帳單" at bounding box center [72, 112] width 133 height 33
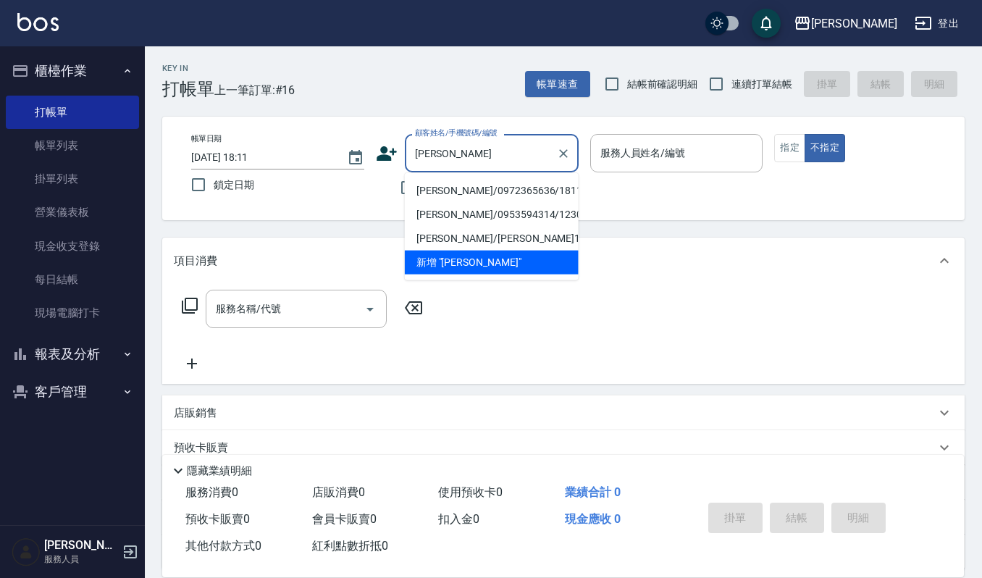
type input "林紫榆/0972365636/1811"
type input "吉兒-4"
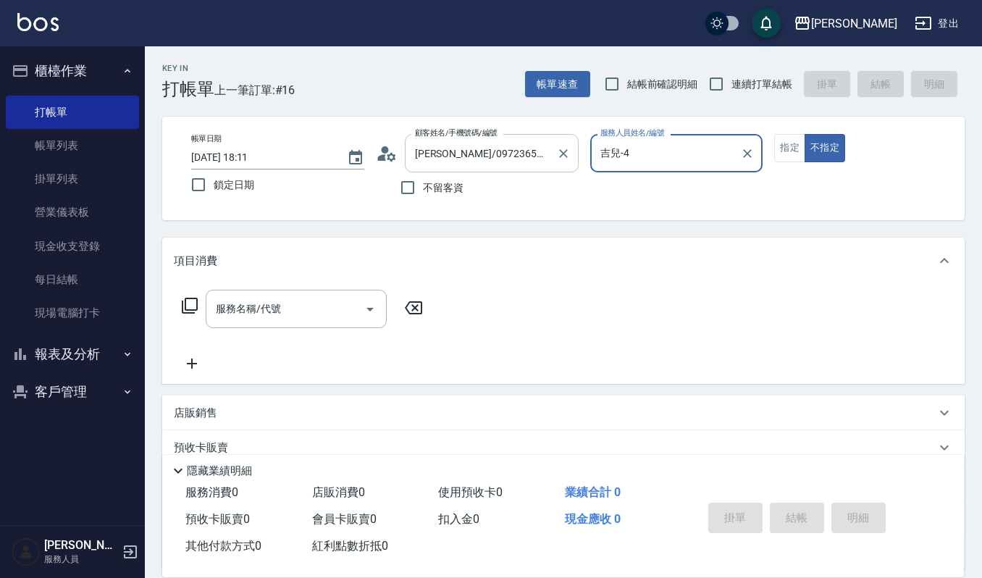
click at [805, 134] on button "不指定" at bounding box center [825, 148] width 41 height 28
type button "false"
click at [652, 151] on input "吉兒-4" at bounding box center [666, 153] width 138 height 25
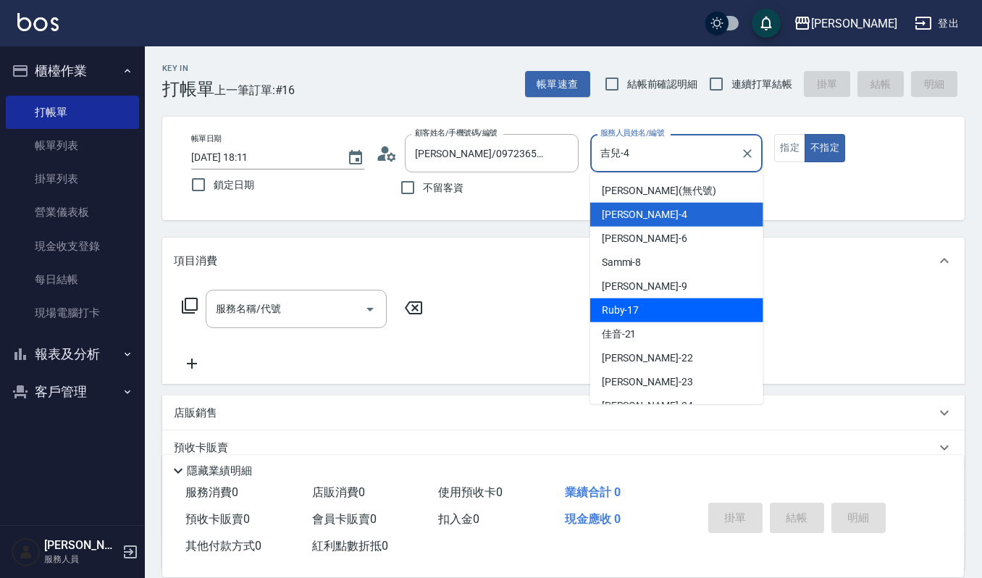
click at [674, 313] on div "Ruby -17" at bounding box center [676, 310] width 173 height 24
type input "Ruby-17"
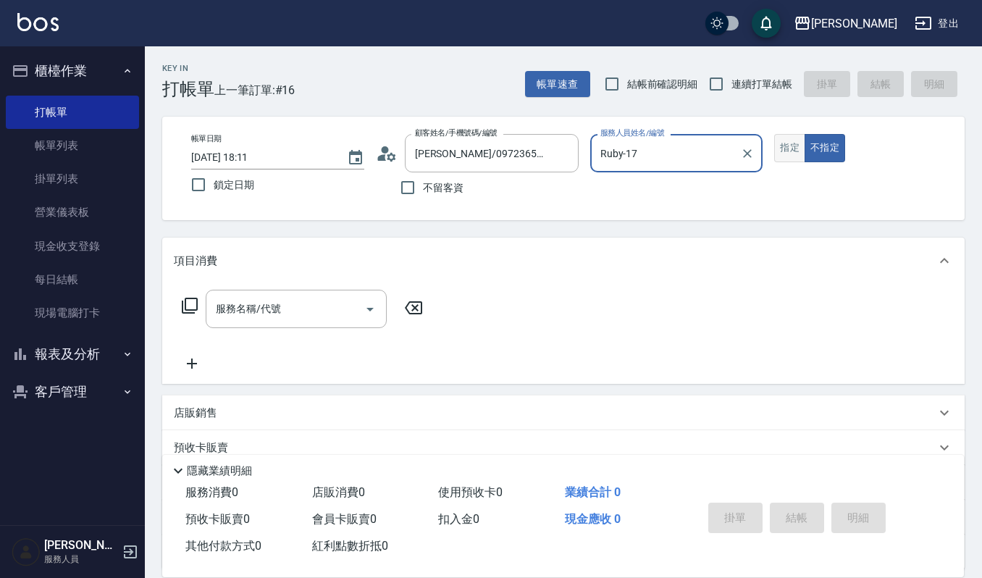
click at [791, 142] on button "指定" at bounding box center [789, 148] width 31 height 28
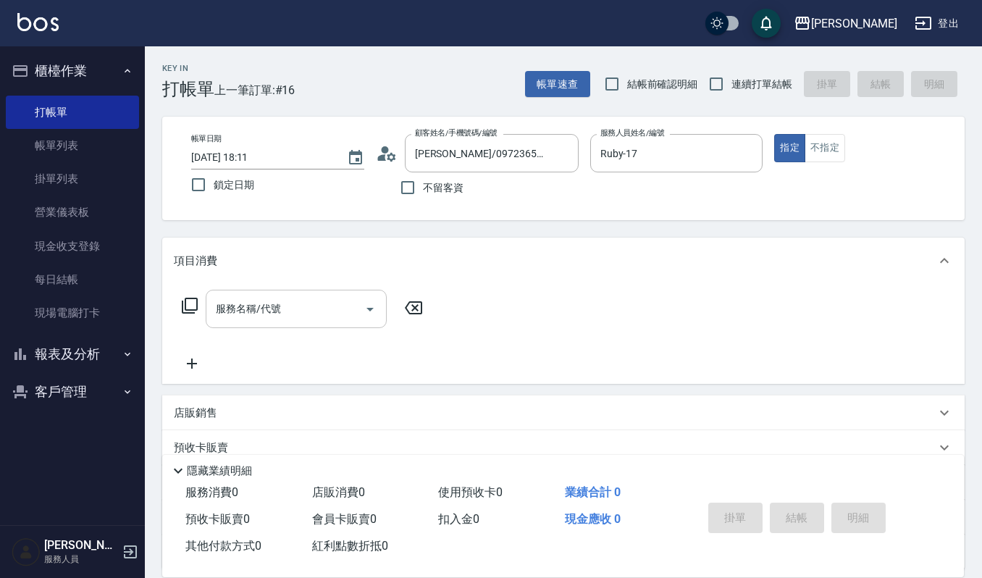
drag, startPoint x: 345, startPoint y: 317, endPoint x: 379, endPoint y: 322, distance: 34.4
click at [345, 317] on input "服務名稱/代號" at bounding box center [285, 308] width 146 height 25
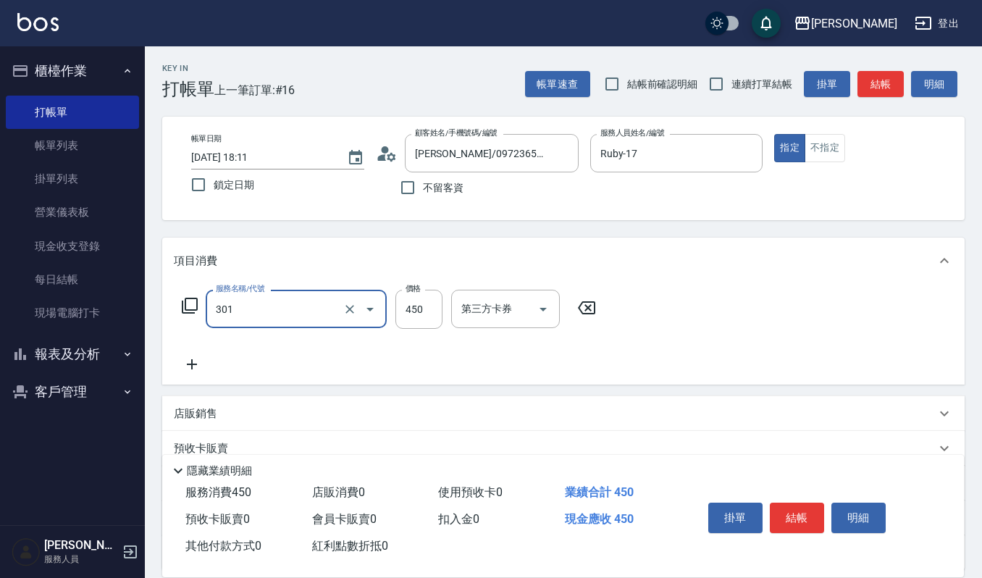
type input "創意剪髮(301)"
type input "360"
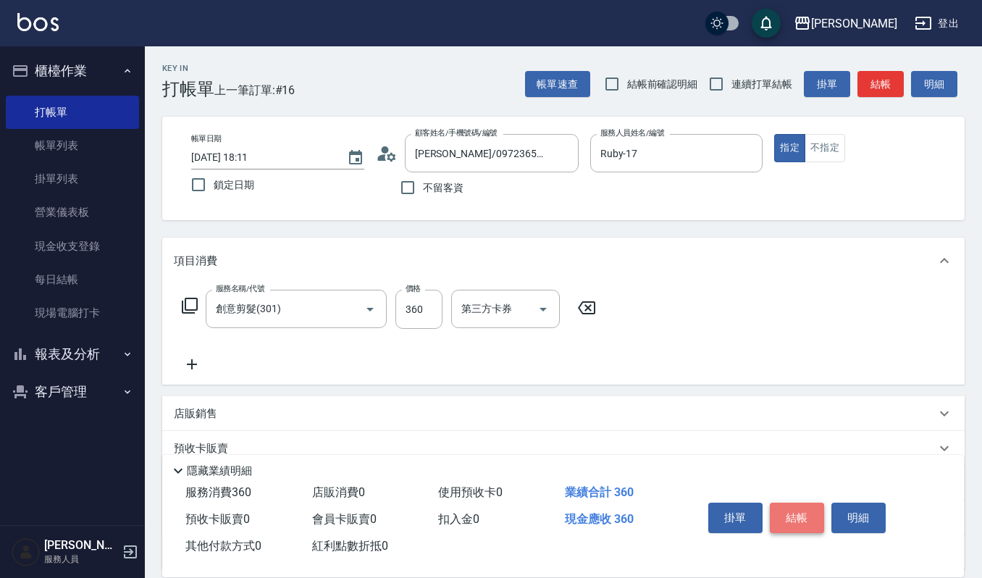
click at [807, 513] on button "結帳" at bounding box center [797, 518] width 54 height 30
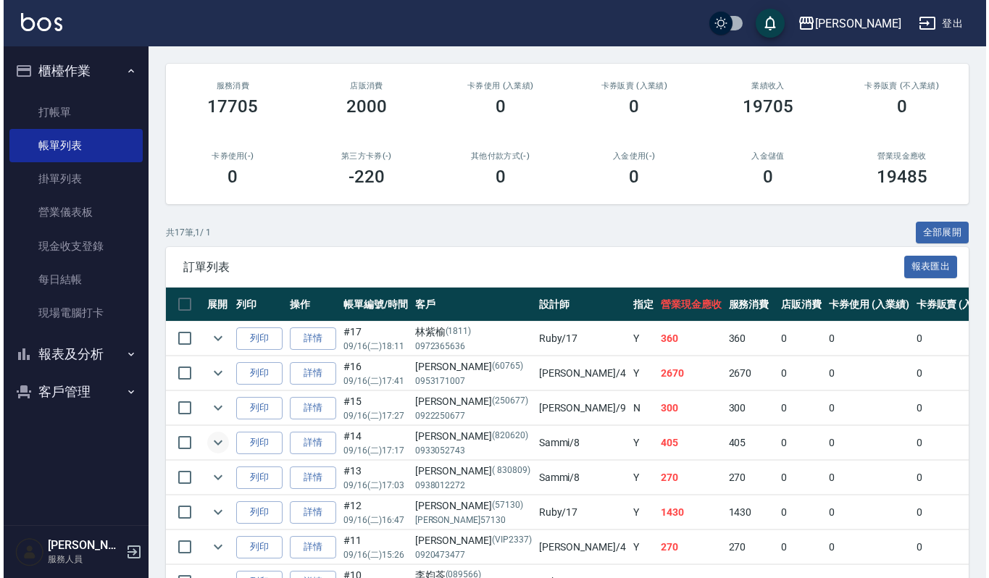
scroll to position [193, 0]
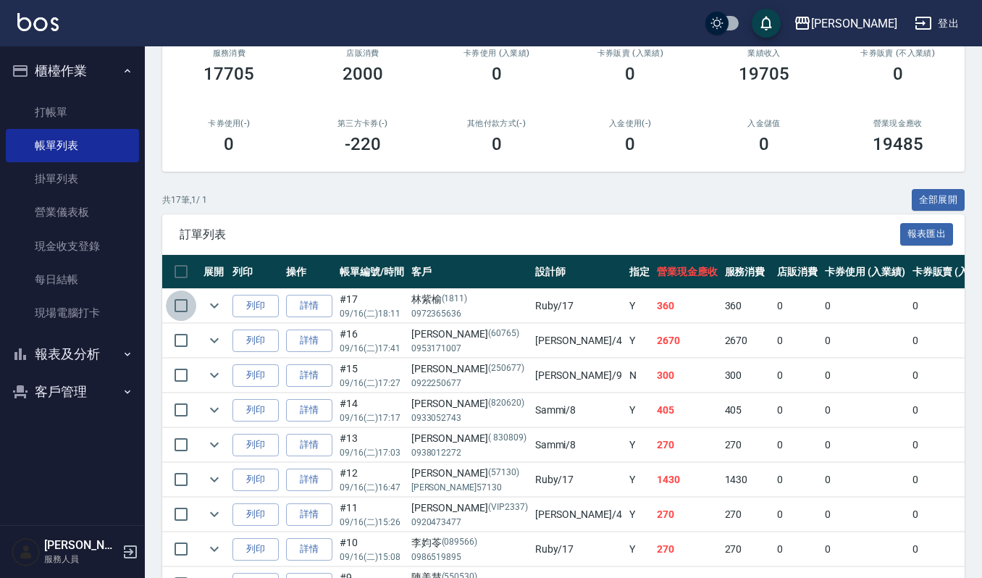
click at [175, 311] on input "checkbox" at bounding box center [181, 305] width 30 height 30
checkbox input "true"
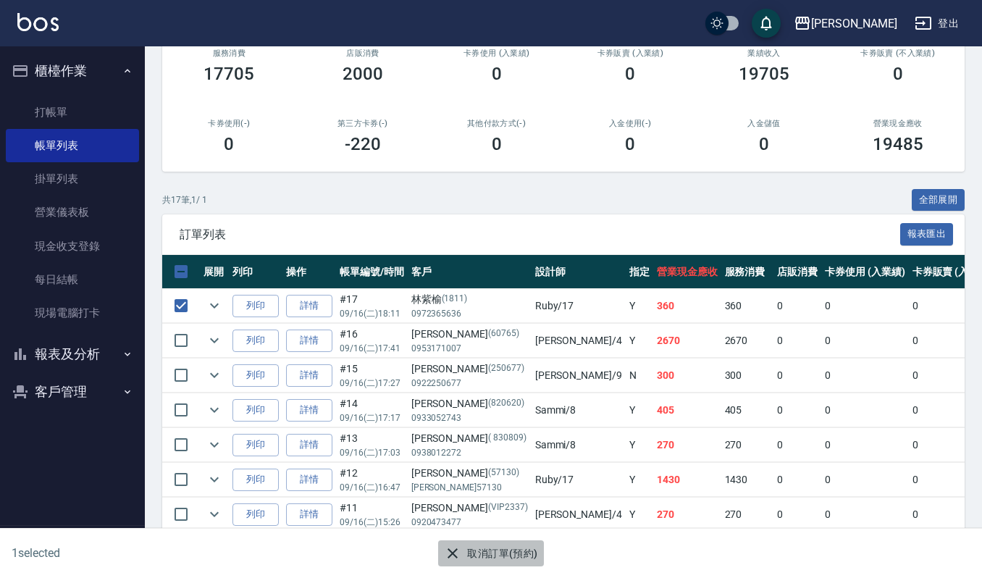
click at [511, 553] on button "取消訂單(預約)" at bounding box center [490, 553] width 105 height 27
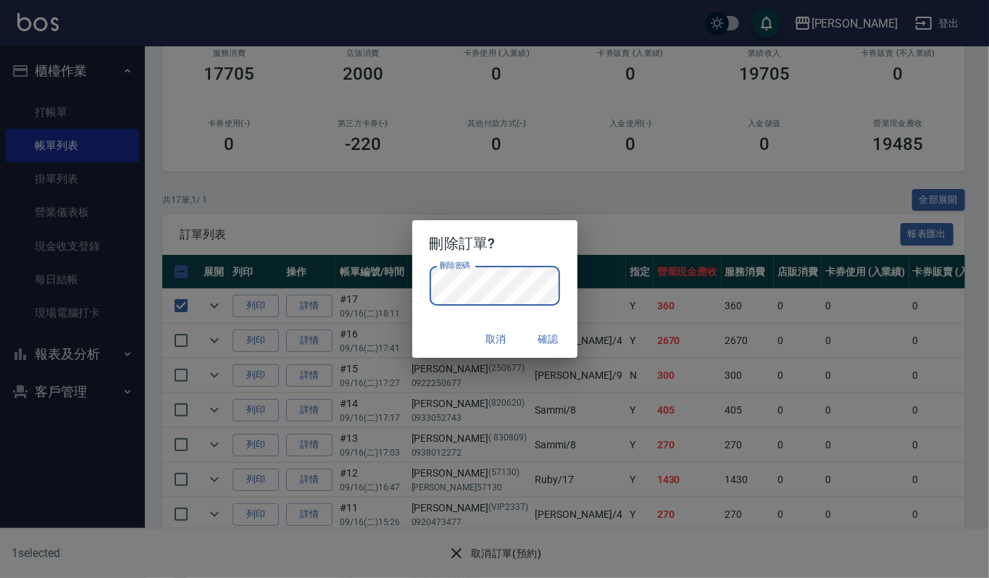
click at [702, 230] on div "刪除訂單? 刪除密碼 刪除密碼 取消 確認" at bounding box center [494, 289] width 989 height 578
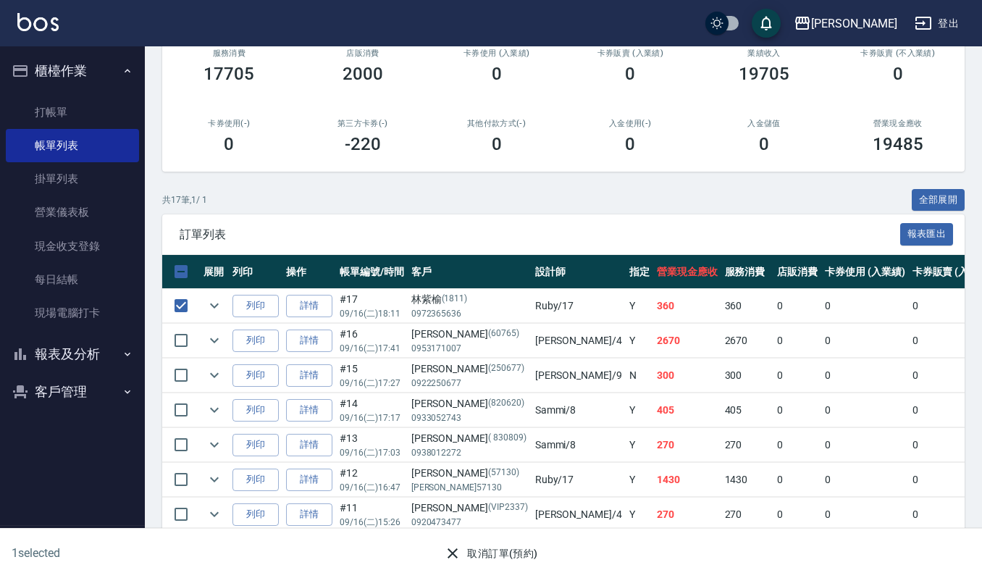
click at [575, 571] on div "1 selected 取消訂單(預約)" at bounding box center [491, 554] width 982 height 50
click at [513, 557] on button "取消訂單(預約)" at bounding box center [490, 553] width 105 height 27
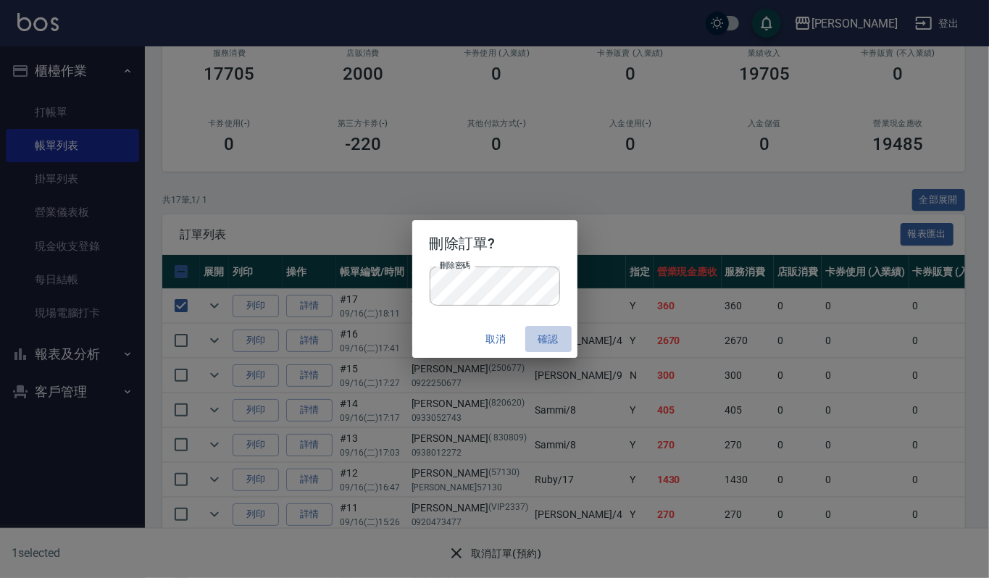
click at [554, 334] on button "確認" at bounding box center [548, 339] width 46 height 27
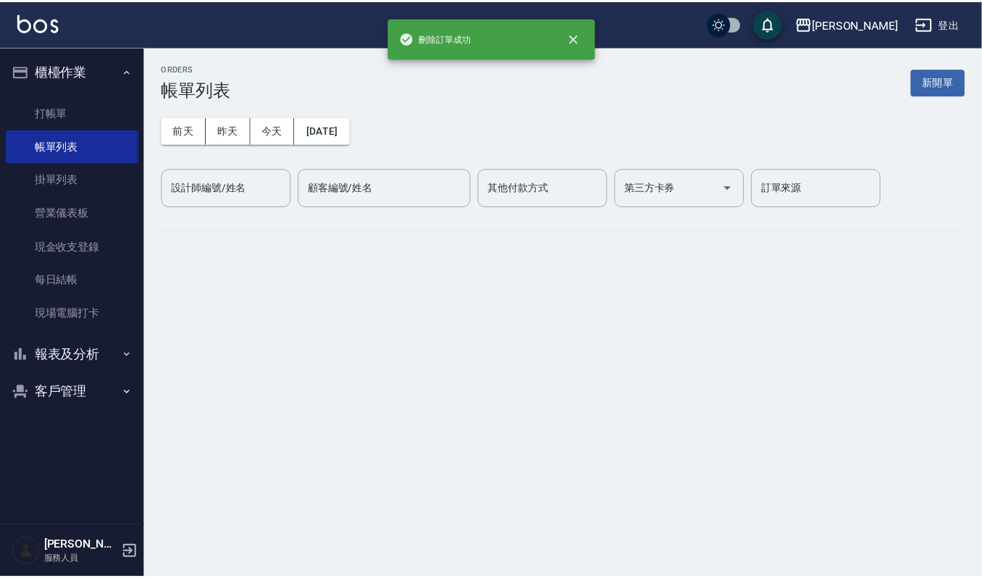
scroll to position [0, 0]
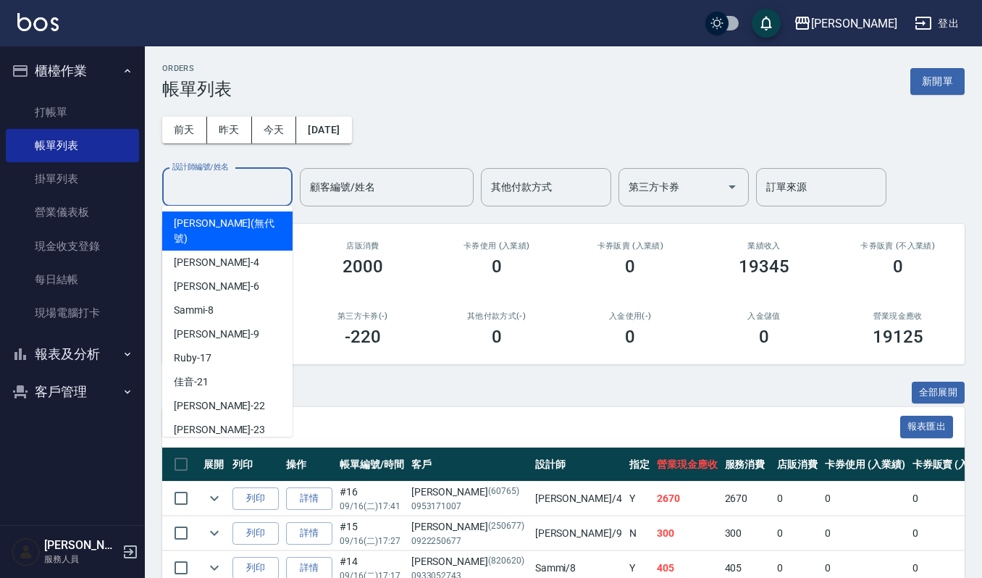
click at [256, 194] on input "設計師編號/姓名" at bounding box center [227, 187] width 117 height 25
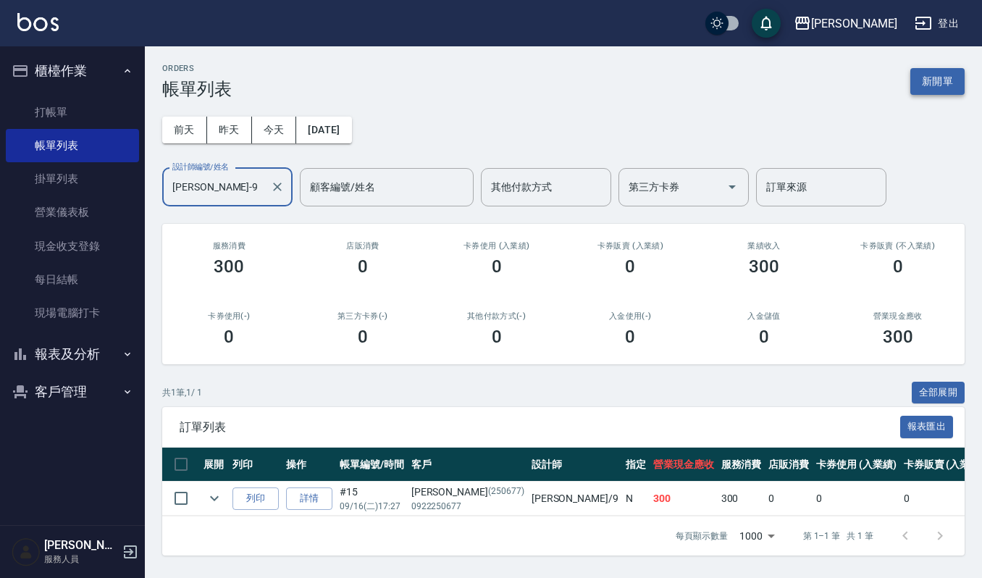
type input "Ivy艾薇-9"
click at [948, 88] on button "新開單" at bounding box center [937, 81] width 54 height 27
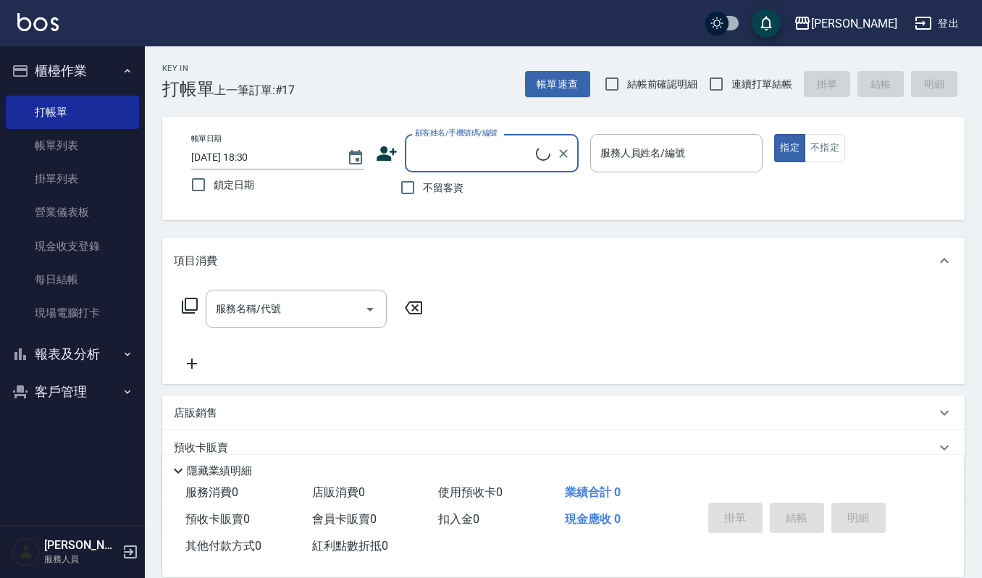
click at [487, 146] on input "顧客姓名/手機號碼/編號" at bounding box center [473, 153] width 125 height 25
click at [476, 197] on li "藍奕智/0910374693/890711" at bounding box center [492, 191] width 174 height 24
type input "藍奕智/0910374693/890711"
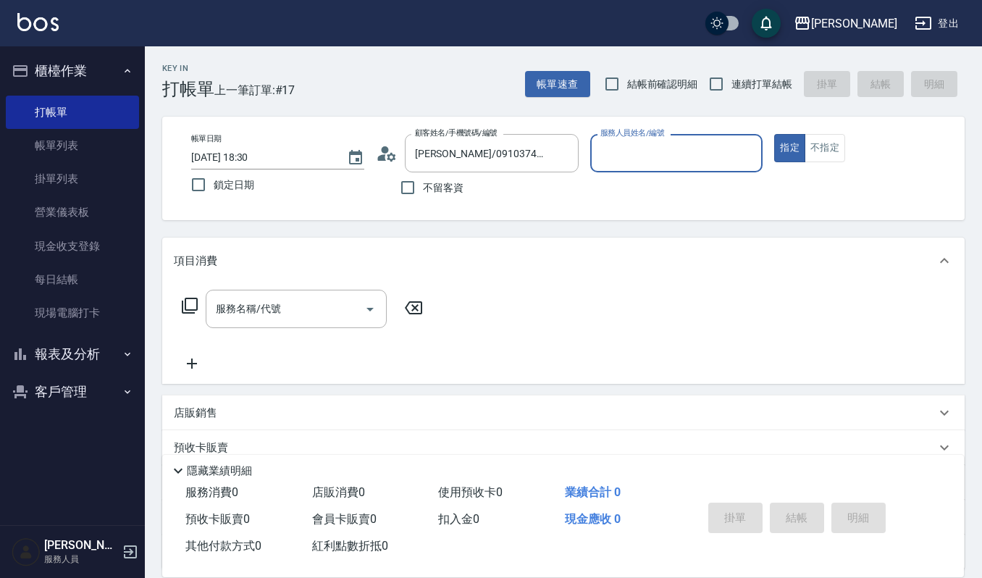
type input "Ivy艾薇-9"
click at [335, 310] on input "服務名稱/代號" at bounding box center [285, 308] width 146 height 25
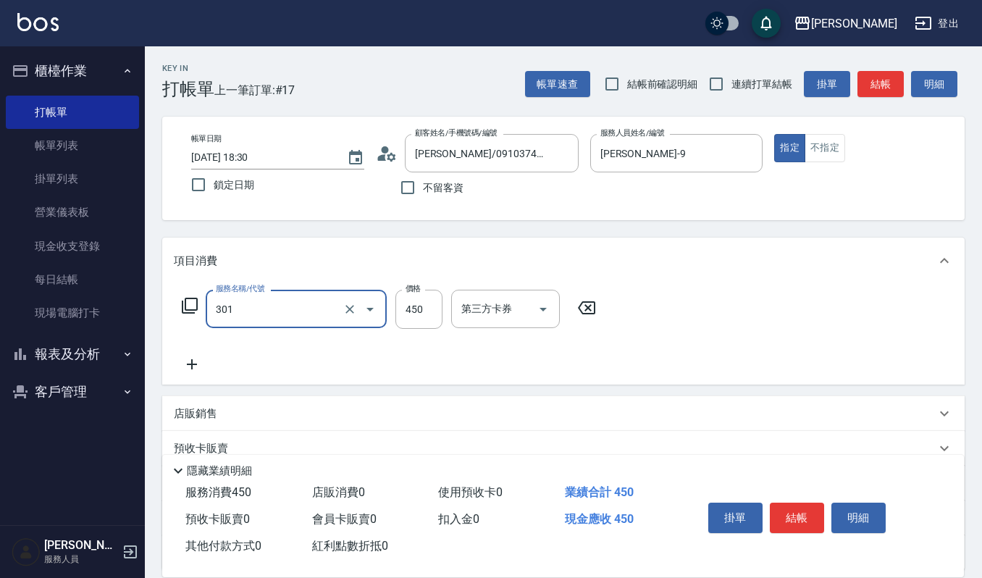
type input "創意剪髮(301)"
type input "405"
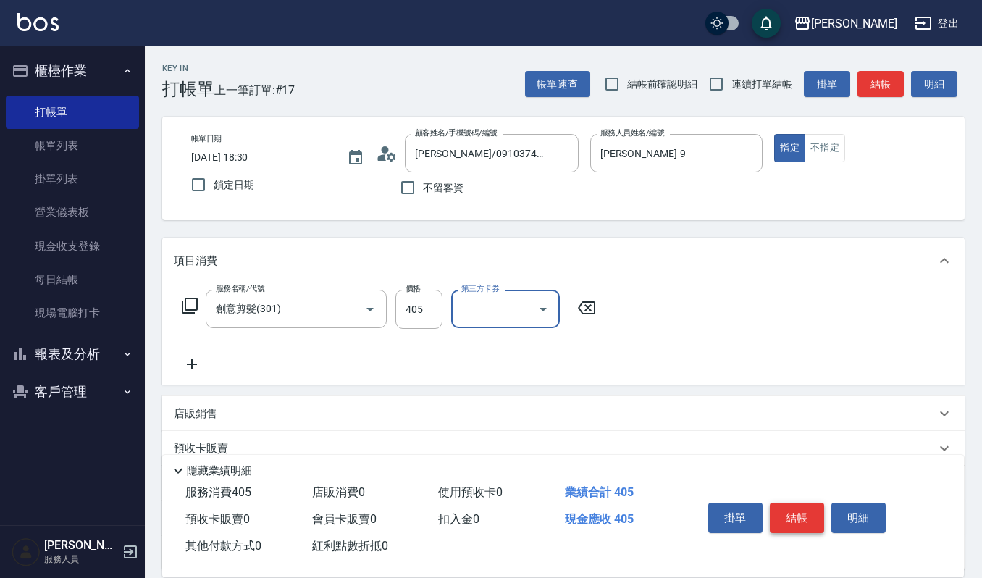
click at [795, 503] on button "結帳" at bounding box center [797, 518] width 54 height 30
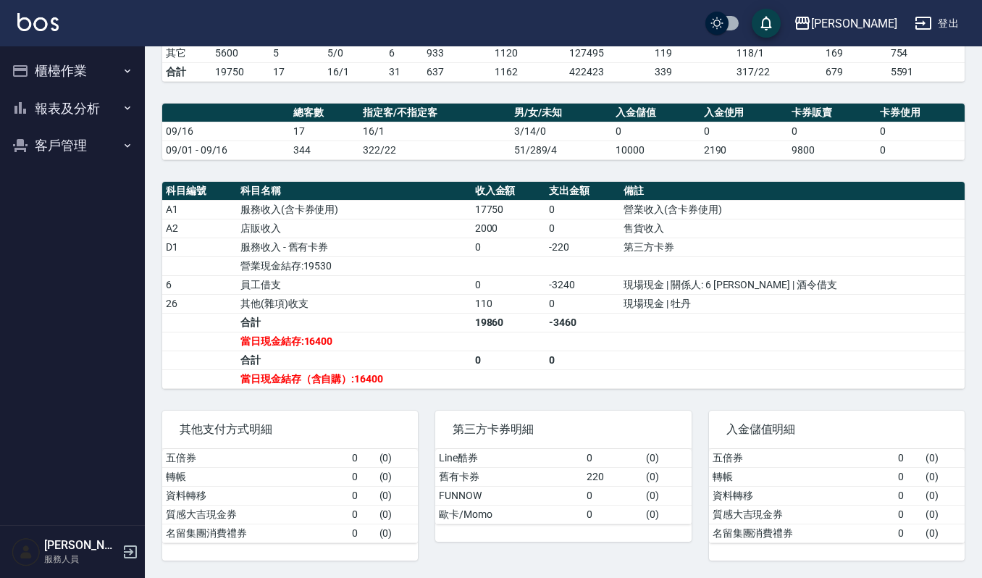
scroll to position [343, 0]
click at [105, 67] on button "櫃檯作業" at bounding box center [72, 71] width 133 height 38
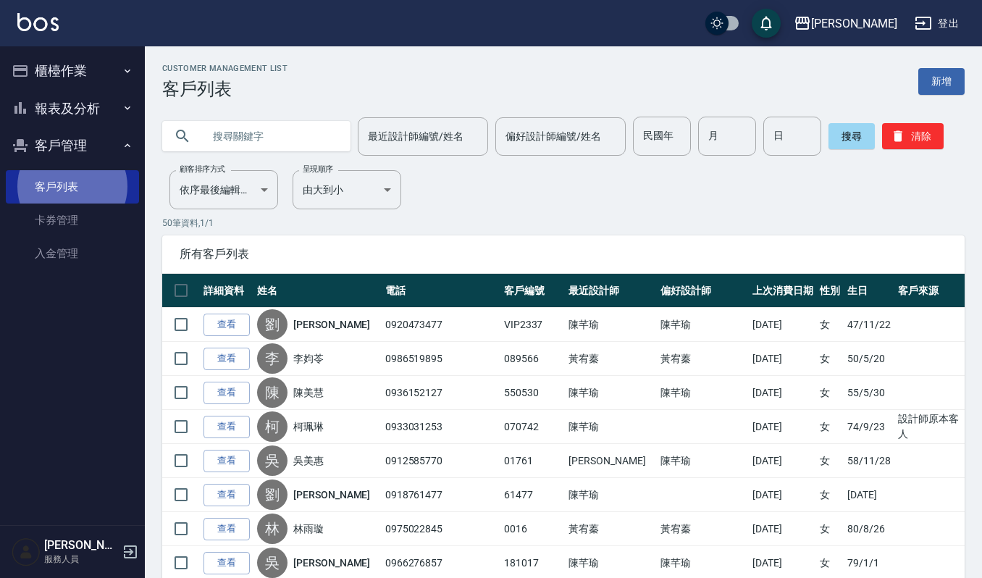
click at [83, 70] on button "櫃檯作業" at bounding box center [72, 71] width 133 height 38
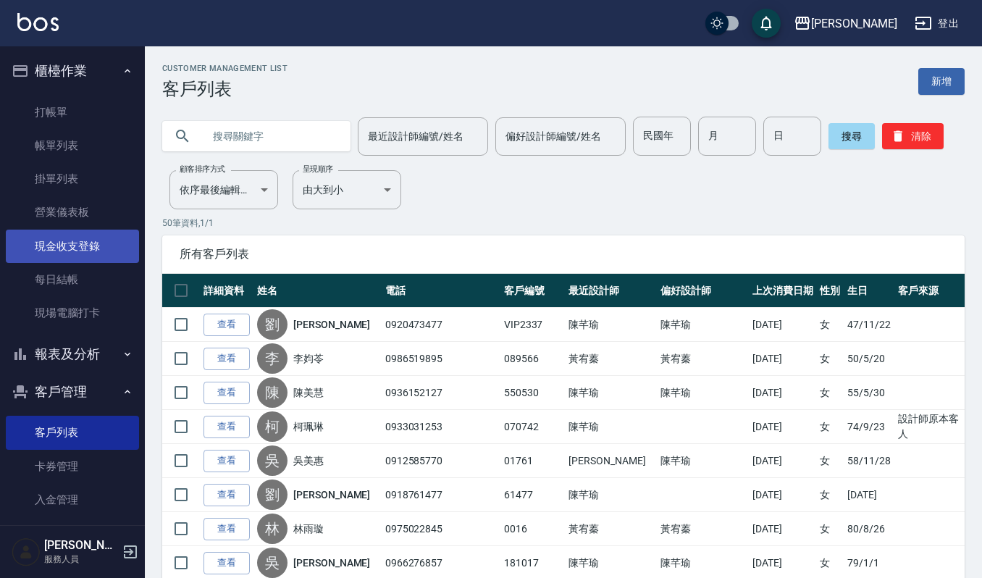
click at [102, 235] on link "現金收支登錄" at bounding box center [72, 246] width 133 height 33
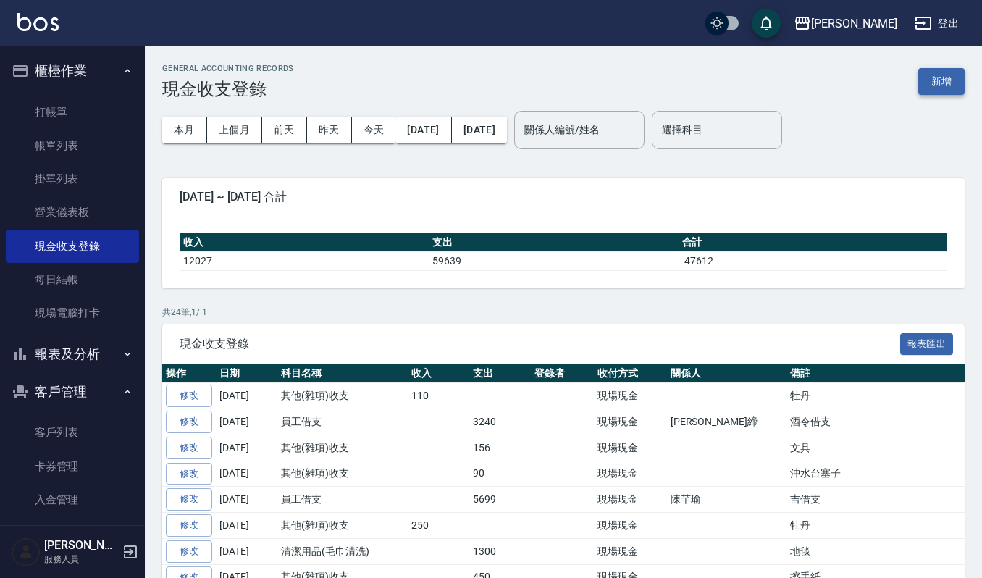
click at [926, 85] on button "新增" at bounding box center [941, 81] width 46 height 27
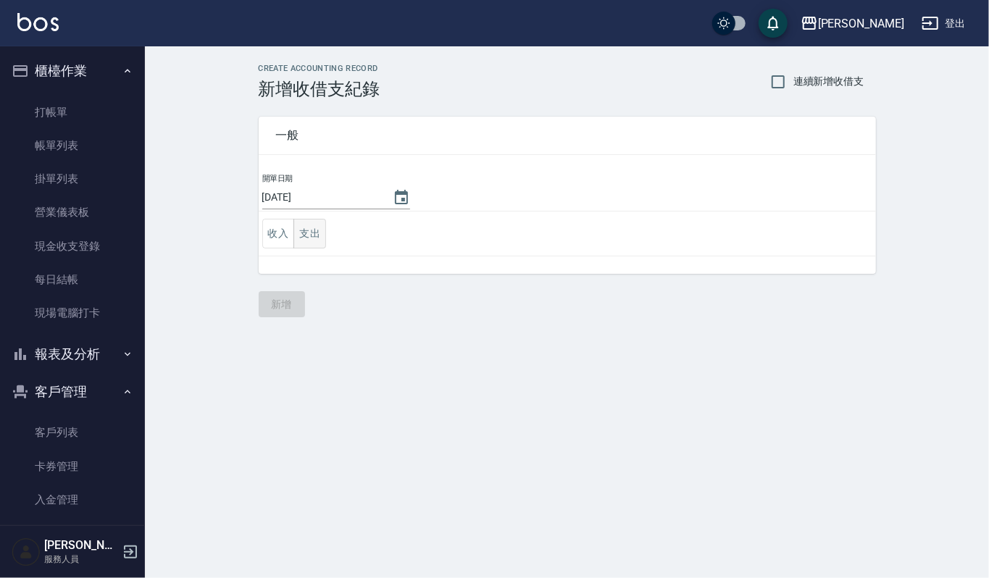
click at [304, 238] on button "支出" at bounding box center [309, 234] width 33 height 30
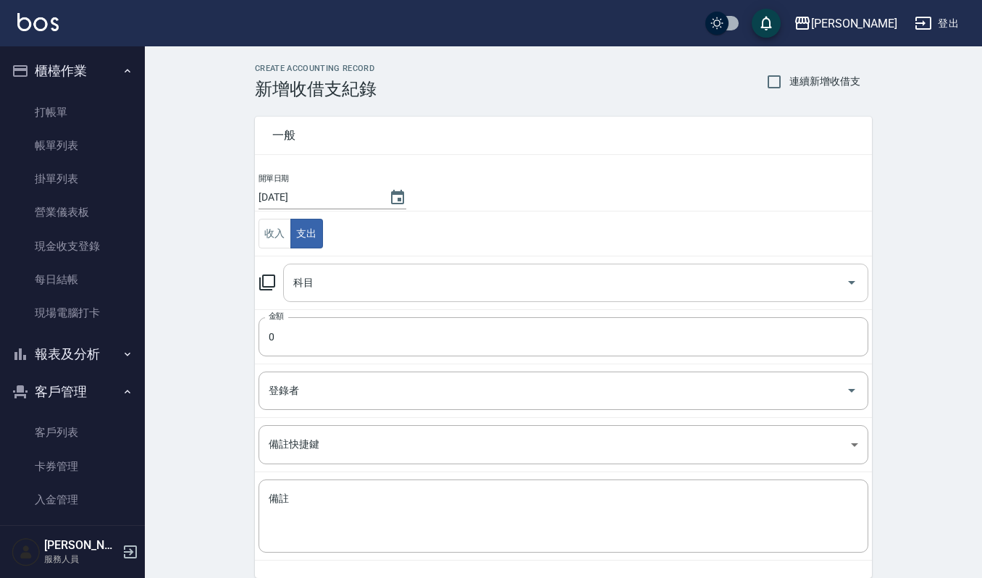
click at [393, 272] on input "科目" at bounding box center [565, 282] width 550 height 25
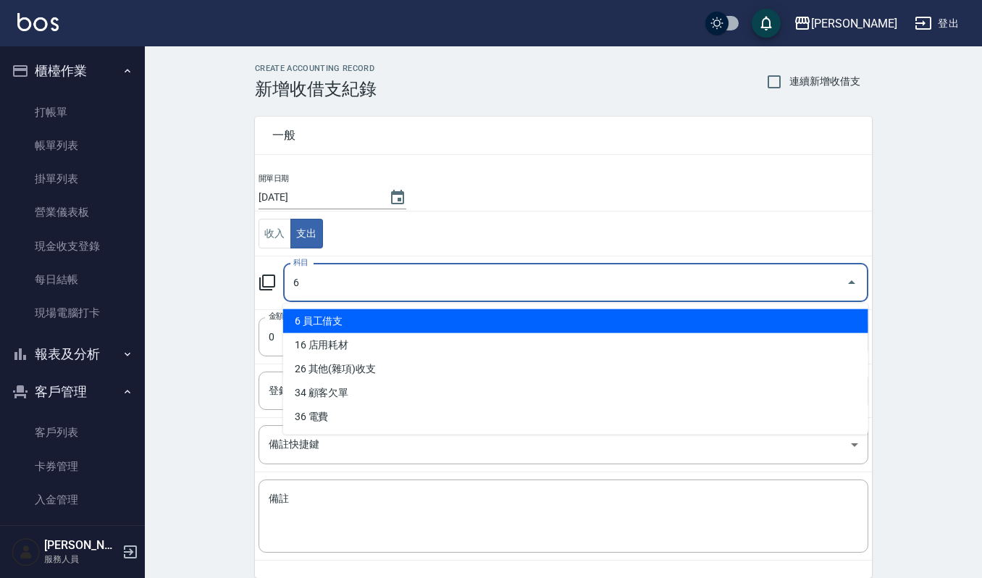
click at [417, 326] on li "6 員工借支" at bounding box center [575, 321] width 585 height 24
type input "6 員工借支"
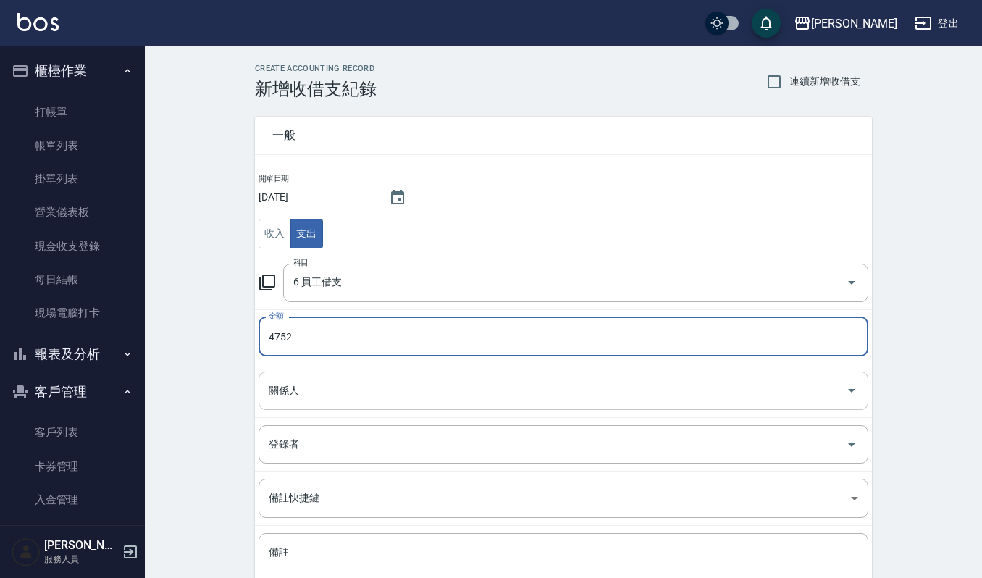
type input "4752"
click at [369, 388] on input "關係人" at bounding box center [552, 390] width 575 height 25
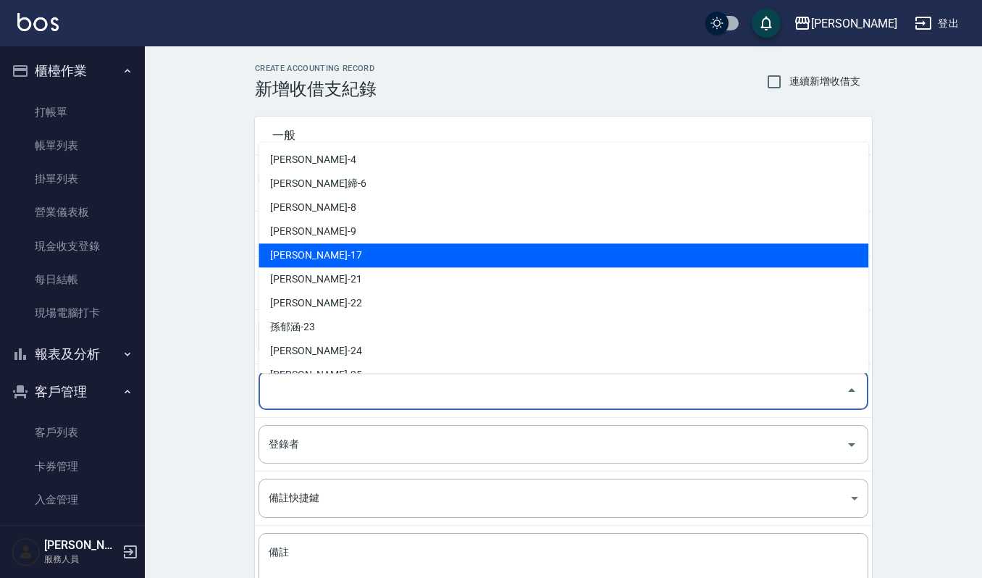
click at [448, 259] on li "[PERSON_NAME]-17" at bounding box center [564, 255] width 610 height 24
type input "[PERSON_NAME]-17"
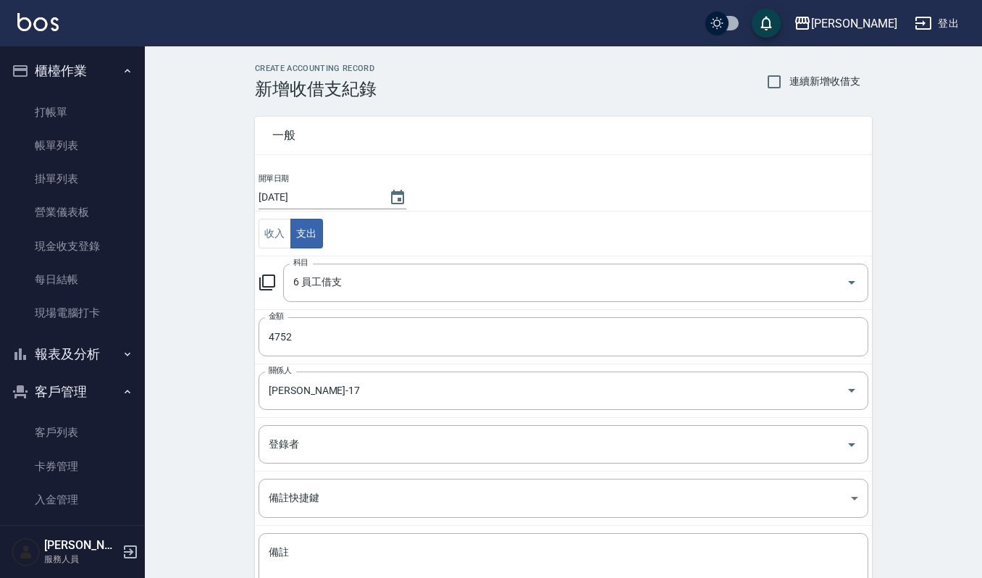
click at [415, 531] on td "備註 x 備註" at bounding box center [563, 570] width 617 height 88
click at [415, 537] on div "x 備註" at bounding box center [564, 569] width 610 height 73
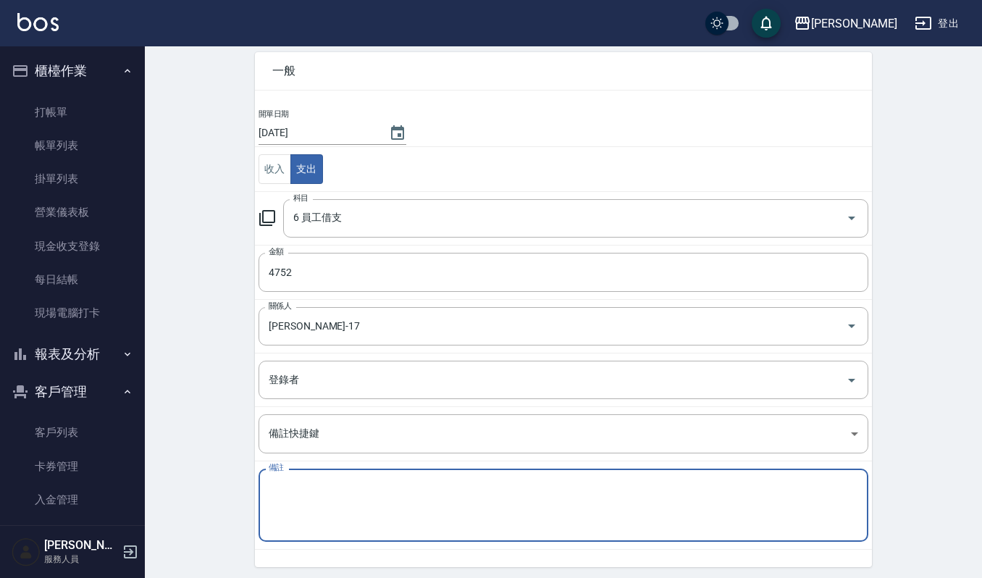
scroll to position [117, 0]
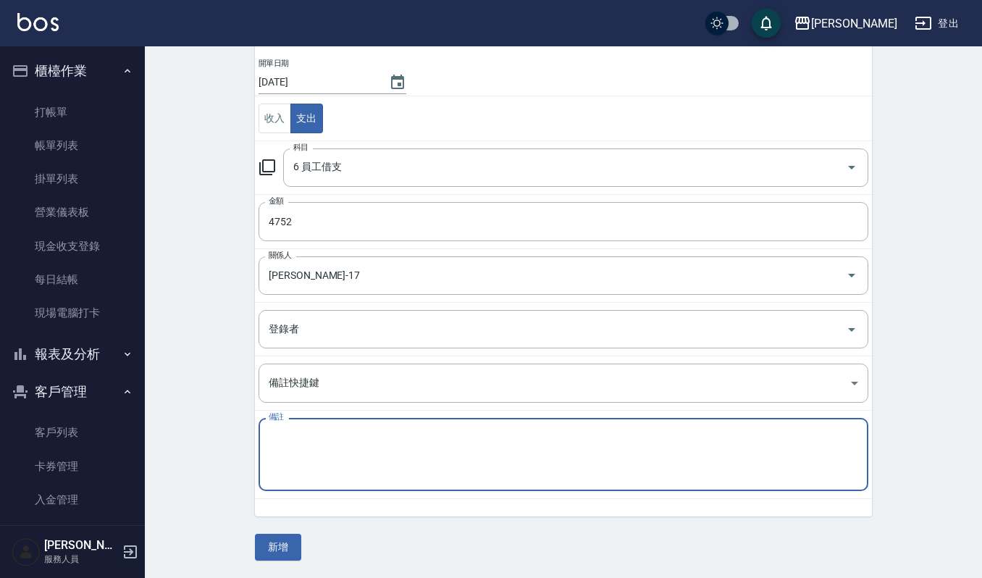
type textarea "E"
type textarea "R借支"
click at [288, 546] on button "新增" at bounding box center [278, 547] width 46 height 27
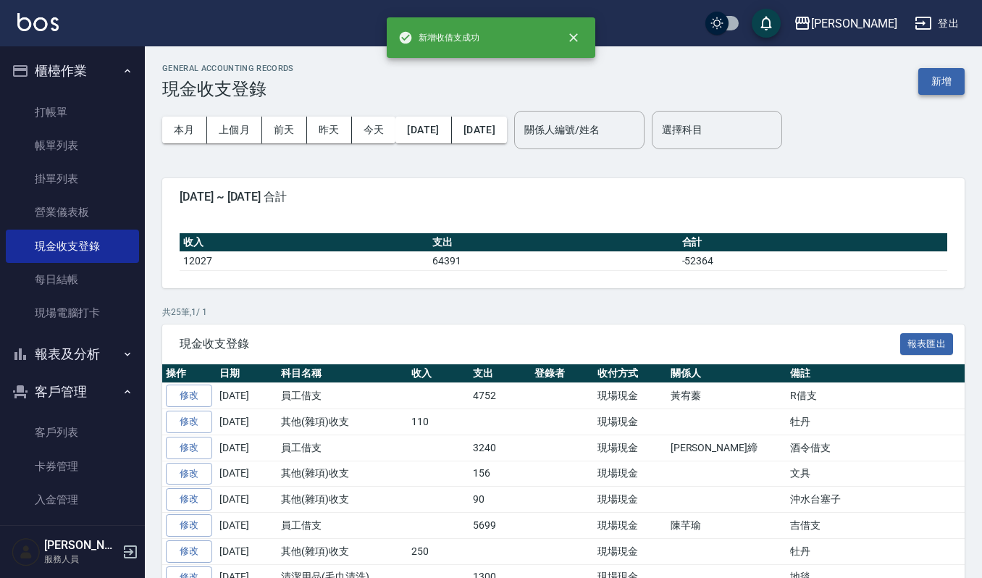
click at [936, 74] on button "新增" at bounding box center [941, 81] width 46 height 27
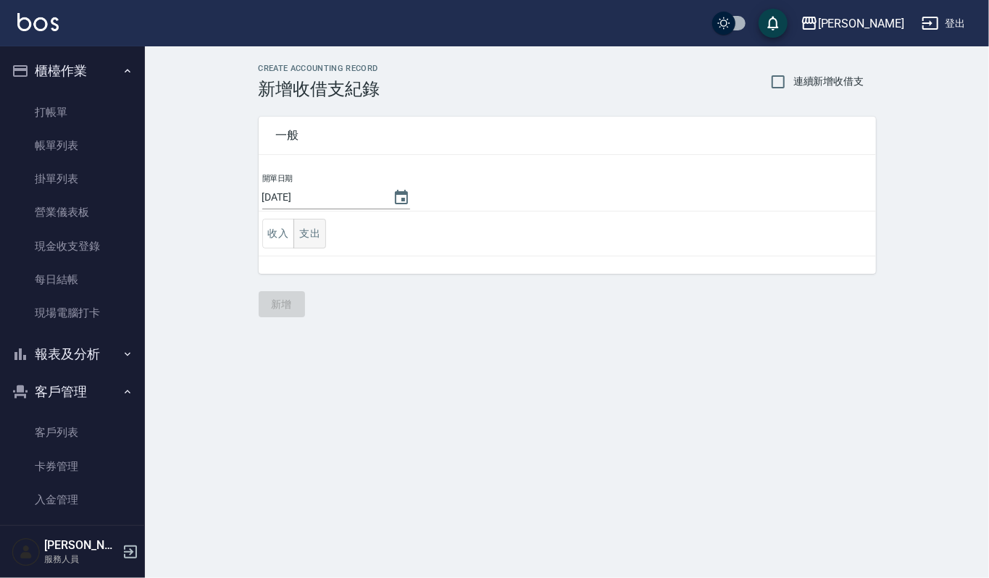
click at [314, 227] on button "支出" at bounding box center [309, 234] width 33 height 30
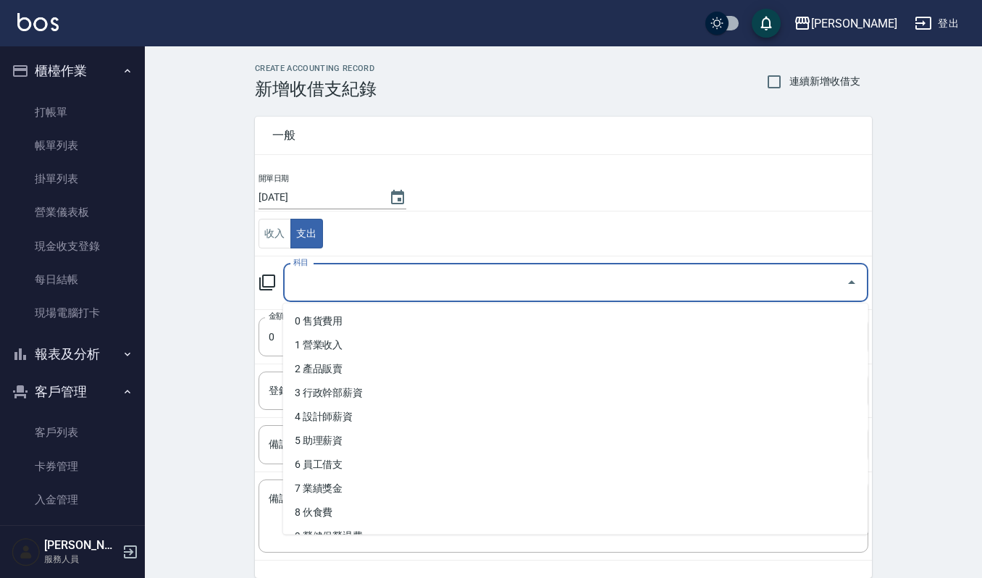
click at [372, 282] on input "科目" at bounding box center [565, 282] width 550 height 25
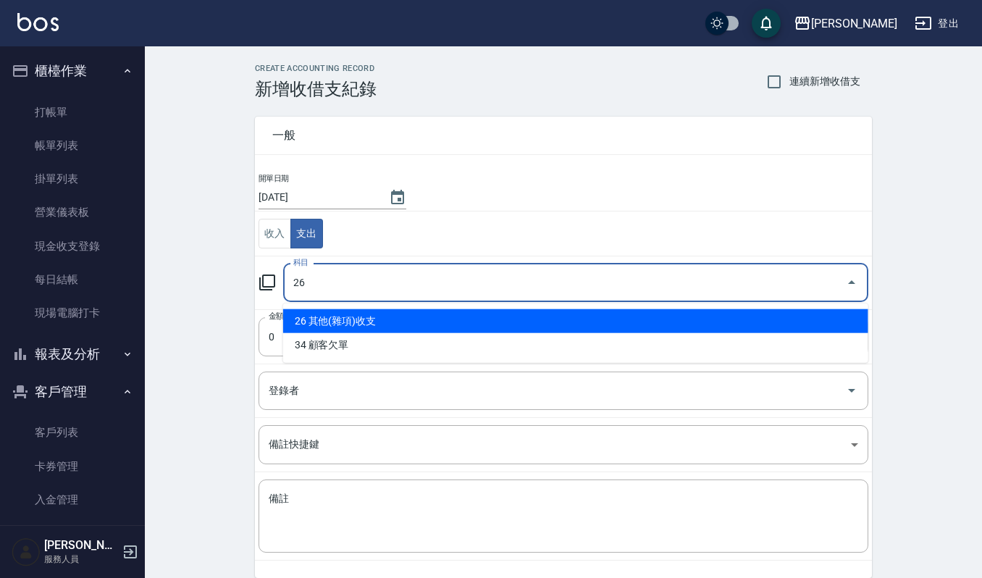
click at [383, 319] on li "26 其他(雜項)收支" at bounding box center [575, 321] width 585 height 24
type input "26 其他(雜項)收支"
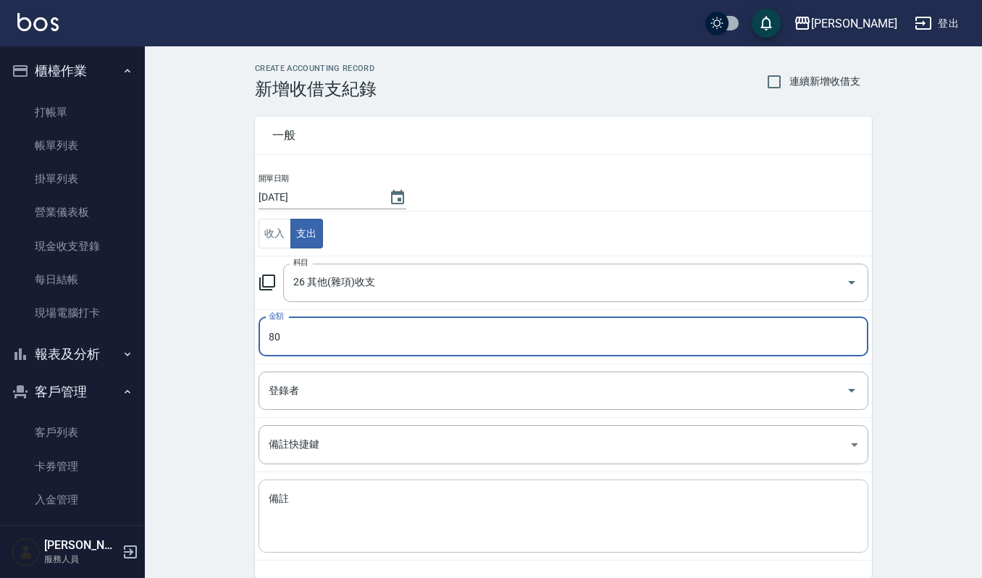
type input "80"
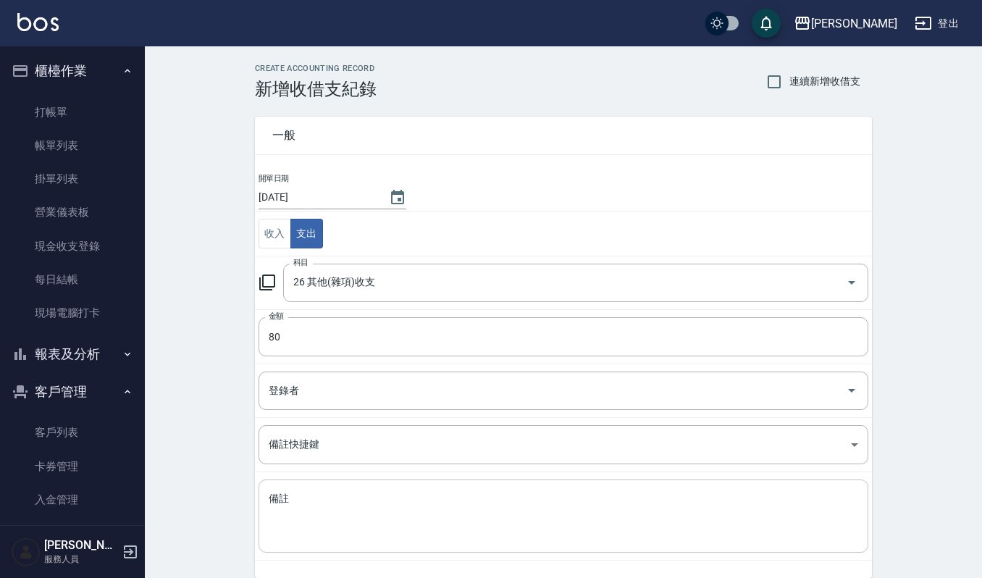
click at [508, 548] on div "x 備註" at bounding box center [564, 515] width 610 height 73
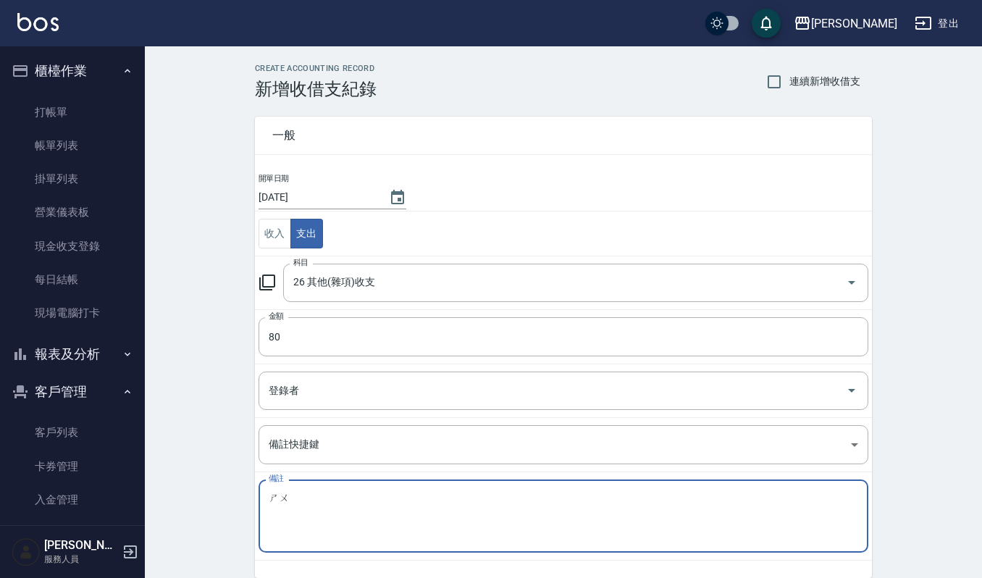
type textarea "數"
type textarea "ㄑ"
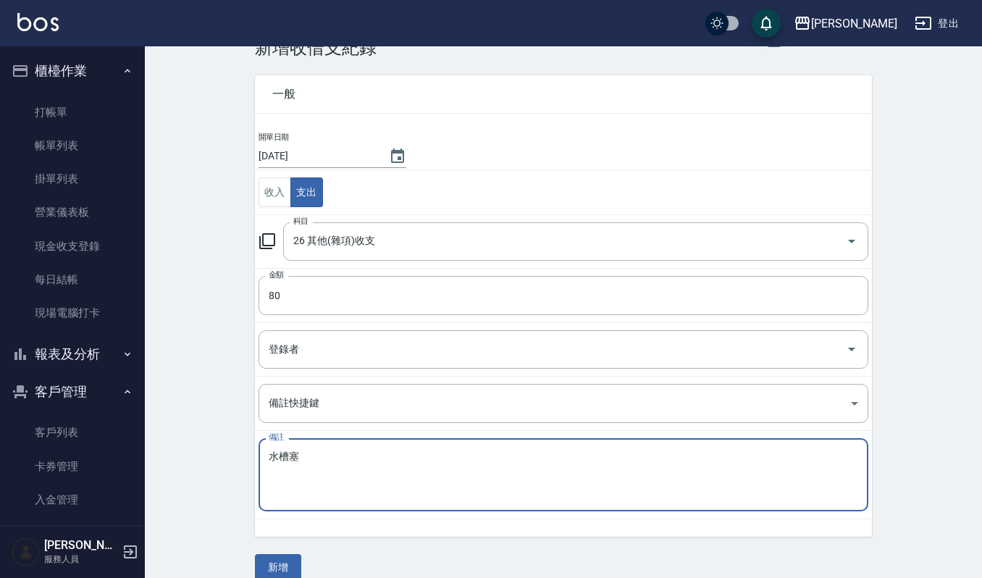
scroll to position [62, 0]
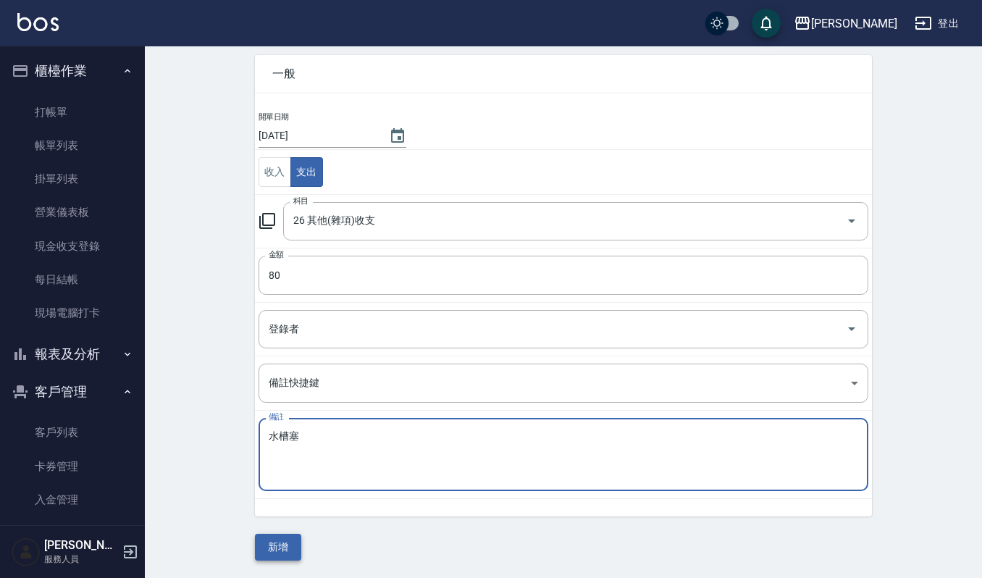
type textarea "水槽塞"
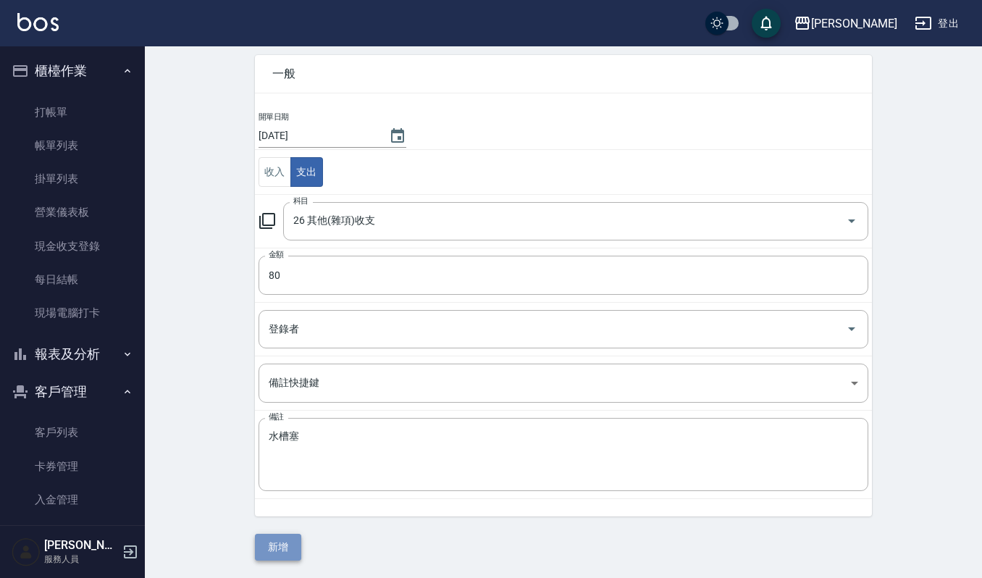
click at [298, 539] on button "新增" at bounding box center [278, 547] width 46 height 27
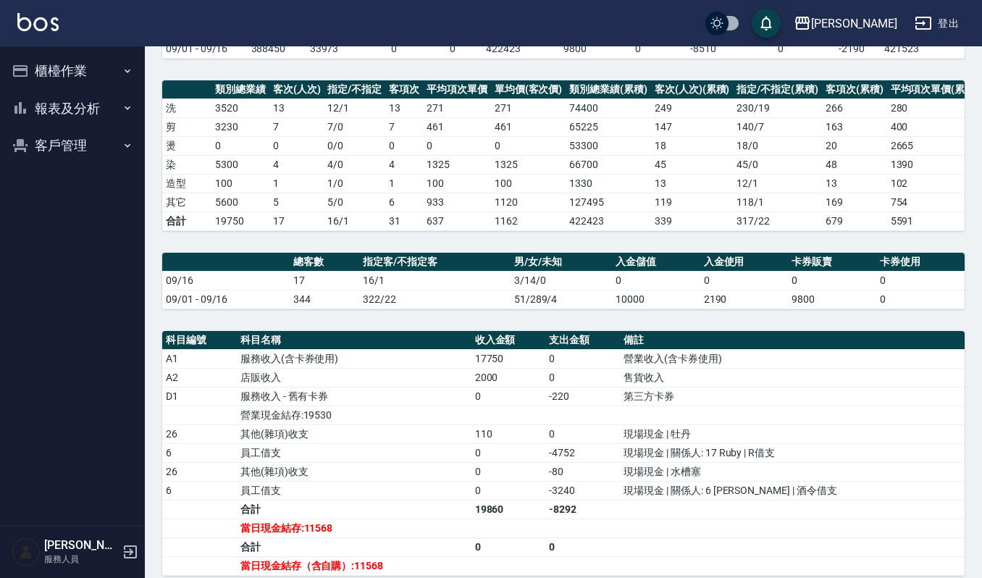
scroll to position [382, 0]
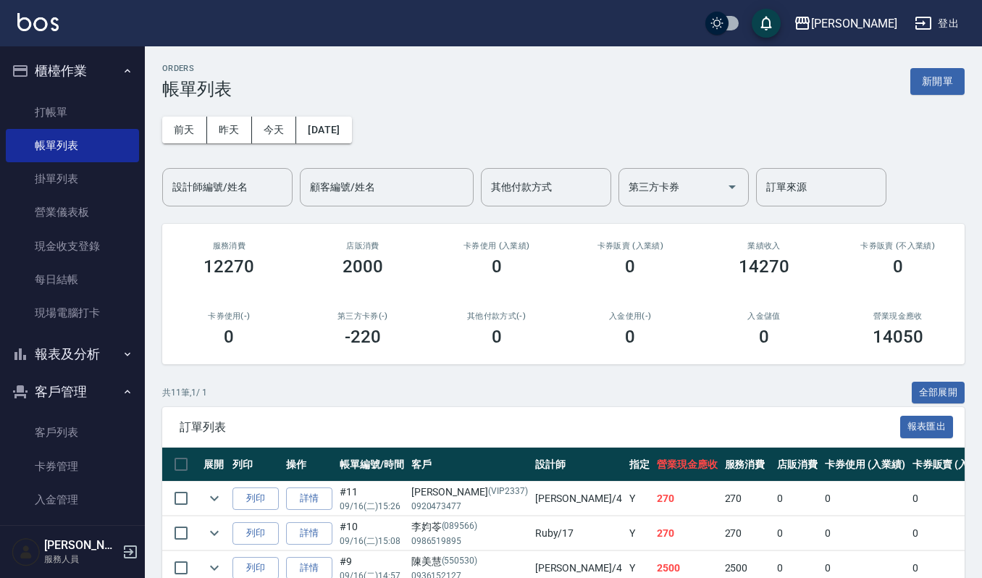
click at [246, 209] on div "ORDERS 帳單列表 新開單 [DATE] [DATE] [DATE] [DATE] 設計師編號/姓名 設計師編號/姓名 顧客編號/姓名 顧客編號/姓名 其…" at bounding box center [563, 483] width 837 height 874
click at [245, 196] on input "設計師編號/姓名" at bounding box center [227, 187] width 117 height 25
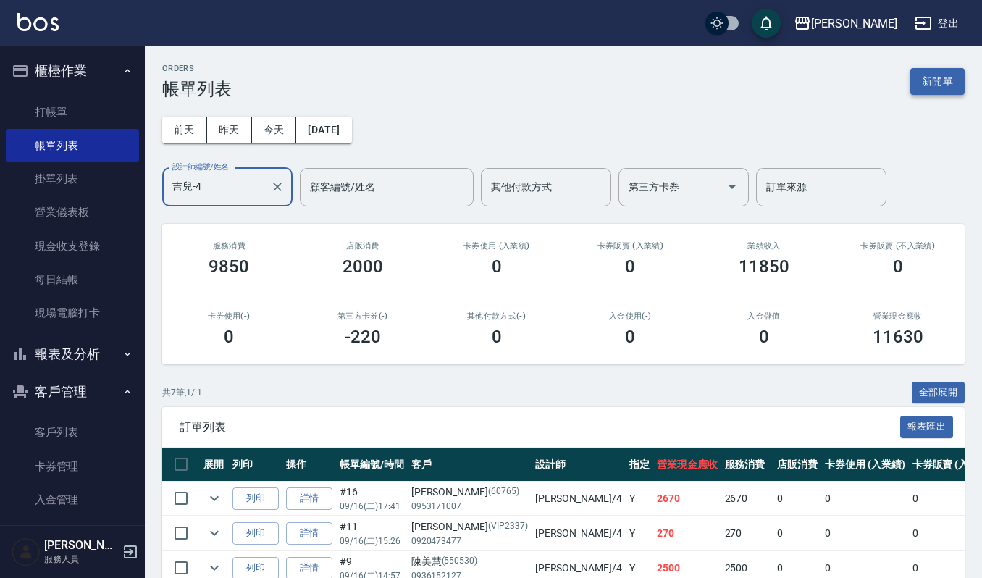
type input "吉兒-4"
click at [939, 80] on button "新開單" at bounding box center [937, 81] width 54 height 27
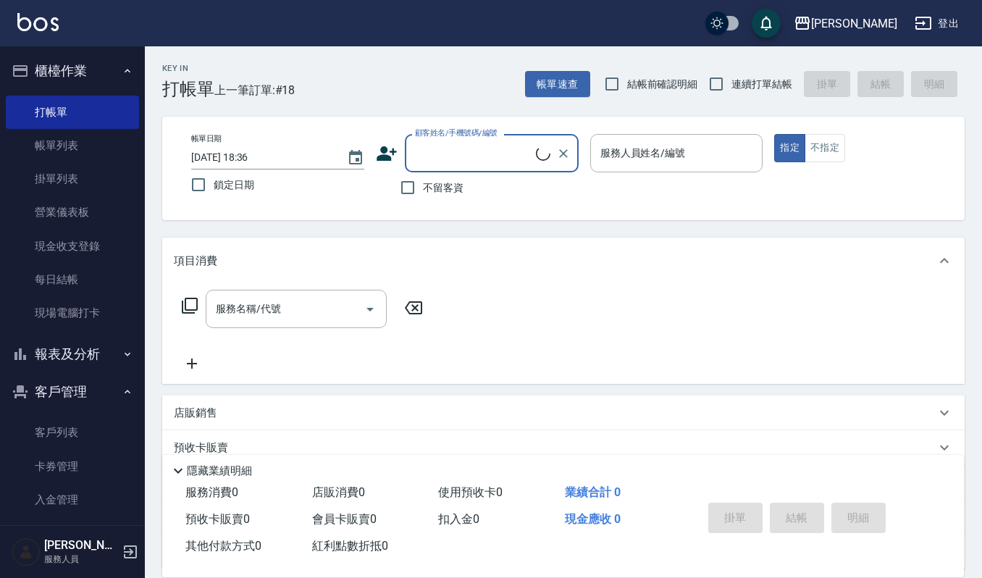
click at [462, 155] on input "顧客姓名/手機號碼/編號" at bounding box center [473, 153] width 125 height 25
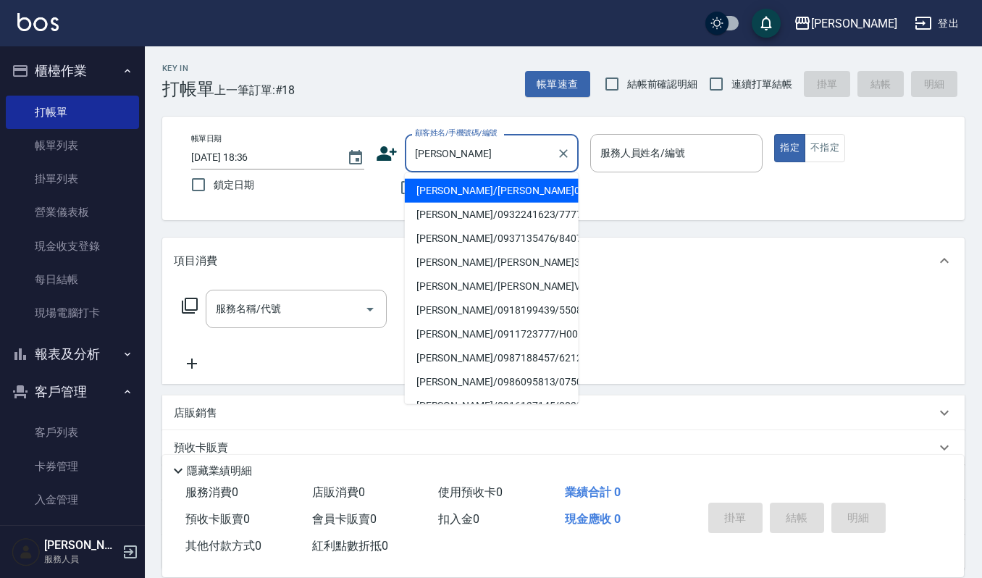
drag, startPoint x: 493, startPoint y: 194, endPoint x: 511, endPoint y: 180, distance: 22.2
click at [511, 180] on li "許文樟/許文樟00659/006599" at bounding box center [492, 191] width 174 height 24
type input "許文樟/許文樟00659/006599"
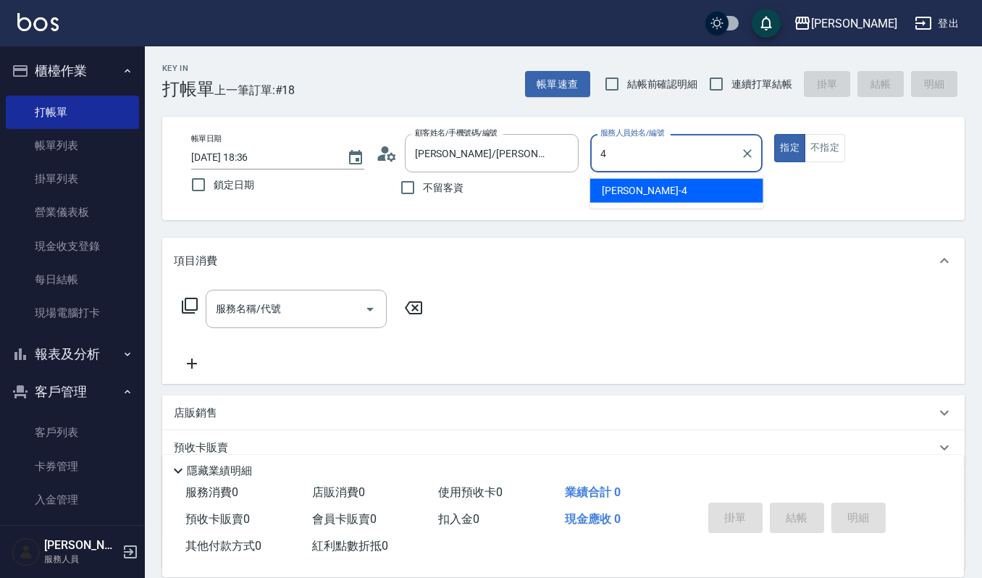
type input "吉兒-4"
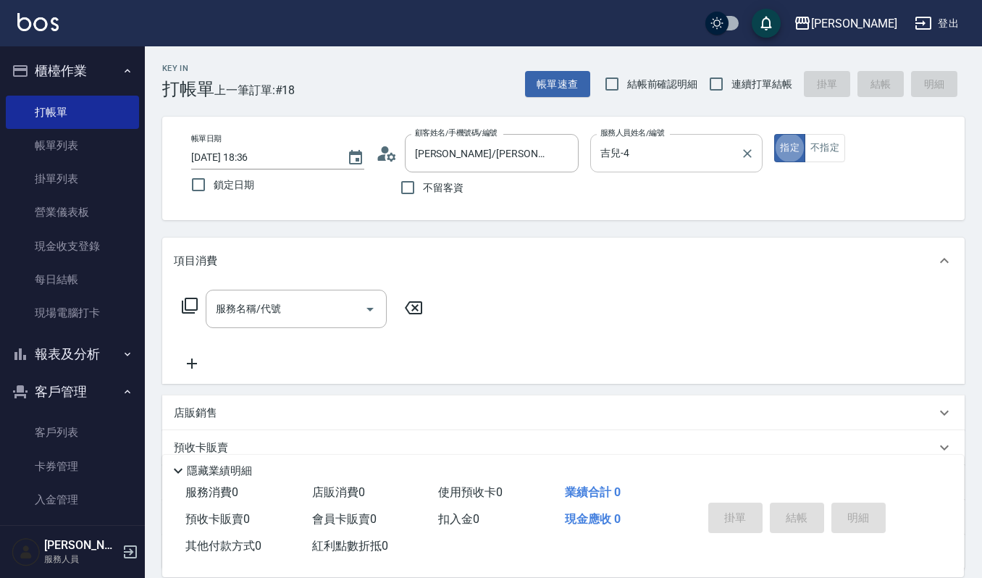
type button "true"
click at [267, 299] on div "服務名稱/代號 服務名稱/代號" at bounding box center [296, 309] width 181 height 38
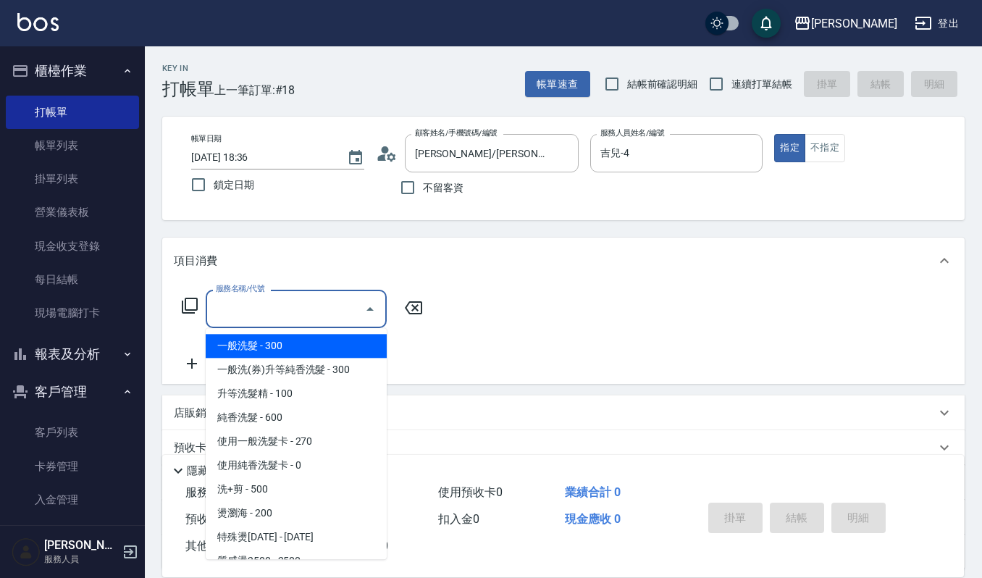
type input "0"
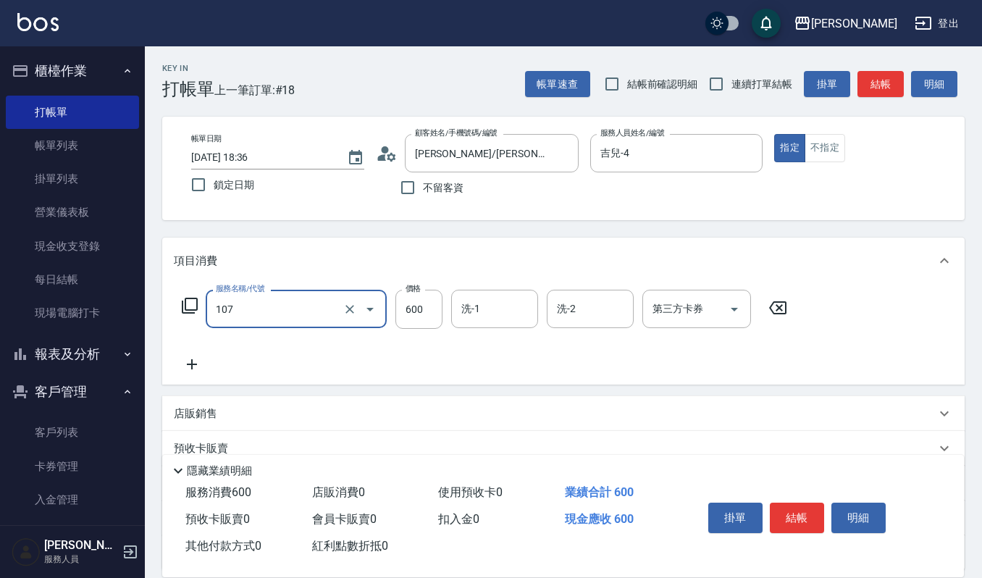
type input "純香洗髮(107)"
type input "550"
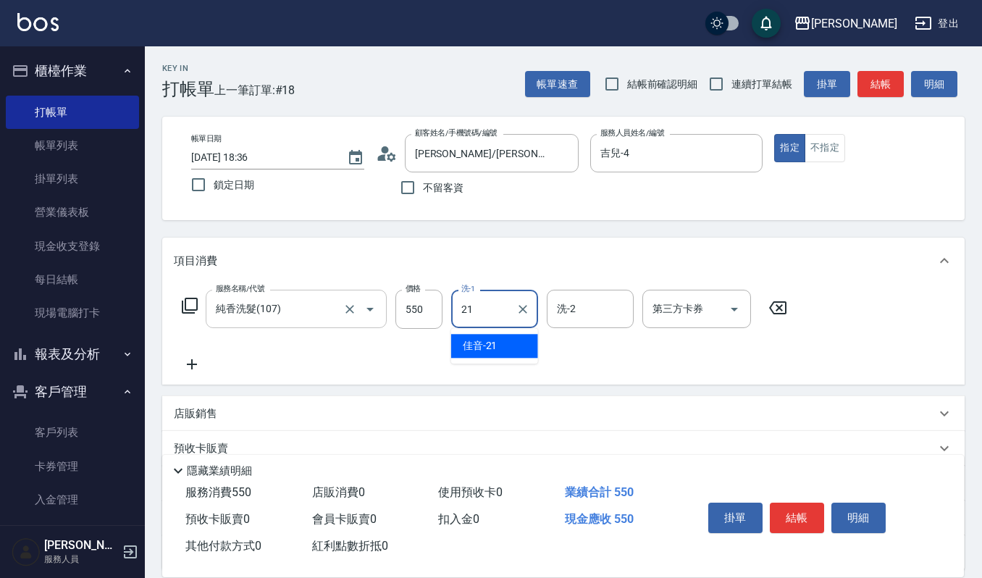
type input "佳音-21"
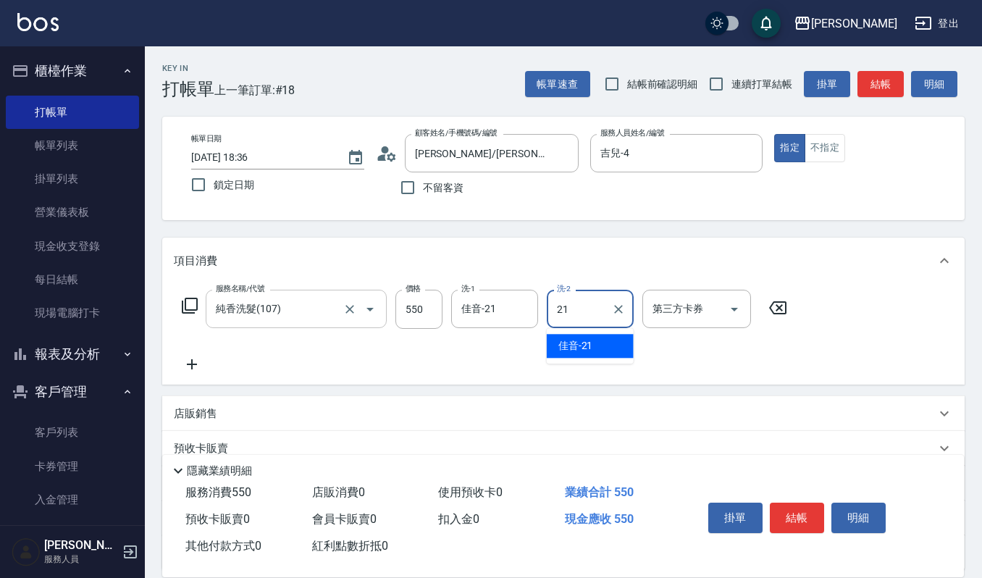
type input "佳音-21"
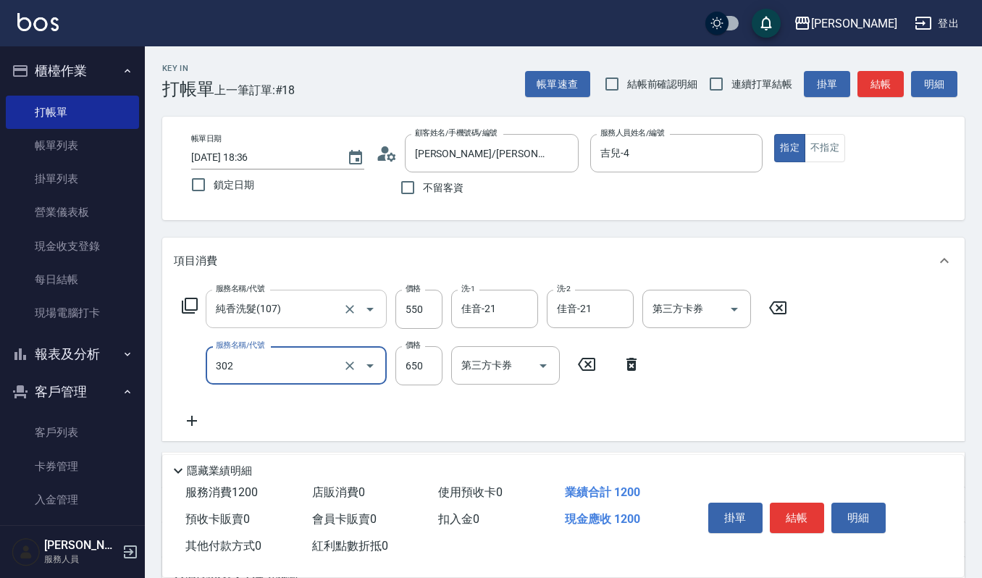
type input "經典剪髮-Gill(302)"
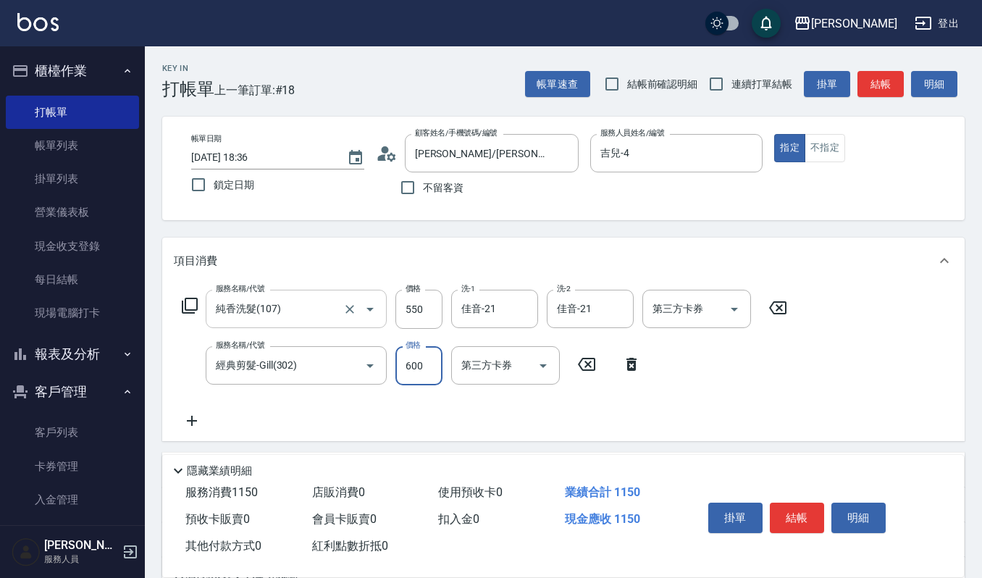
type input "600"
click at [803, 514] on button "結帳" at bounding box center [797, 518] width 54 height 30
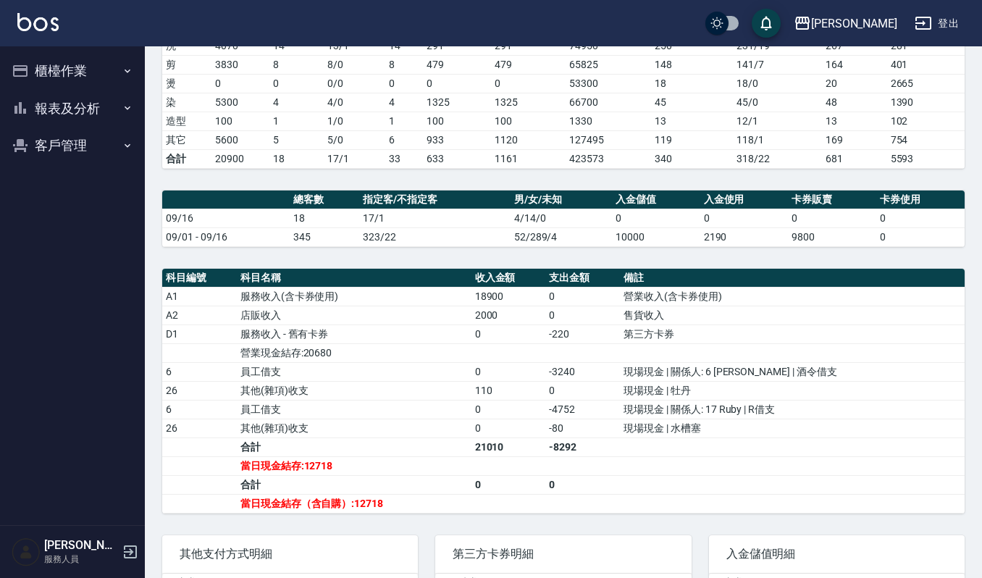
scroll to position [382, 0]
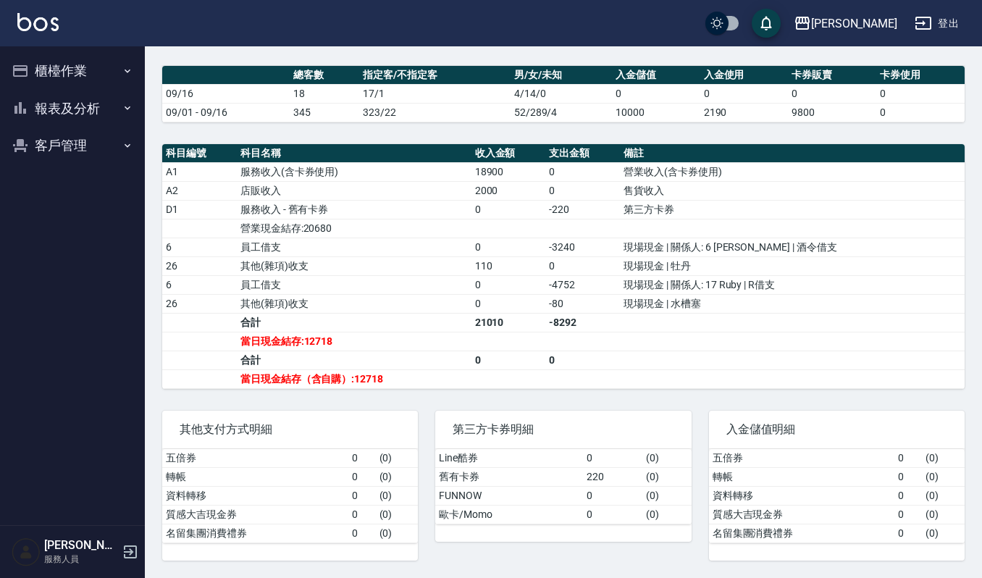
click at [278, 420] on div "其他支付方式明細" at bounding box center [290, 430] width 256 height 38
drag, startPoint x: 172, startPoint y: 383, endPoint x: 285, endPoint y: 384, distance: 112.3
click at [285, 384] on tr "當日現金結存（含自購）:12718" at bounding box center [563, 378] width 802 height 19
drag, startPoint x: 453, startPoint y: 380, endPoint x: 297, endPoint y: 374, distance: 155.8
click at [297, 374] on td "當日現金結存（含自購）:12718" at bounding box center [354, 378] width 235 height 19
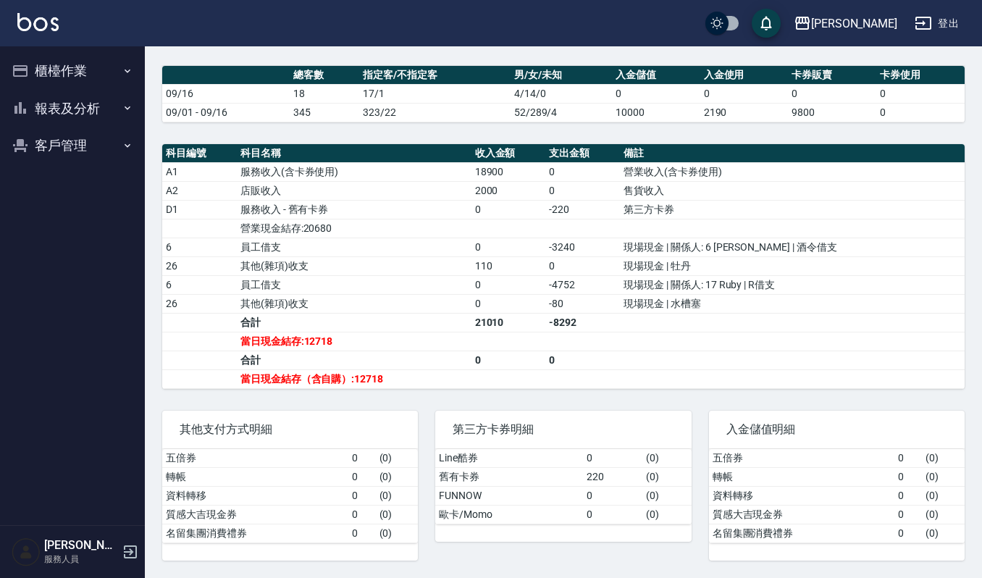
drag, startPoint x: 545, startPoint y: 453, endPoint x: 548, endPoint y: 462, distance: 9.9
click at [549, 461] on td "Line酷券" at bounding box center [508, 458] width 147 height 19
